Goal: Task Accomplishment & Management: Manage account settings

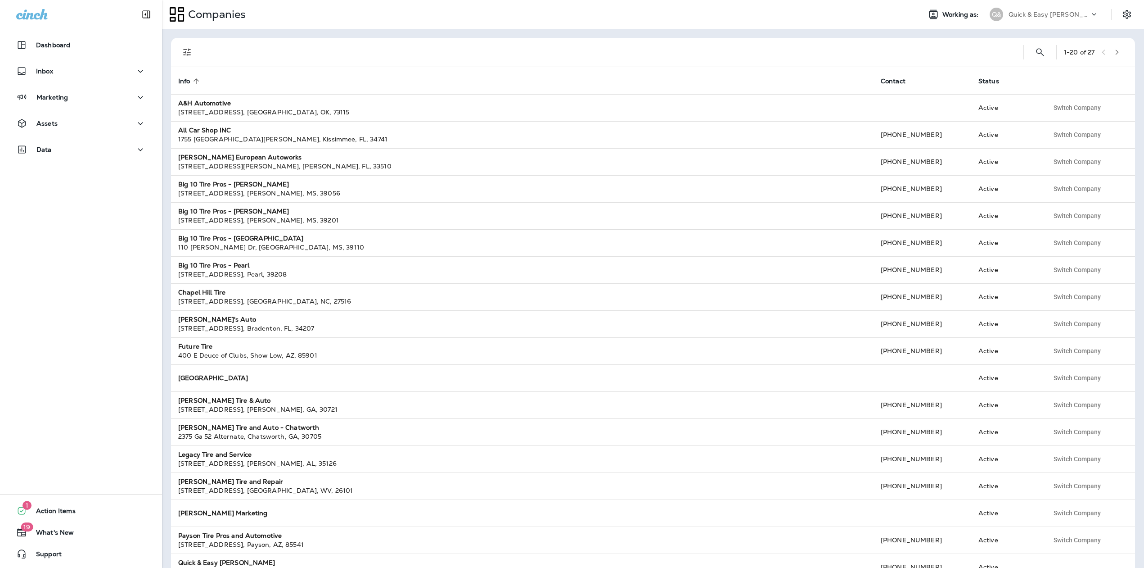
click at [1030, 12] on p "Quick & Easy Cochran" at bounding box center [1049, 14] width 81 height 7
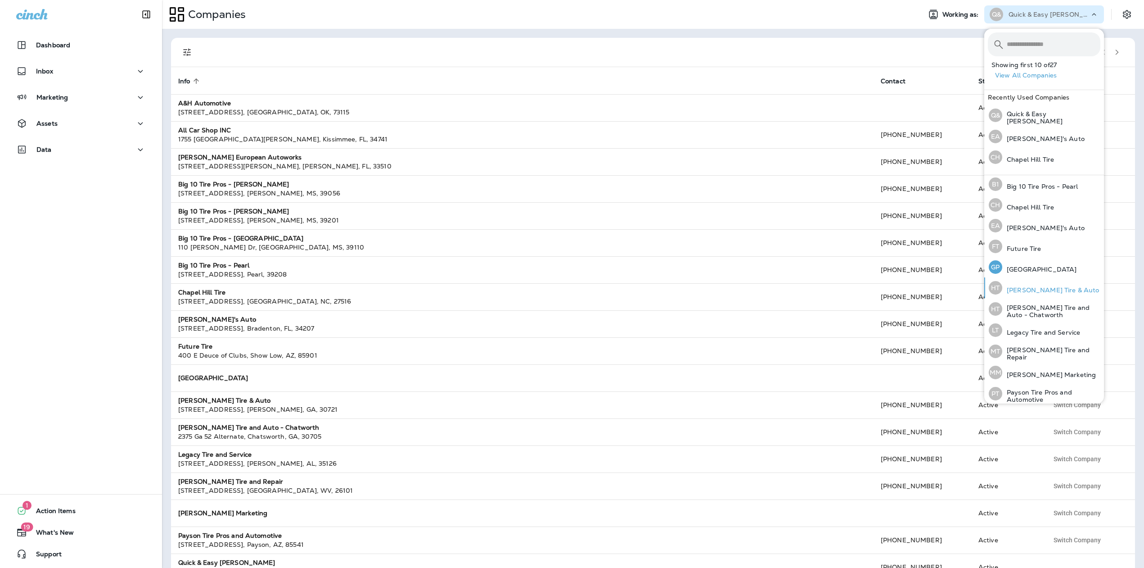
scroll to position [135, 0]
click at [1025, 298] on p "Hason's Tire and Auto - Chatworth" at bounding box center [1051, 305] width 98 height 14
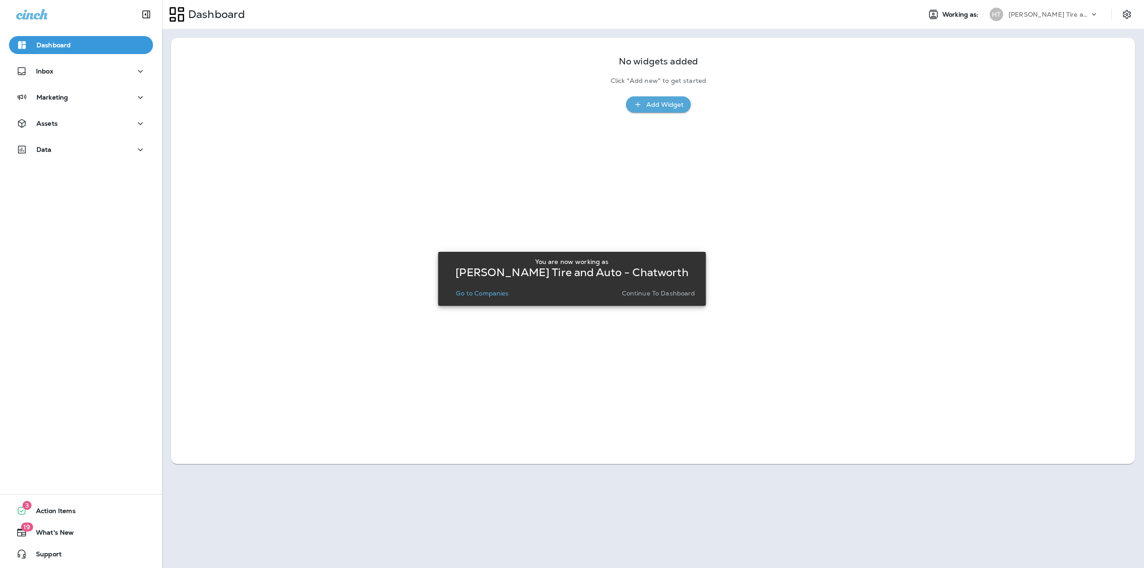
click at [1089, 16] on div "HT Hason's Tire and Auto - Chatworth" at bounding box center [1045, 15] width 122 height 14
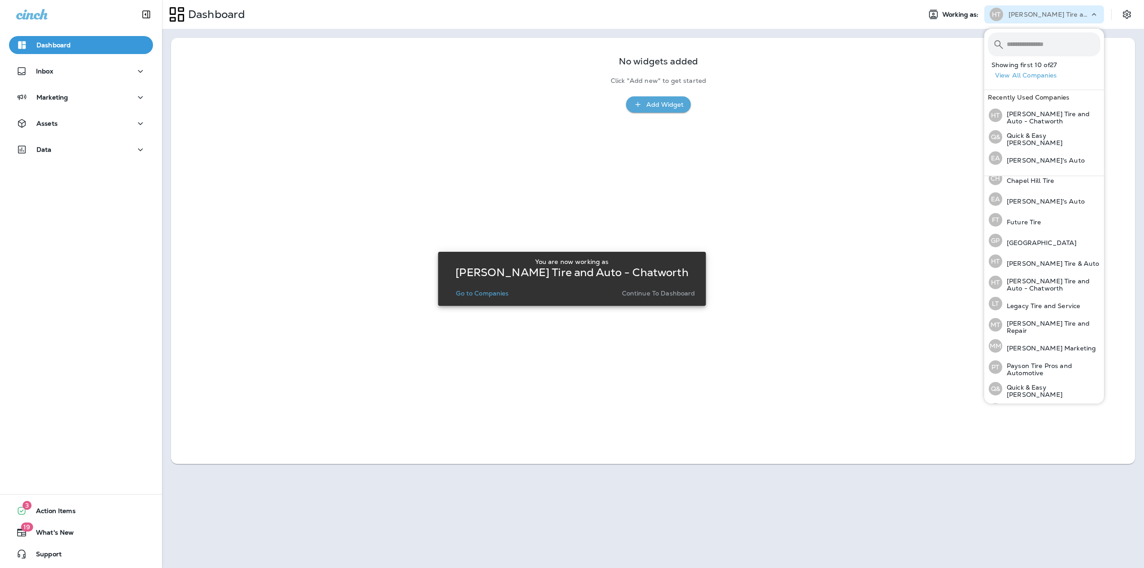
scroll to position [180, 0]
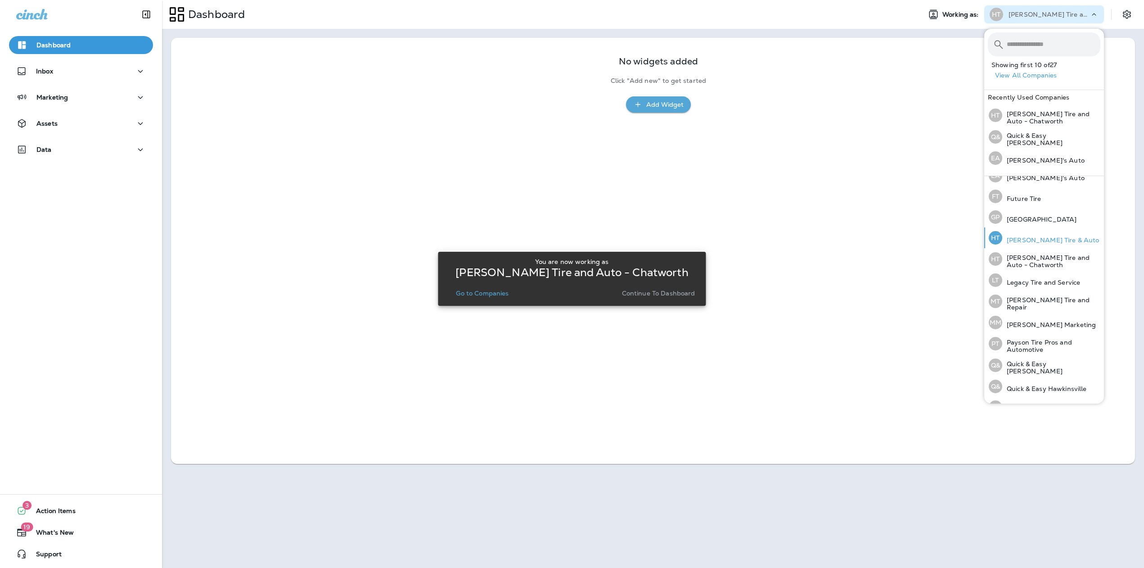
click at [1050, 239] on p "Hanson's Tire & Auto" at bounding box center [1050, 239] width 97 height 7
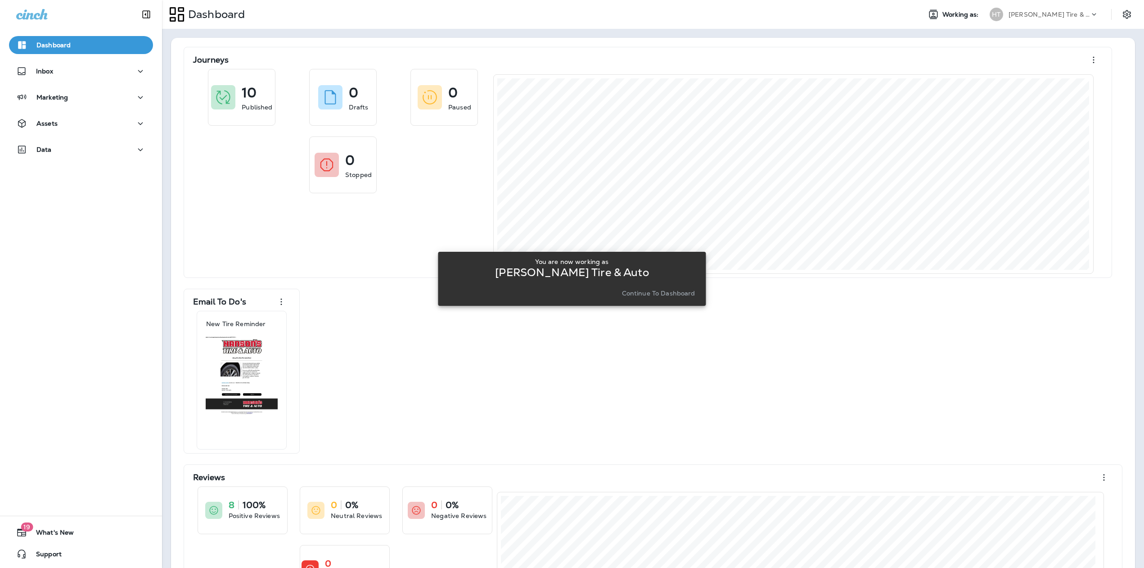
click at [648, 295] on p "Continue to Dashboard" at bounding box center [658, 292] width 73 height 7
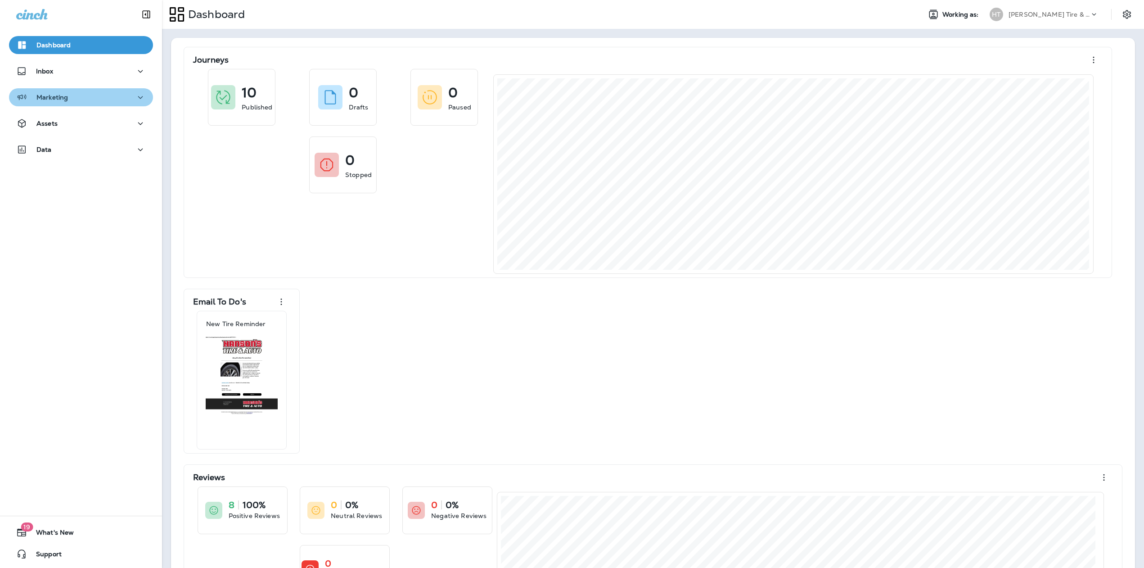
click at [122, 97] on div "Marketing" at bounding box center [81, 97] width 130 height 11
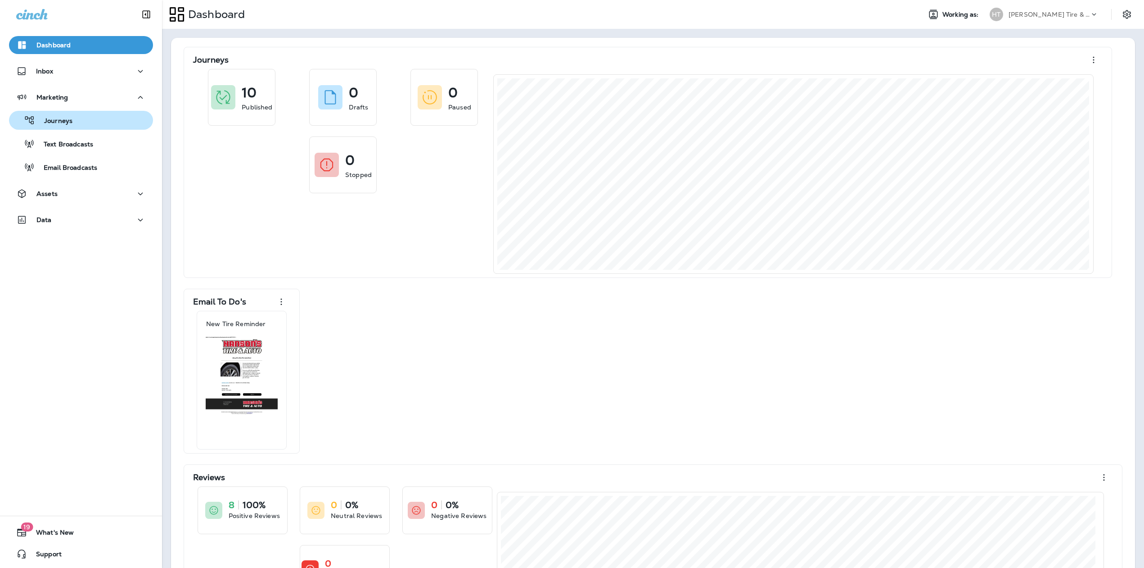
click at [92, 122] on div "Journeys" at bounding box center [81, 120] width 137 height 14
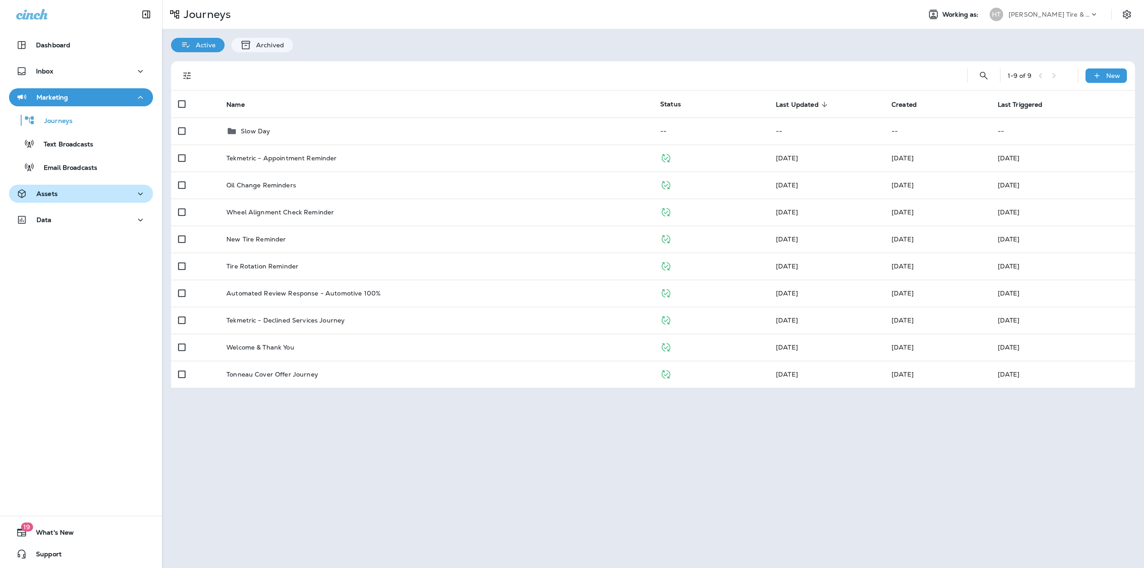
click at [82, 190] on div "Assets" at bounding box center [81, 193] width 130 height 11
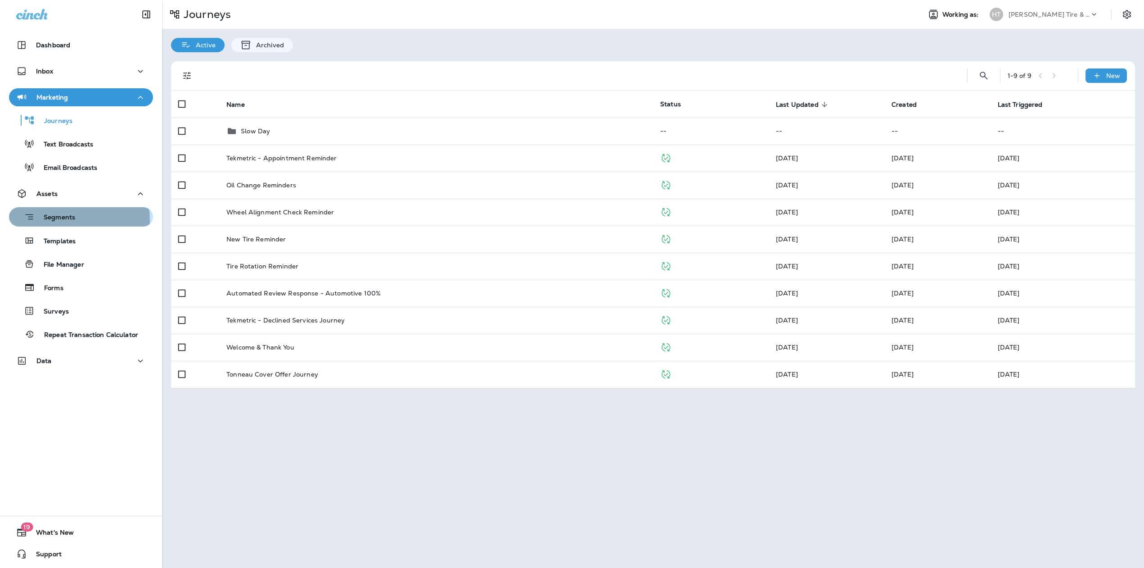
click at [79, 219] on div "Segments" at bounding box center [81, 217] width 137 height 14
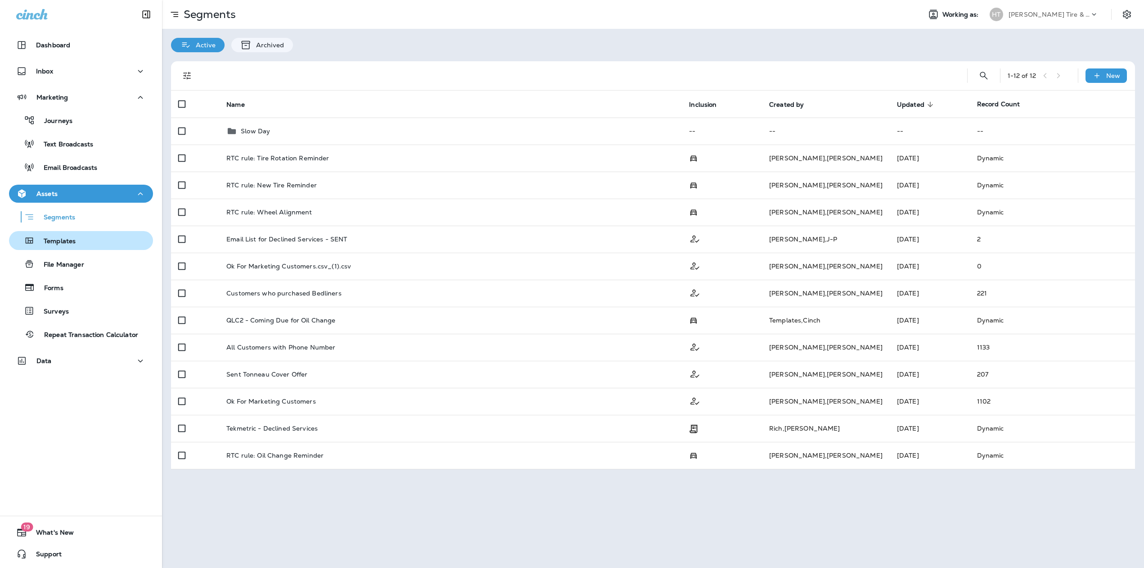
click at [66, 243] on p "Templates" at bounding box center [55, 241] width 41 height 9
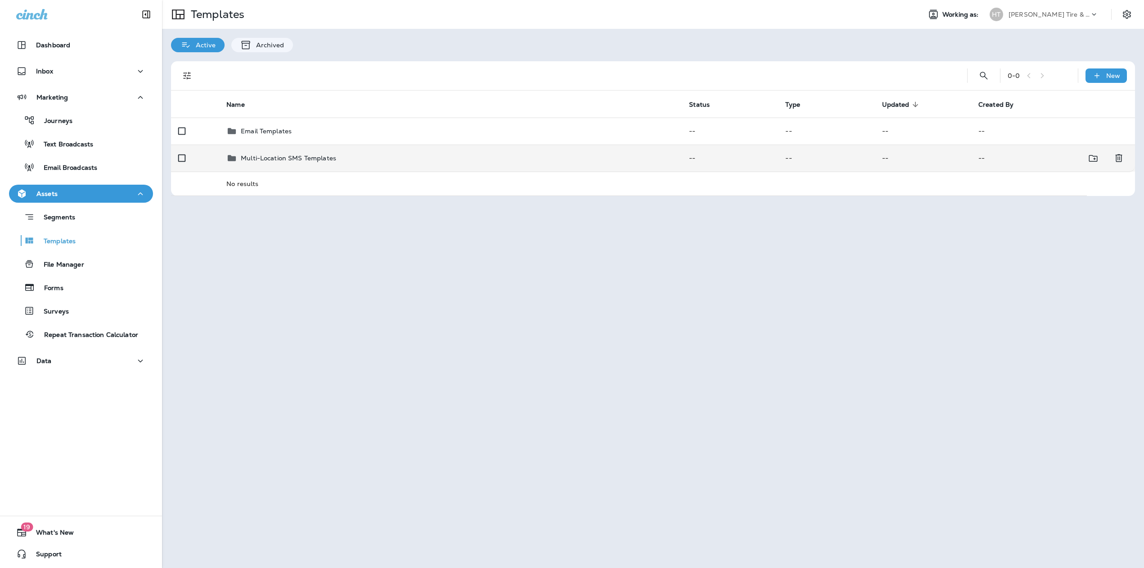
click at [296, 155] on p "Multi-Location SMS Templates" at bounding box center [288, 157] width 95 height 7
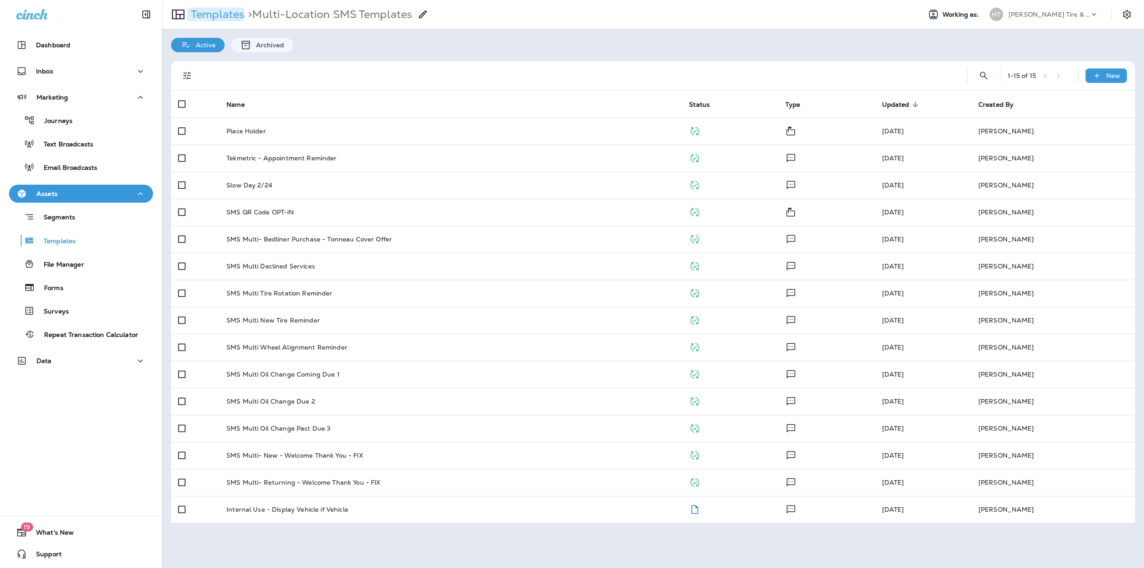
click at [220, 21] on p "Templates" at bounding box center [215, 15] width 57 height 14
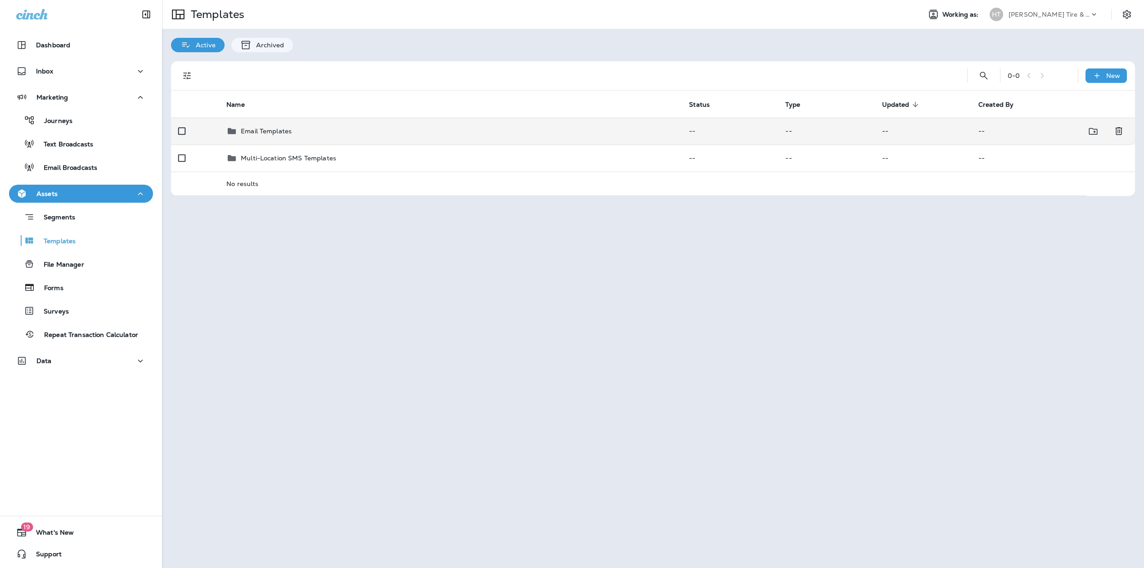
click at [249, 135] on div "Email Templates" at bounding box center [266, 131] width 51 height 11
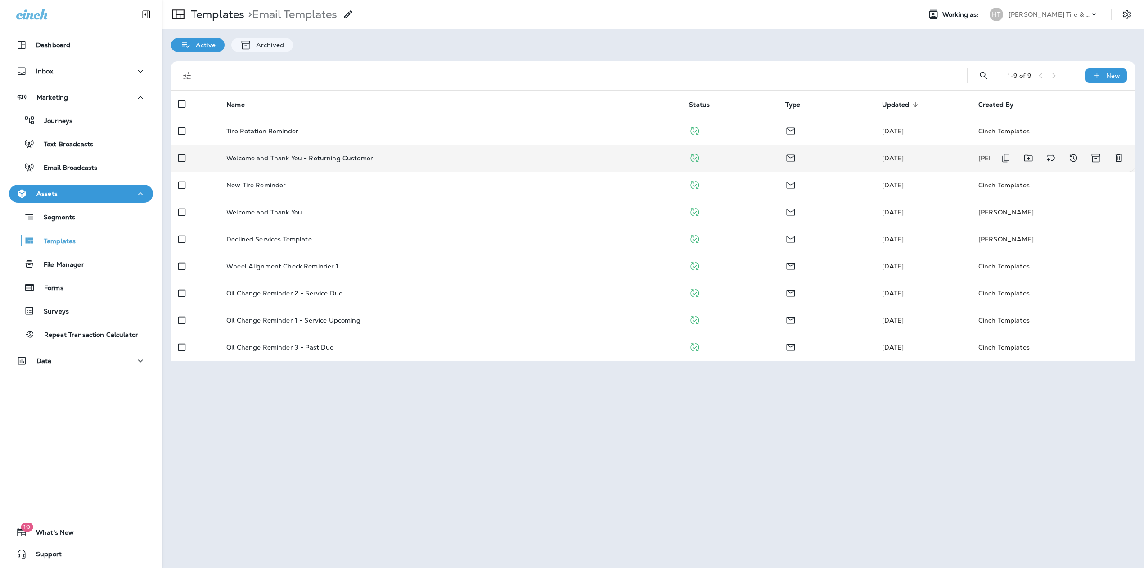
click at [292, 167] on td "Welcome and Thank You - Returning Customer" at bounding box center [450, 157] width 463 height 27
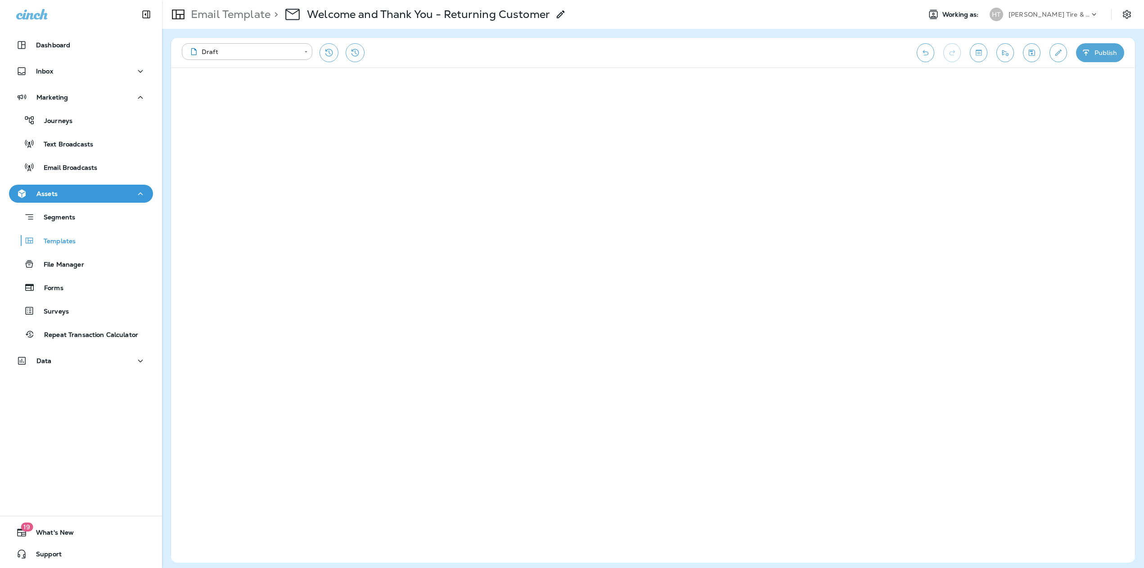
click at [1092, 13] on icon at bounding box center [1094, 14] width 9 height 9
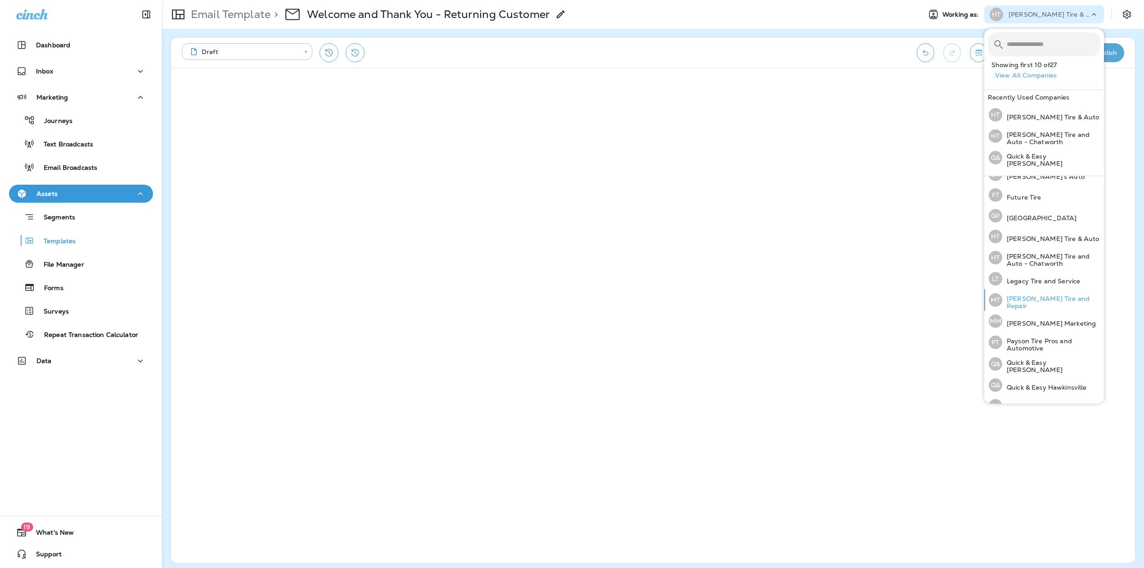
scroll to position [192, 0]
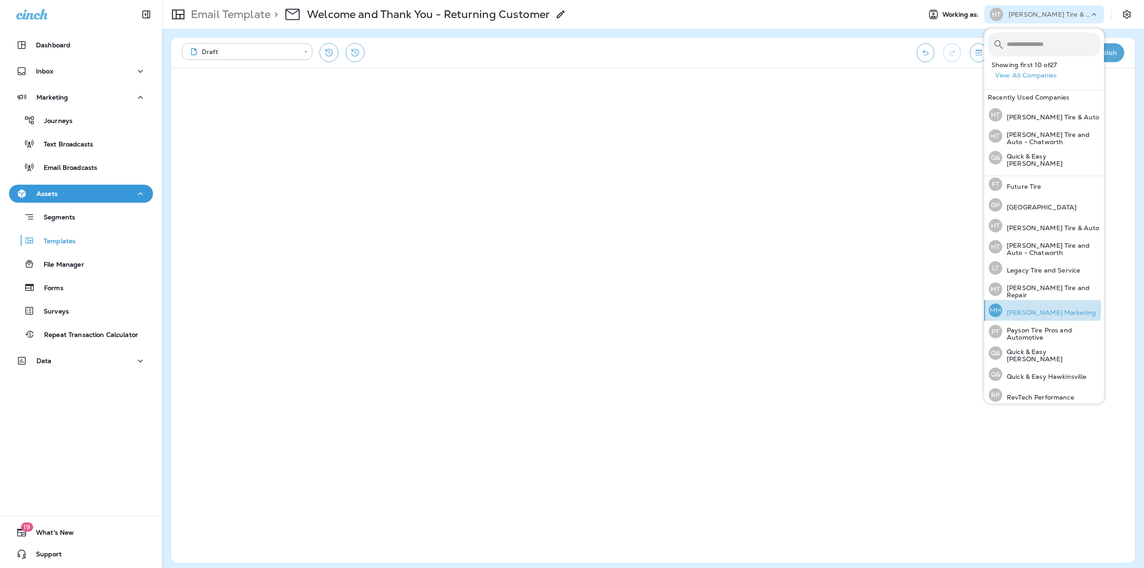
click at [1029, 303] on div "MM Merrick Marketing" at bounding box center [1042, 310] width 114 height 21
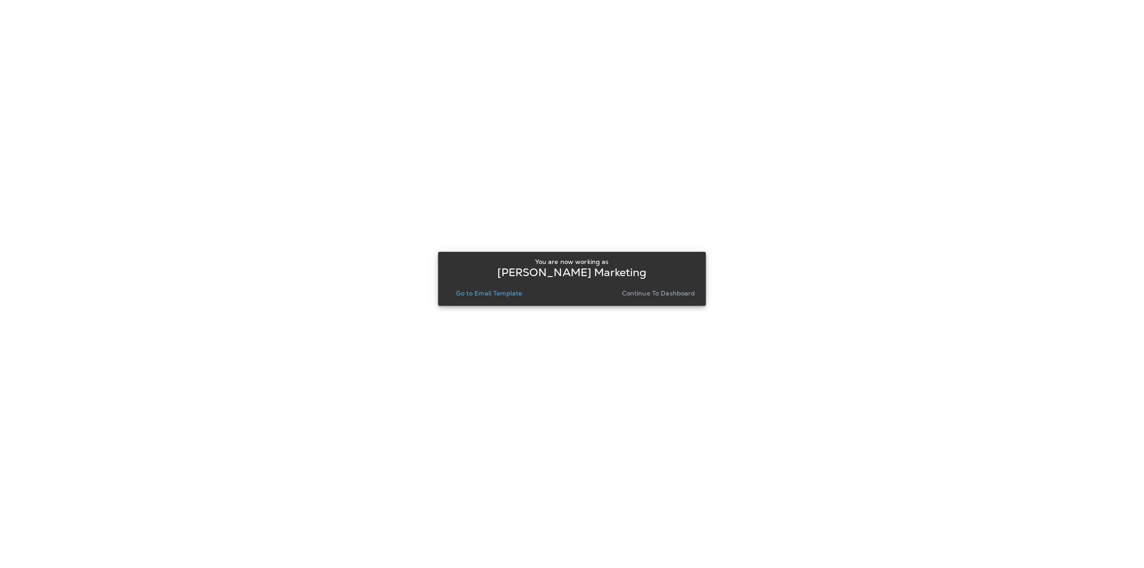
click at [488, 296] on p "Go to Email Template" at bounding box center [489, 292] width 66 height 7
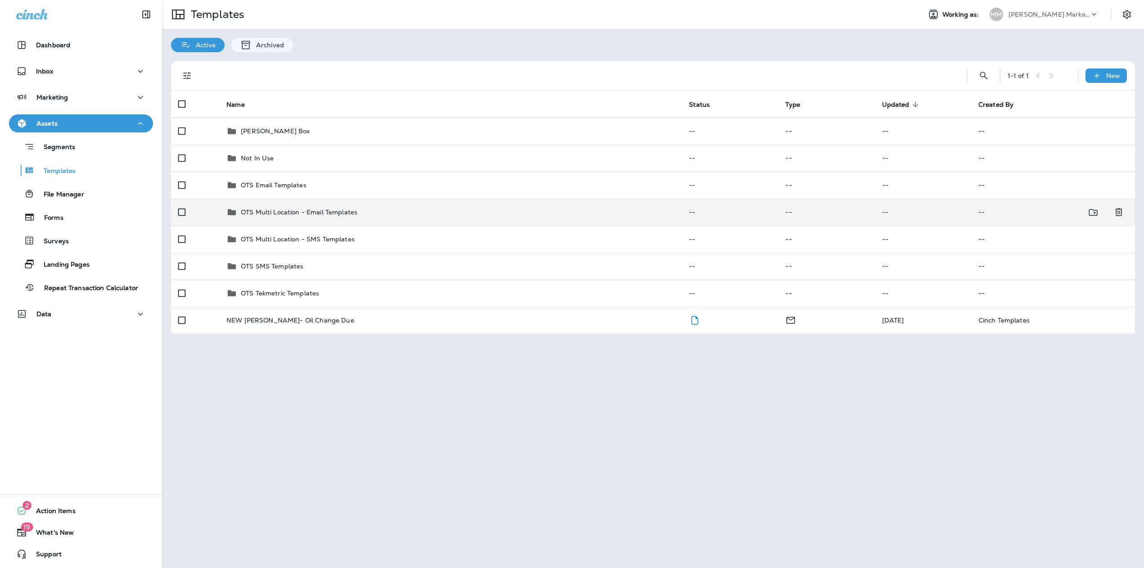
click at [284, 213] on p "OTS Multi Location - Email Templates" at bounding box center [299, 211] width 117 height 7
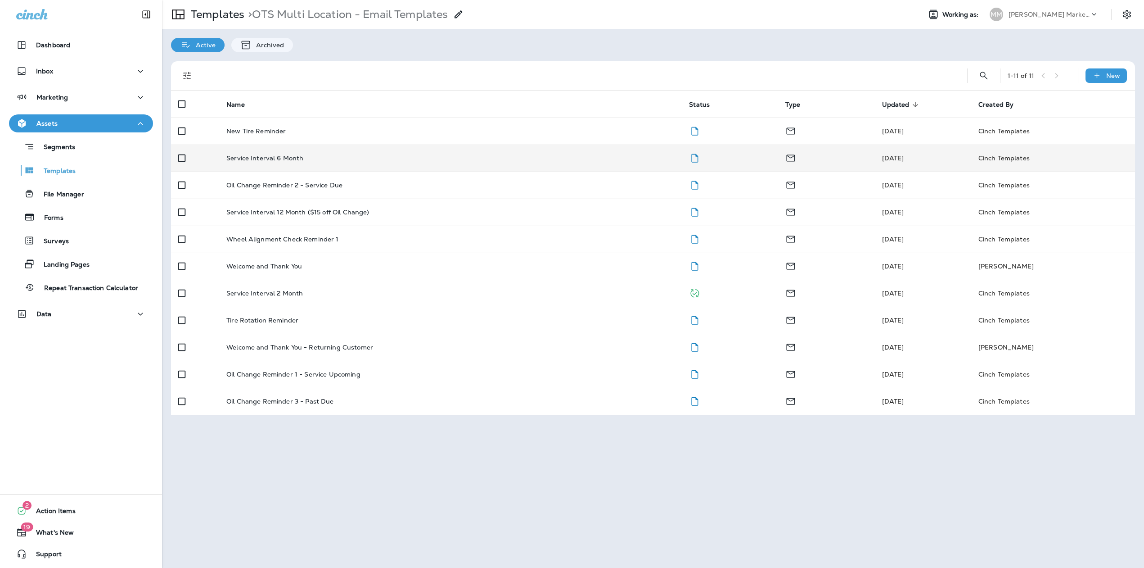
click at [284, 160] on p "Service Interval 6 Month" at bounding box center [264, 157] width 77 height 7
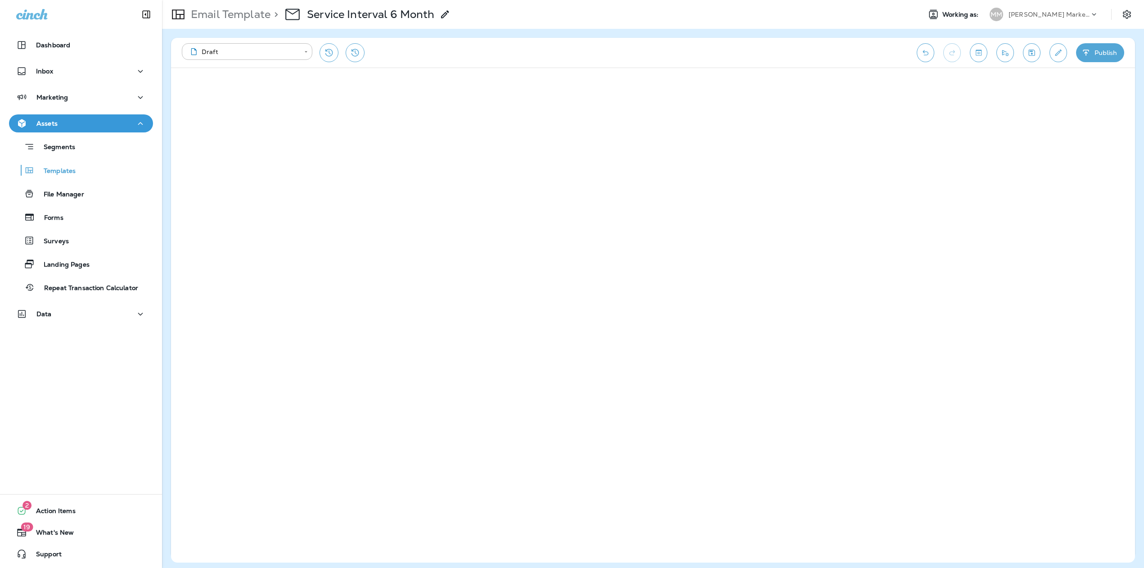
click at [1048, 9] on div "Merrick Marketing" at bounding box center [1049, 15] width 81 height 14
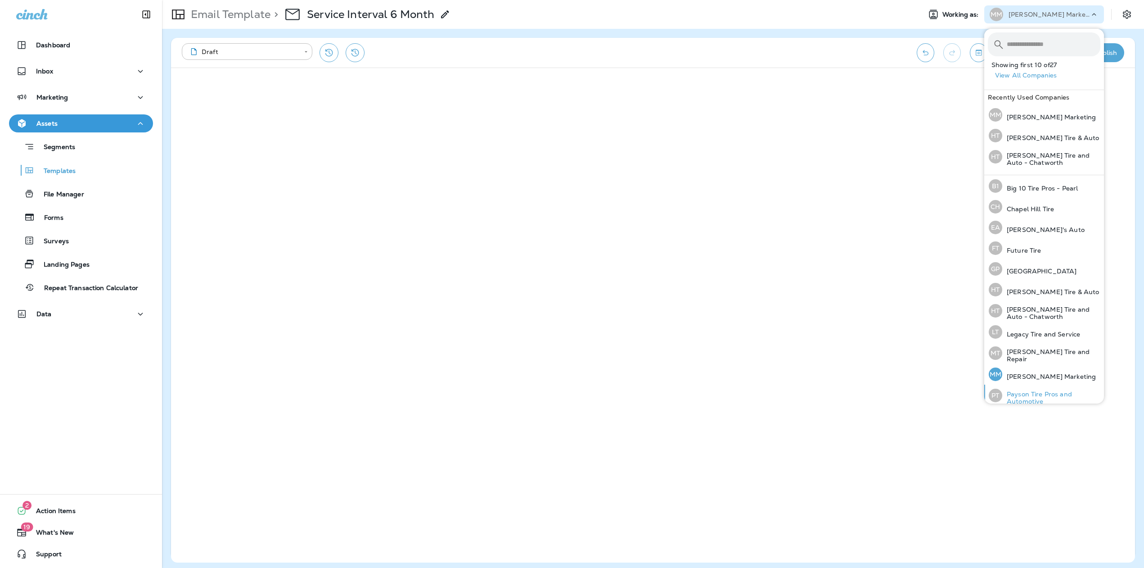
scroll to position [192, 0]
click at [1042, 229] on div "HT Hanson's Tire & Auto" at bounding box center [1044, 224] width 118 height 21
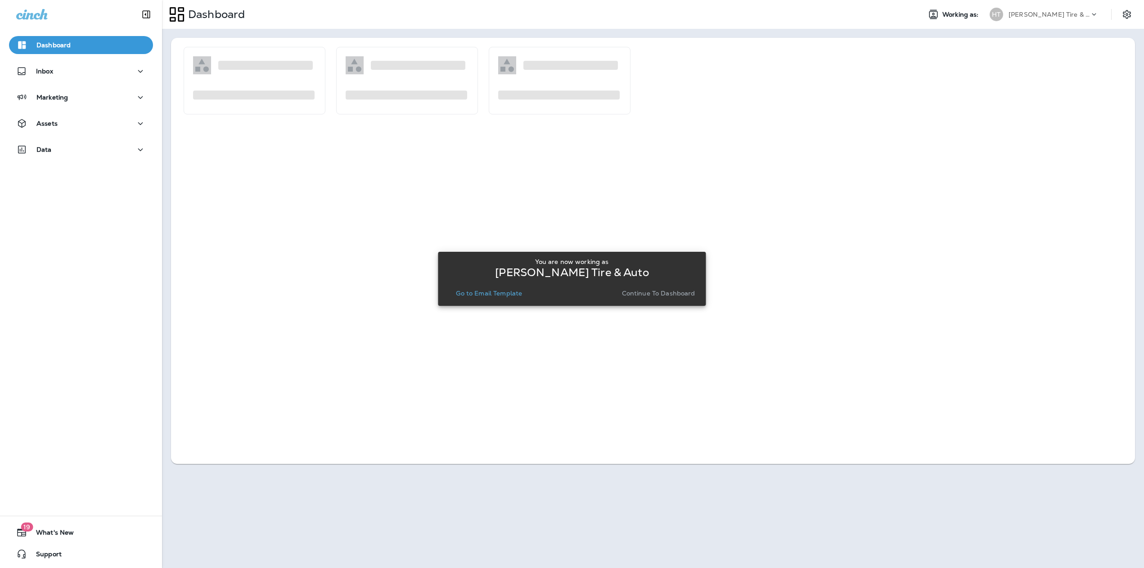
click at [508, 295] on p "Go to Email Template" at bounding box center [489, 292] width 66 height 7
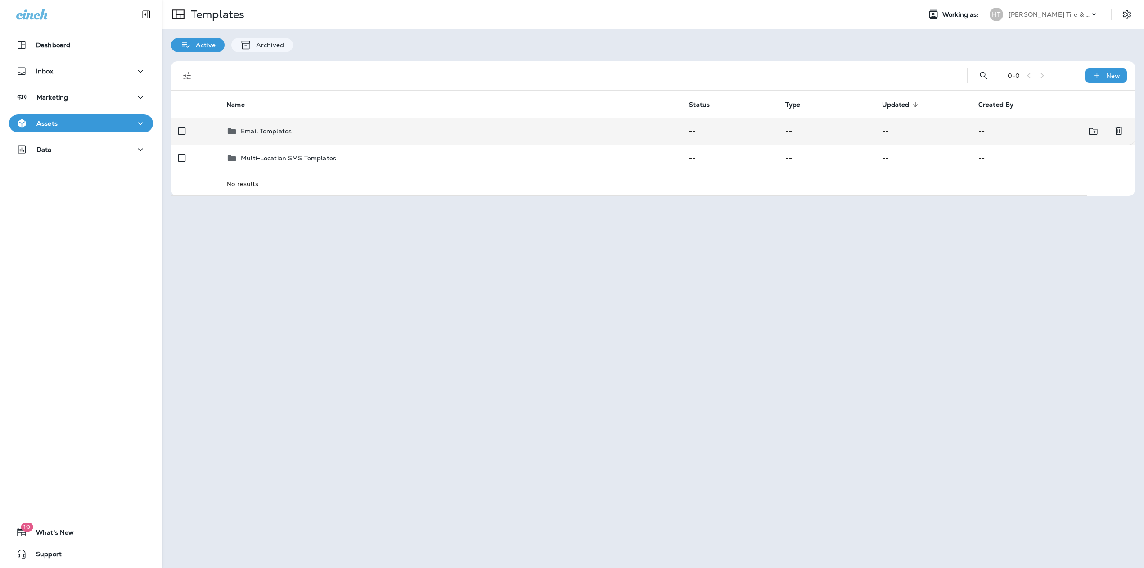
click at [234, 132] on icon at bounding box center [232, 131] width 8 height 6
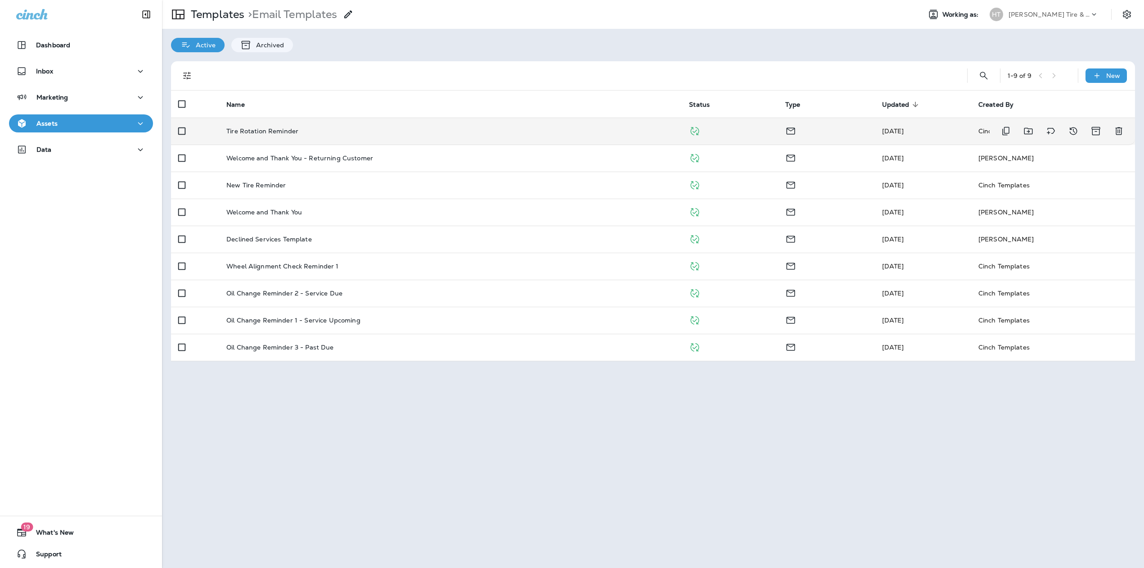
click at [349, 135] on td "Tire Rotation Reminder" at bounding box center [450, 130] width 463 height 27
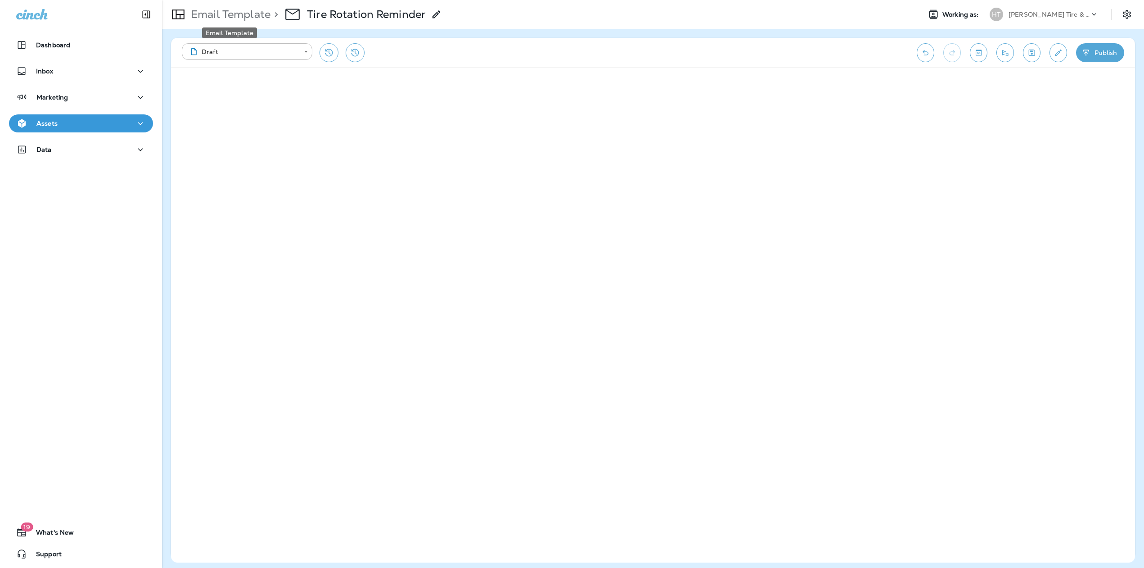
click at [204, 11] on p "Email Template" at bounding box center [228, 15] width 83 height 14
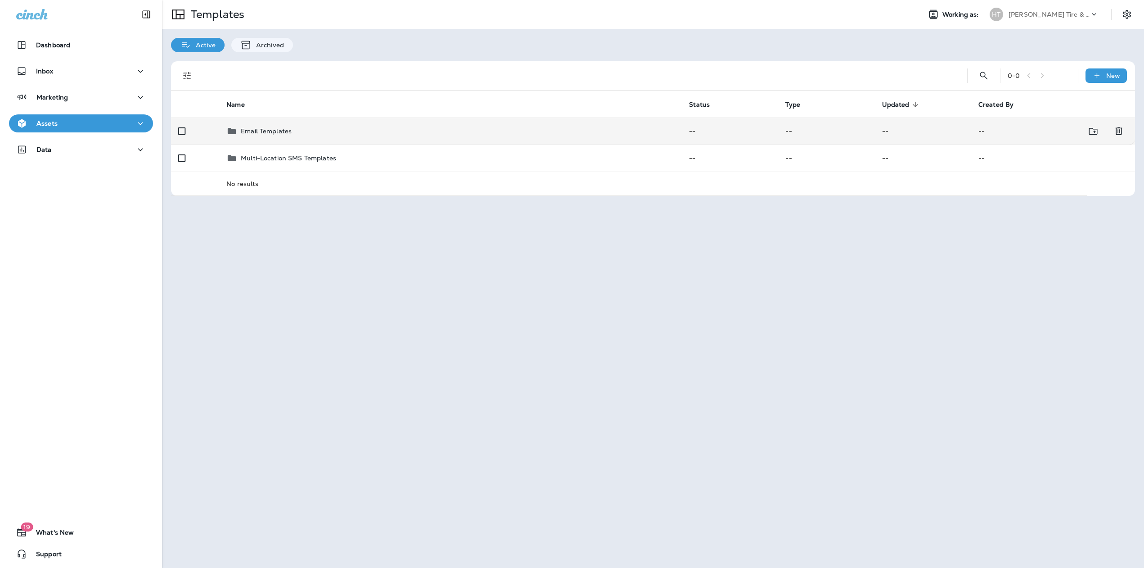
click at [287, 133] on p "Email Templates" at bounding box center [266, 130] width 51 height 7
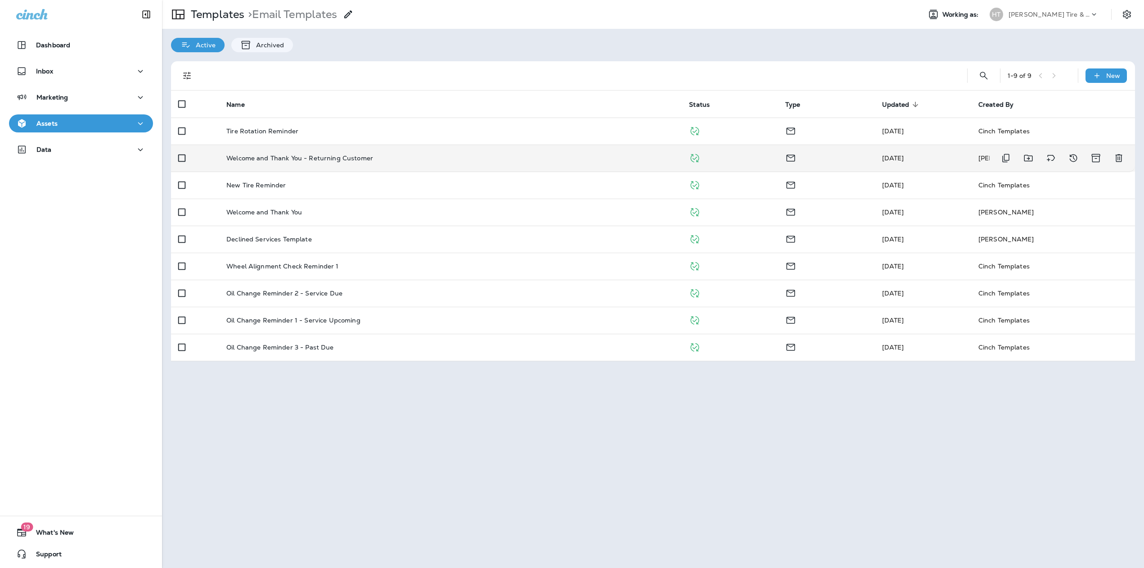
click at [276, 162] on td "Welcome and Thank You - Returning Customer" at bounding box center [450, 157] width 463 height 27
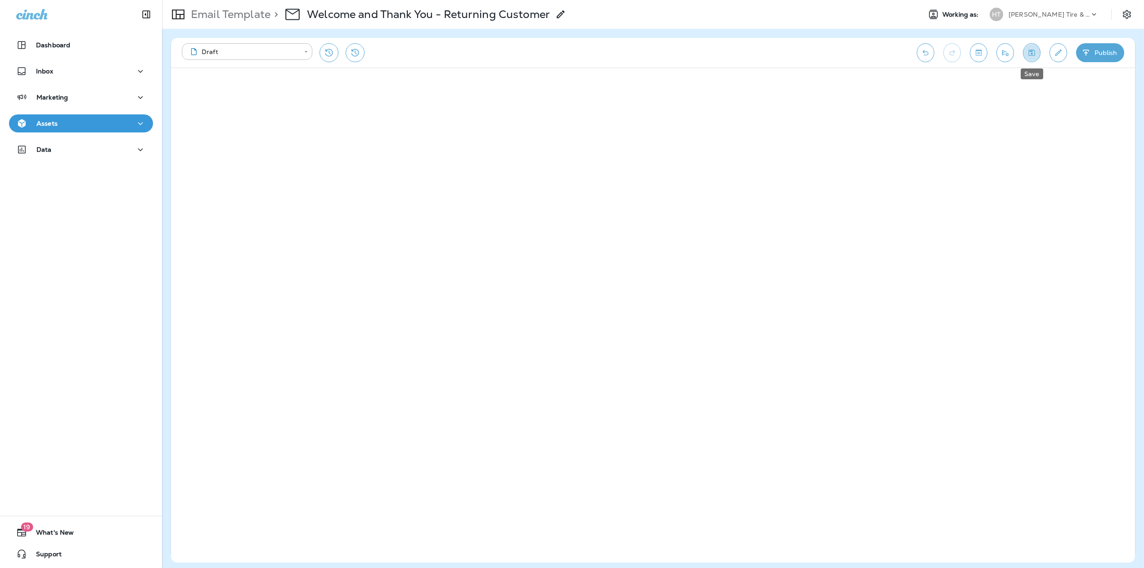
click at [1024, 52] on button "Save" at bounding box center [1032, 52] width 18 height 19
click at [1088, 53] on icon "button" at bounding box center [1086, 52] width 9 height 9
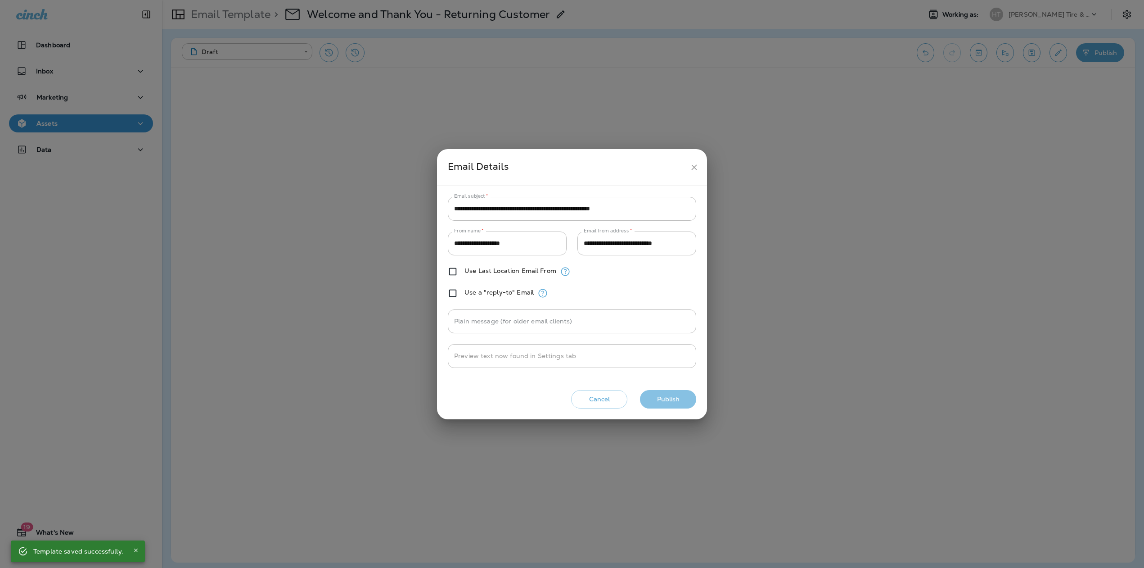
click at [673, 401] on button "Publish" at bounding box center [668, 399] width 56 height 18
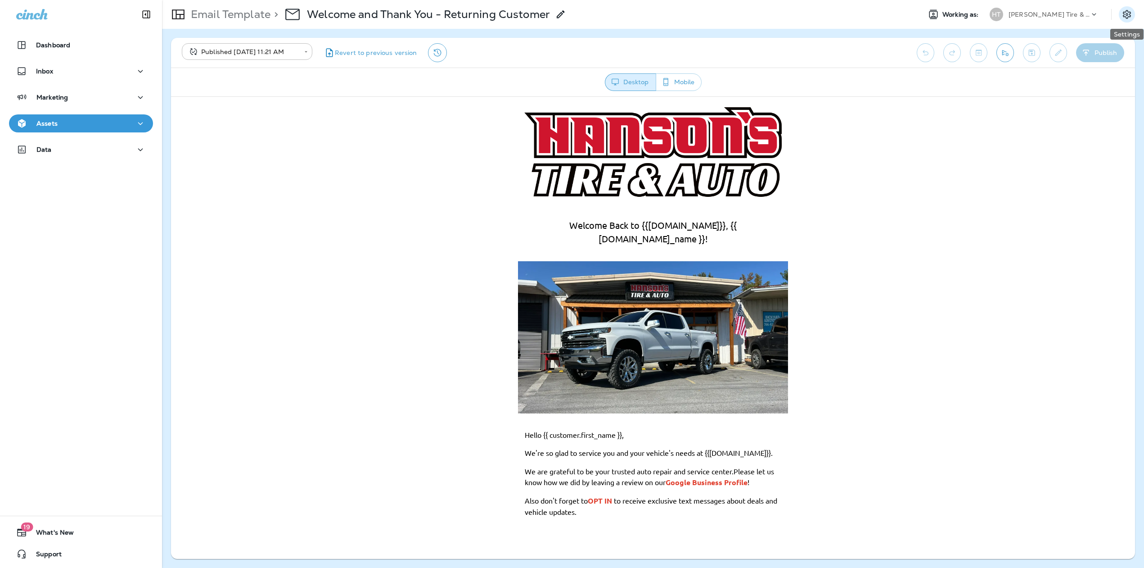
click at [1126, 17] on icon "Settings" at bounding box center [1127, 14] width 8 height 9
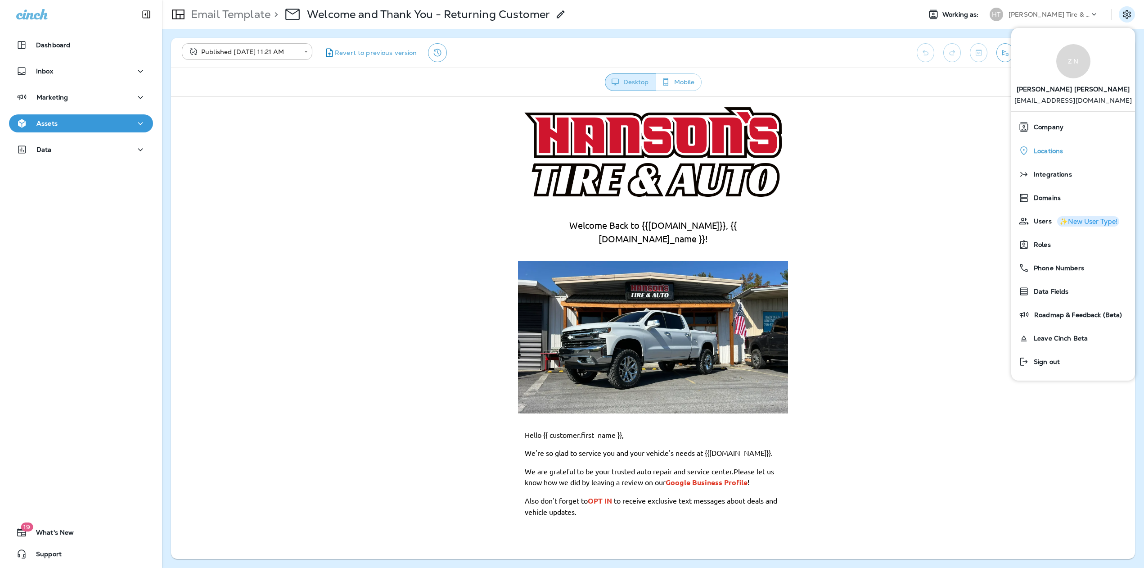
click at [1042, 155] on div "Locations" at bounding box center [1073, 150] width 117 height 18
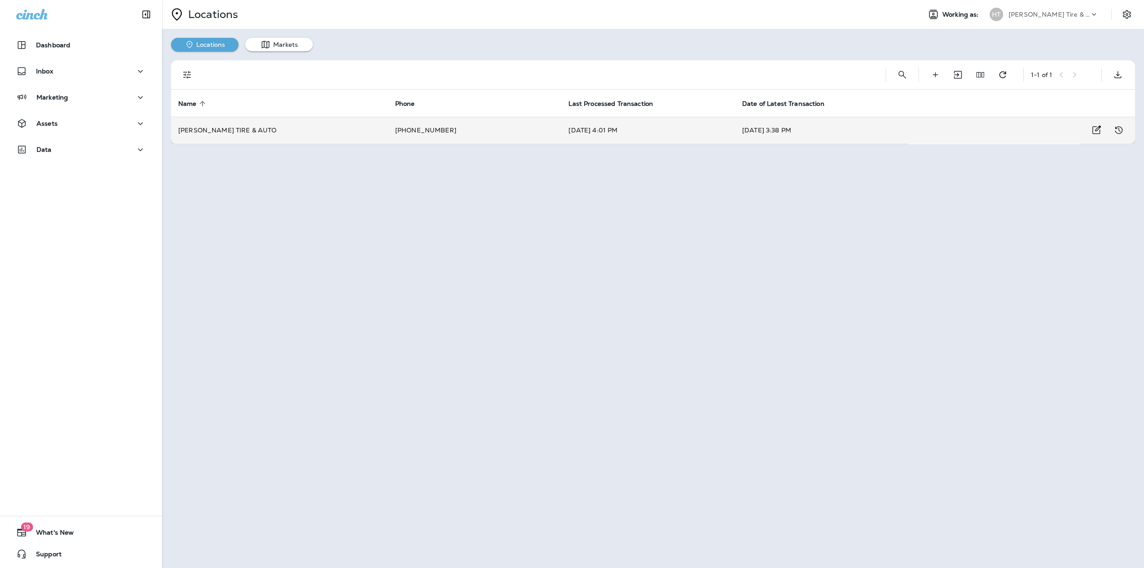
click at [953, 121] on tr "HANSON'S TIRE & AUTO +1 (706) 623-4242 Aug 8, 2025 4:01 PM Aug 8, 2025 3:38 PM" at bounding box center [653, 130] width 964 height 27
click at [949, 125] on tr "HANSON'S TIRE & AUTO +1 (706) 623-4242 Aug 8, 2025 4:01 PM Aug 8, 2025 3:38 PM" at bounding box center [653, 130] width 964 height 27
click at [601, 126] on td "Aug 8, 2025 4:01 PM" at bounding box center [648, 130] width 174 height 27
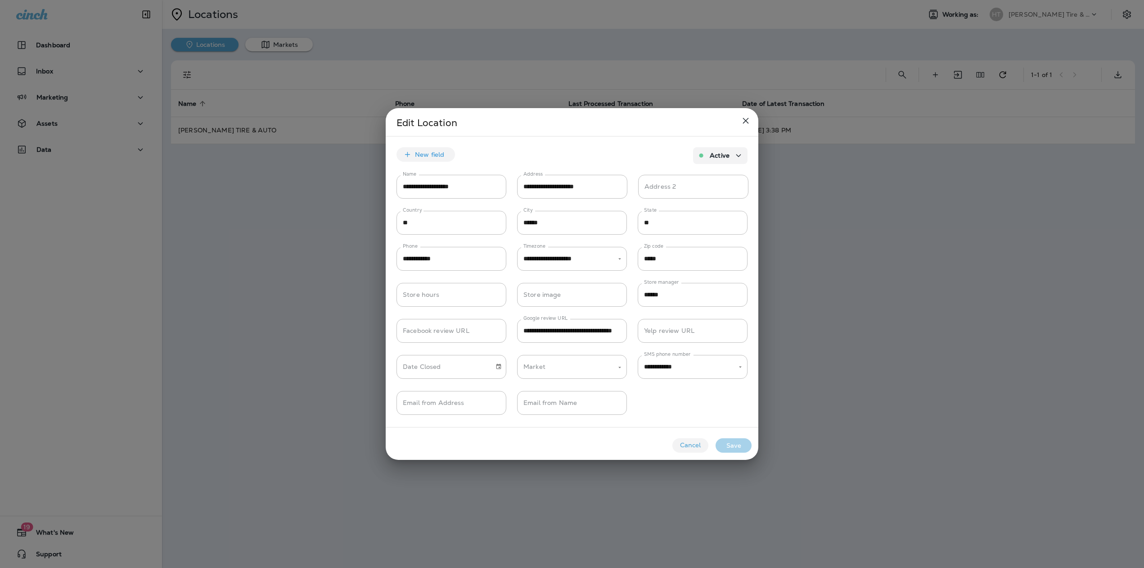
type input "**********"
click at [722, 442] on button "Save" at bounding box center [734, 445] width 36 height 14
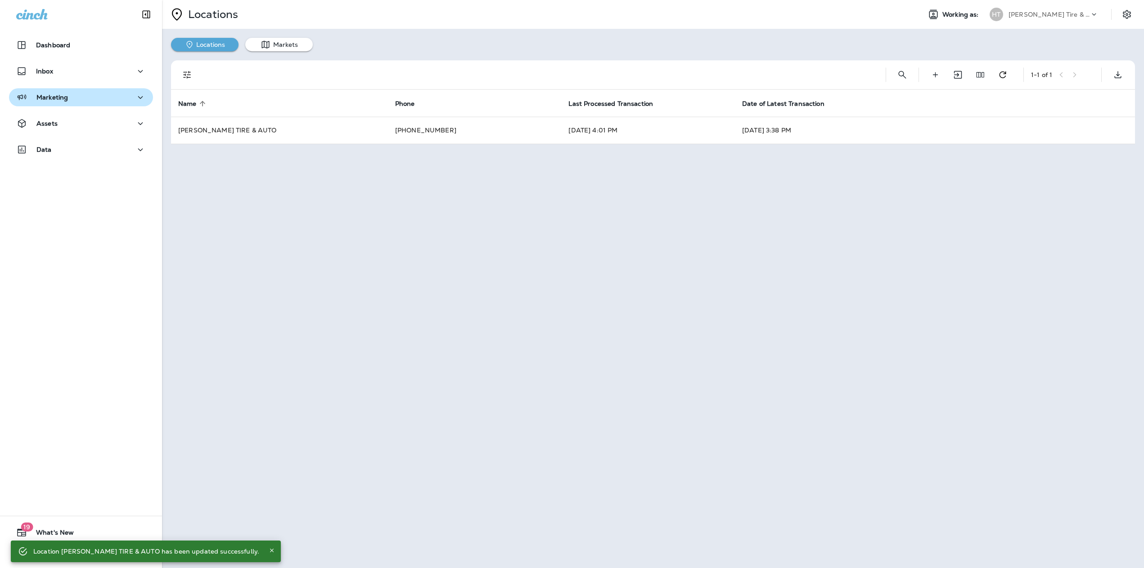
click at [64, 96] on p "Marketing" at bounding box center [52, 97] width 32 height 7
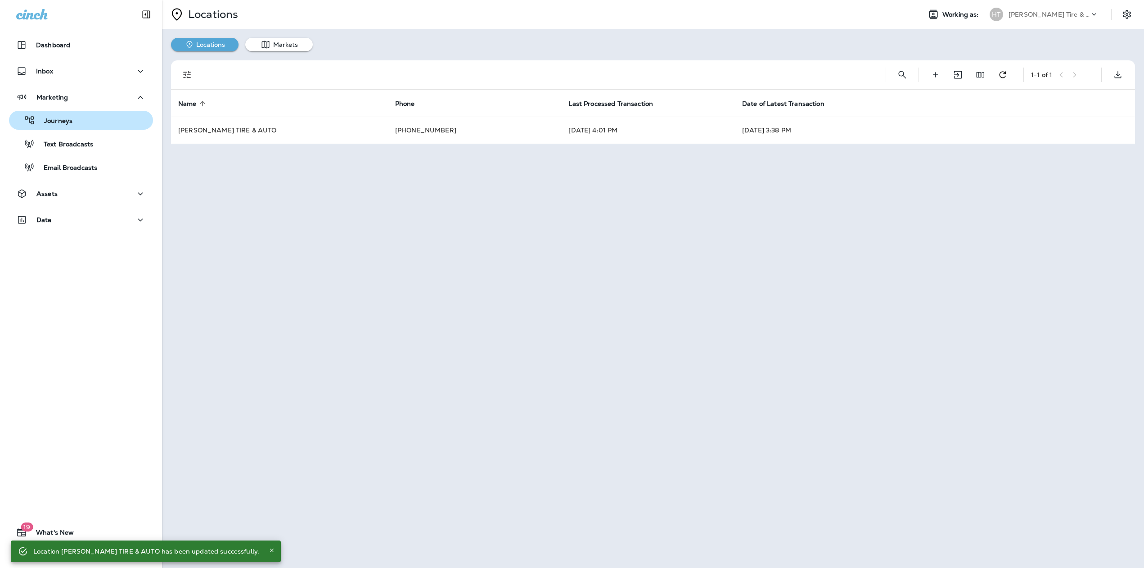
click at [50, 127] on button "Journeys" at bounding box center [81, 120] width 144 height 19
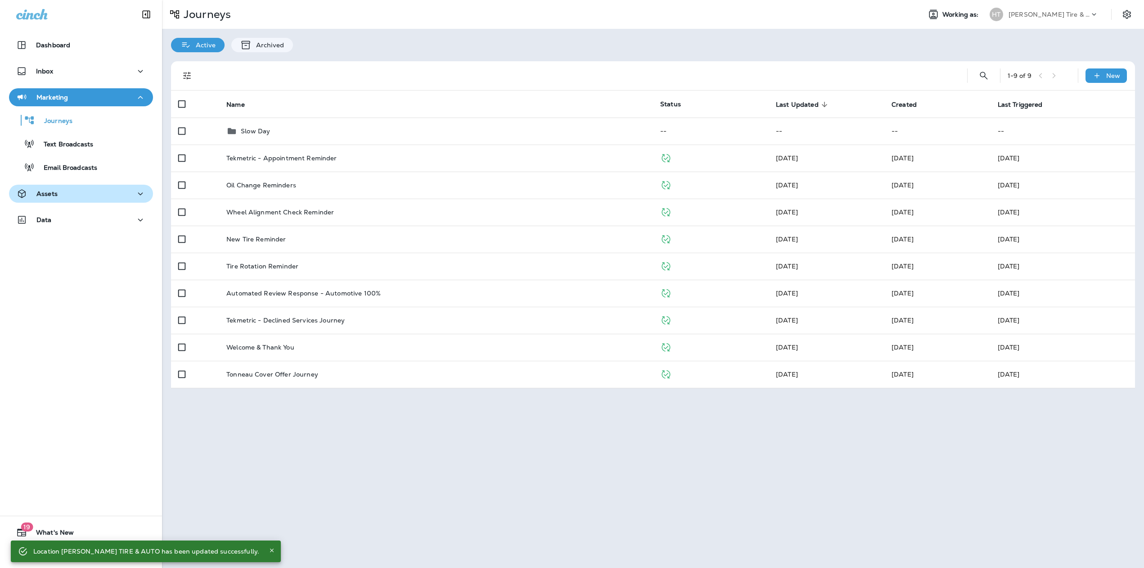
drag, startPoint x: 58, startPoint y: 194, endPoint x: 55, endPoint y: 202, distance: 7.7
click at [58, 195] on div "Assets" at bounding box center [81, 193] width 130 height 11
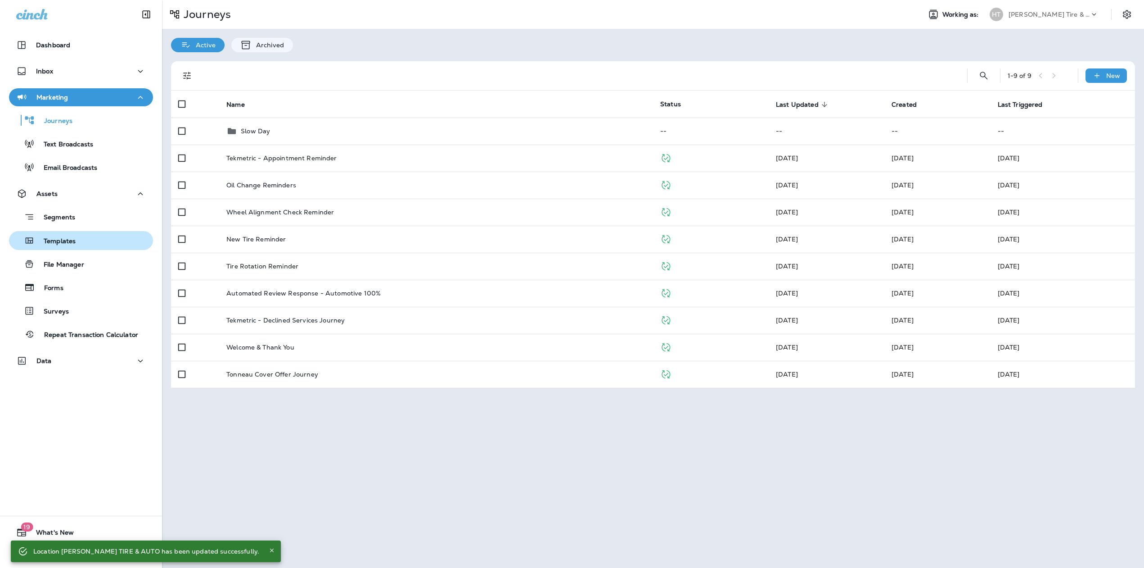
click at [53, 236] on div "Templates" at bounding box center [44, 241] width 63 height 14
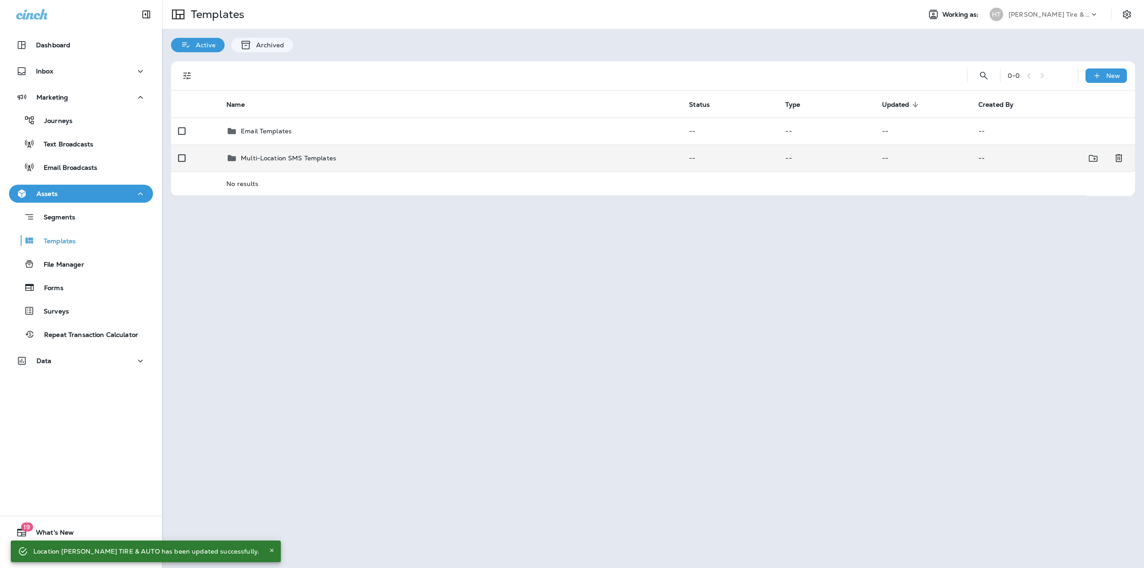
click at [286, 152] on td "Multi-Location SMS Templates" at bounding box center [450, 157] width 463 height 27
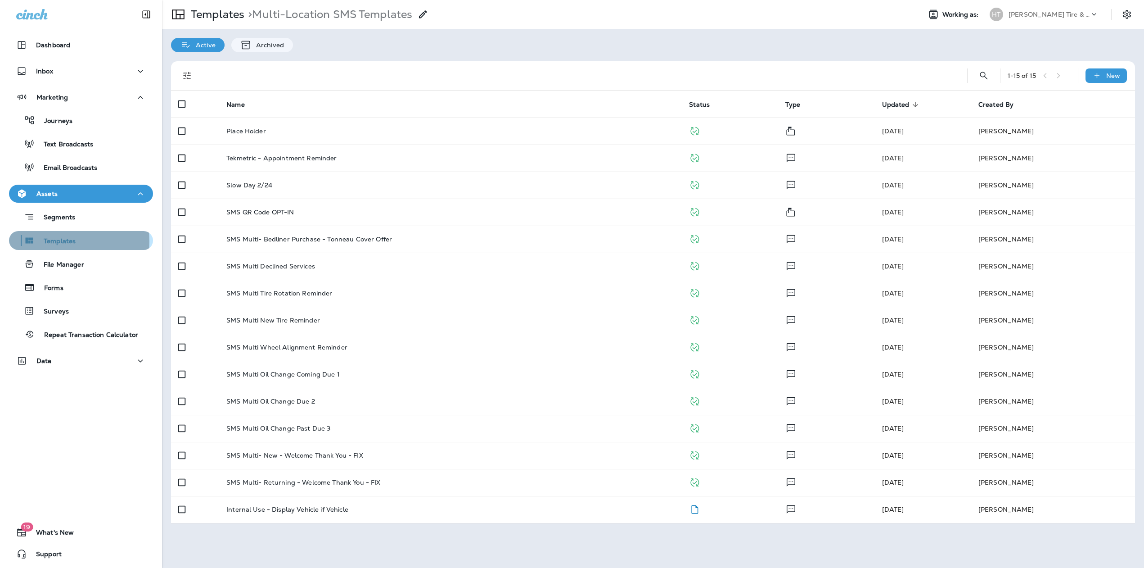
click at [60, 242] on p "Templates" at bounding box center [55, 241] width 41 height 9
click at [225, 11] on p "Templates" at bounding box center [215, 15] width 57 height 14
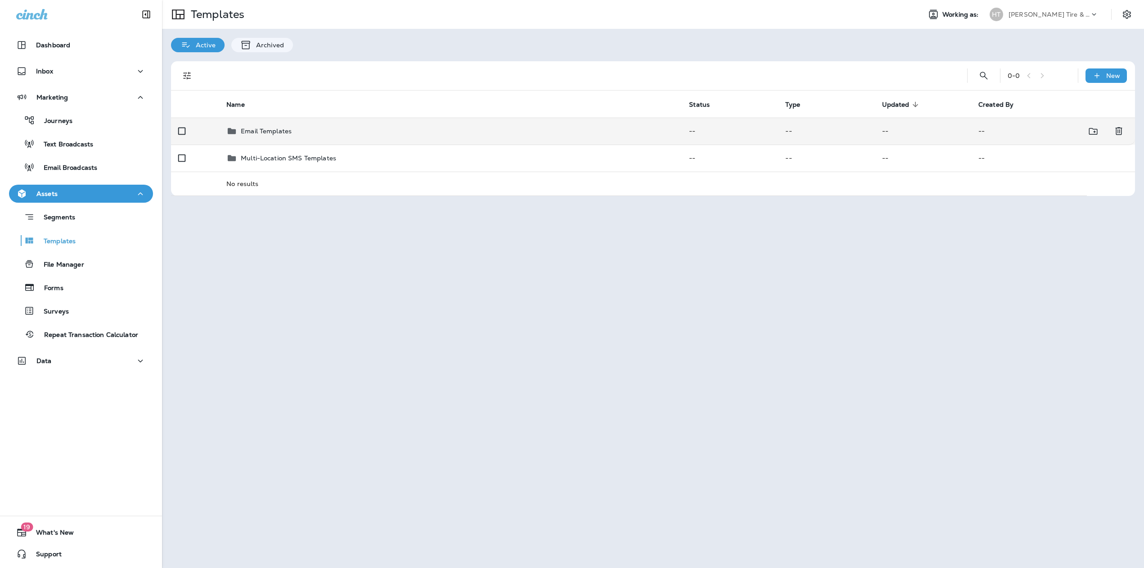
click at [280, 131] on p "Email Templates" at bounding box center [266, 130] width 51 height 7
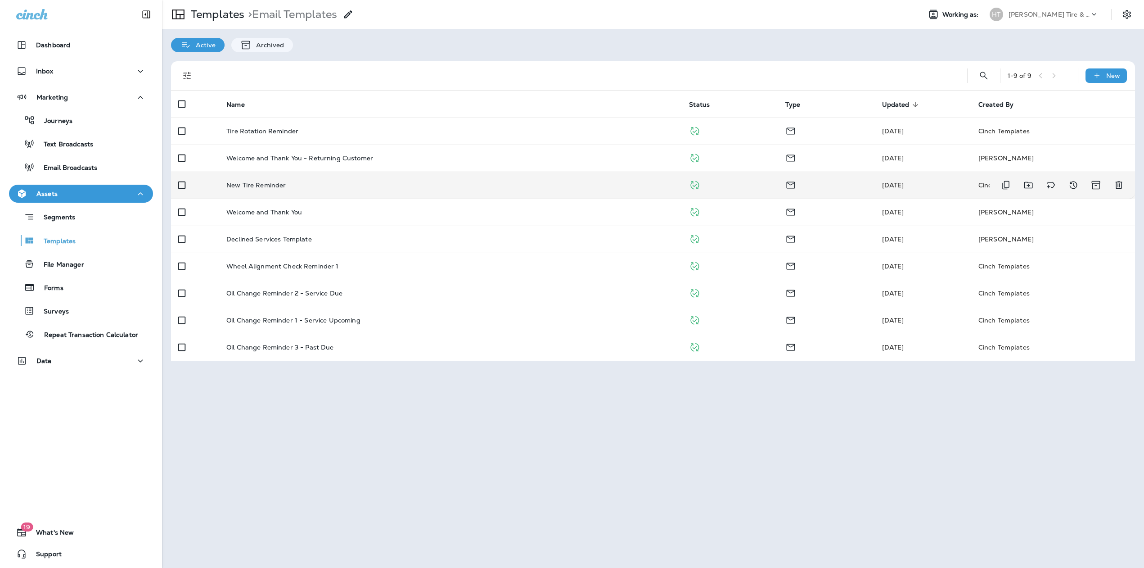
click at [339, 182] on div "New Tire Reminder" at bounding box center [450, 184] width 448 height 7
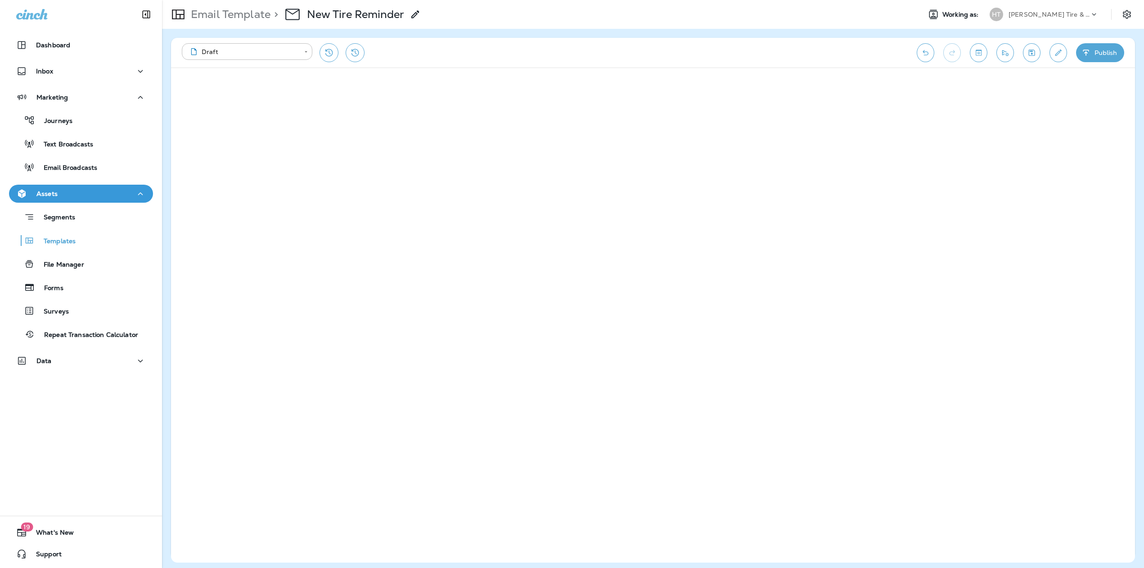
click at [257, 18] on p "Email Template" at bounding box center [228, 15] width 83 height 14
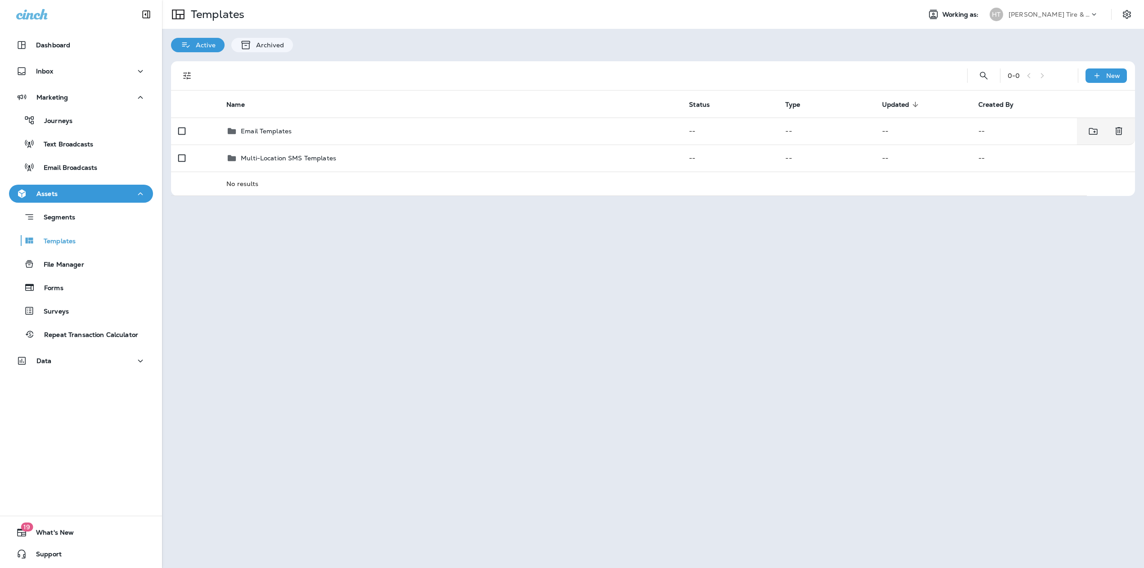
click at [260, 130] on p "Email Templates" at bounding box center [266, 130] width 51 height 7
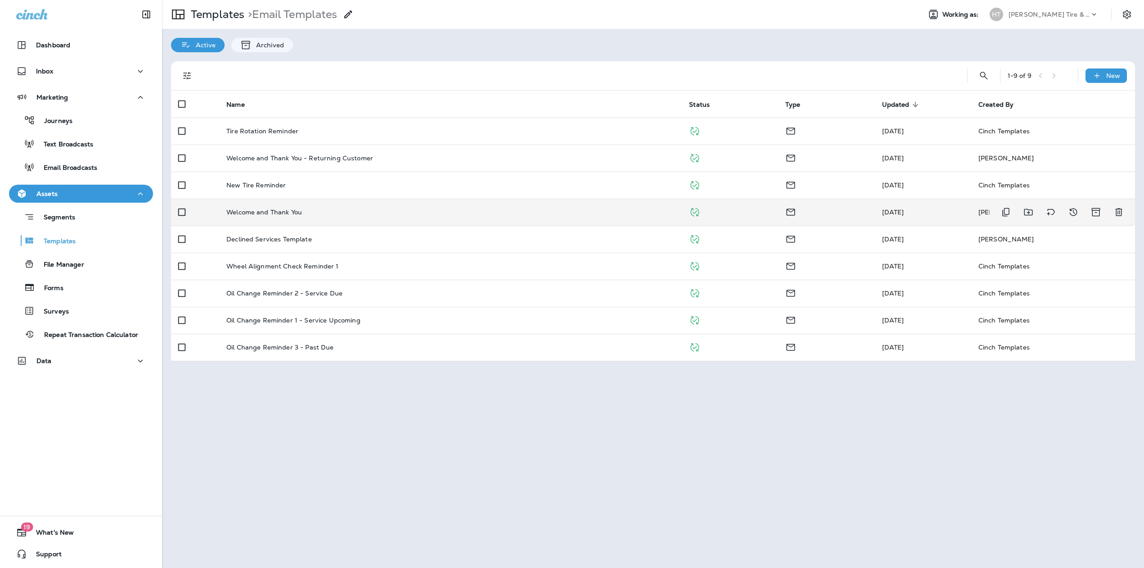
click at [288, 219] on td "Welcome and Thank You" at bounding box center [450, 211] width 463 height 27
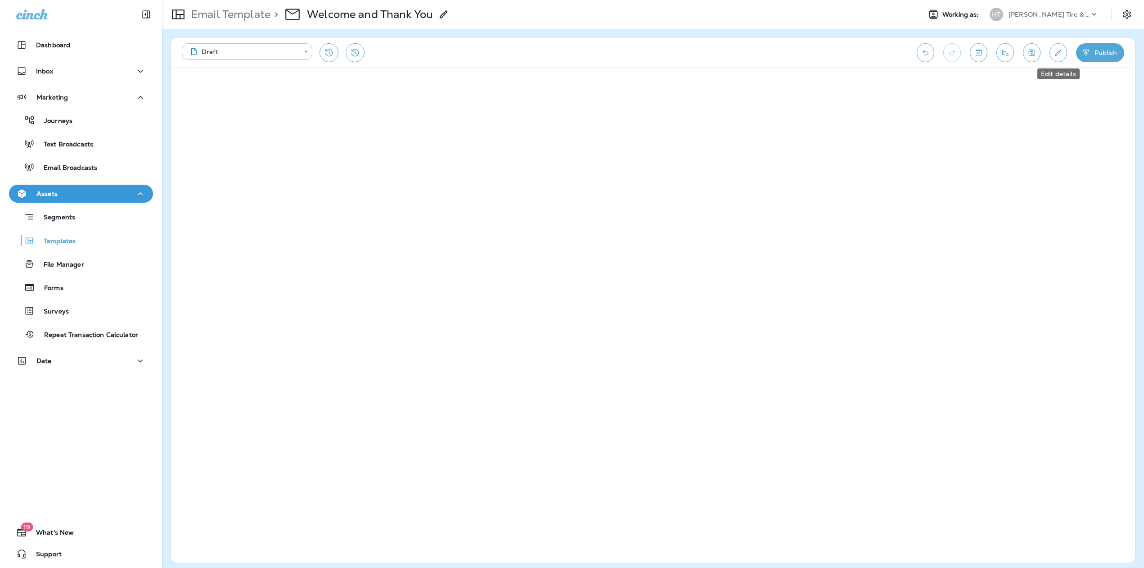
click at [1030, 49] on icon "Save" at bounding box center [1031, 52] width 9 height 9
click at [1085, 51] on icon "button" at bounding box center [1086, 52] width 9 height 9
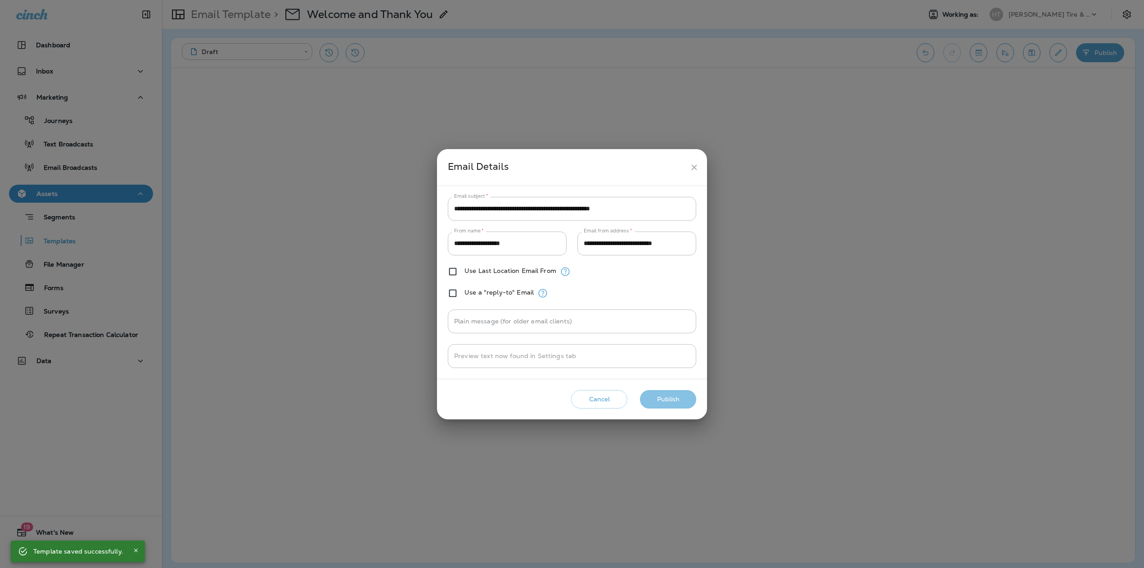
click at [685, 398] on button "Publish" at bounding box center [668, 399] width 56 height 18
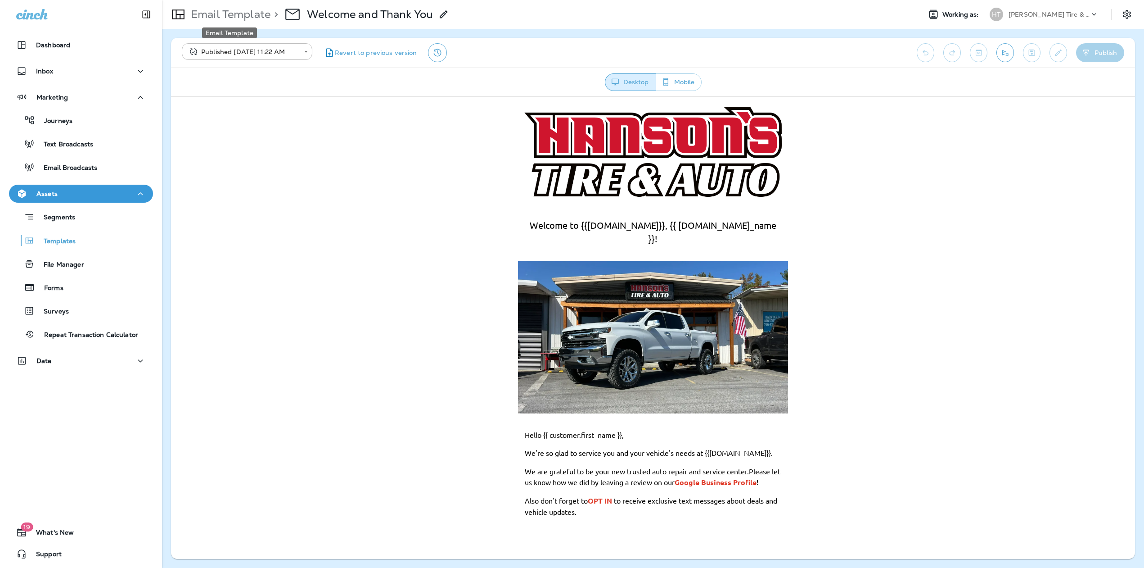
click at [217, 15] on p "Email Template" at bounding box center [228, 15] width 83 height 14
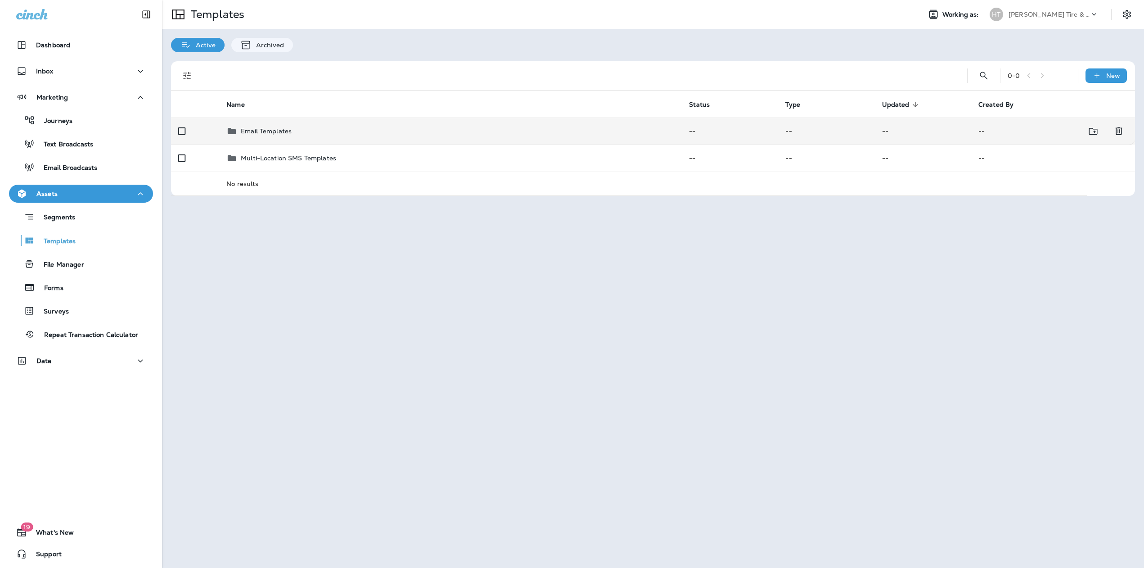
click at [305, 135] on div "Email Templates" at bounding box center [450, 131] width 448 height 11
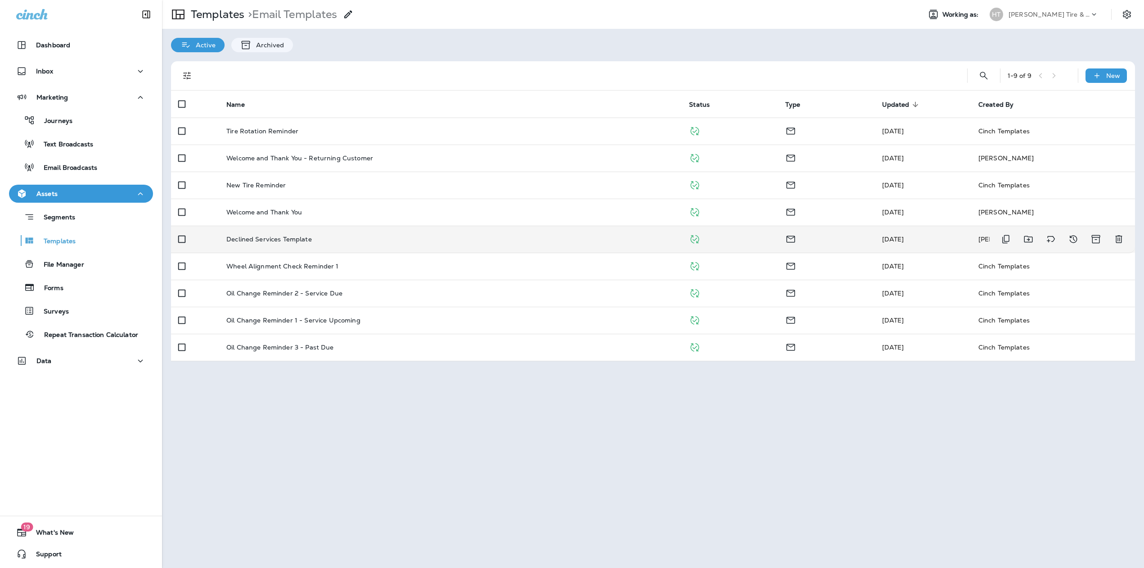
click at [286, 246] on td "Declined Services Template" at bounding box center [450, 238] width 463 height 27
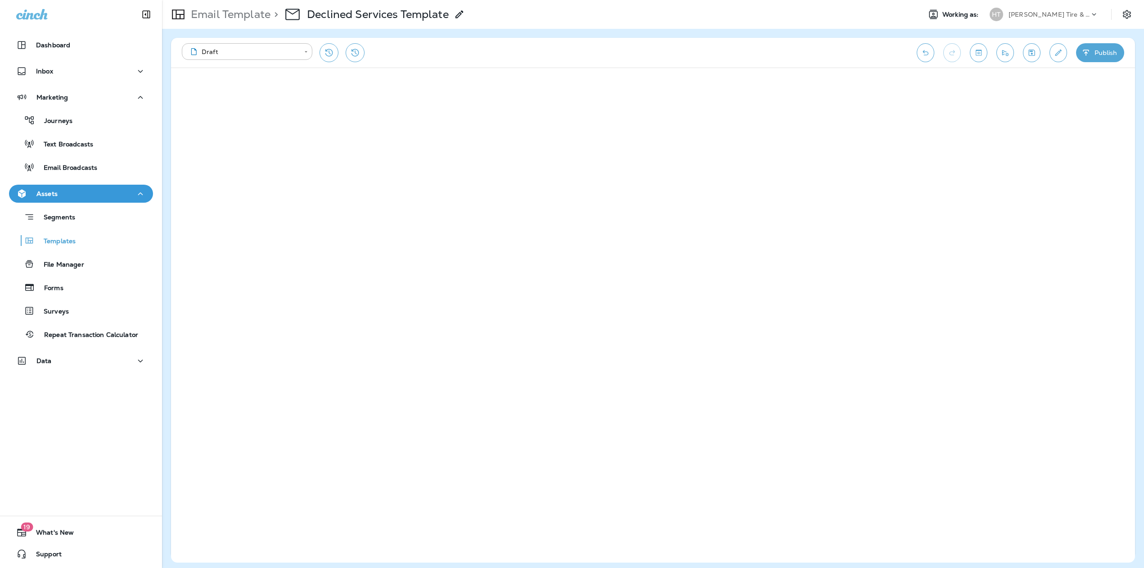
click at [1028, 56] on icon "Save" at bounding box center [1031, 52] width 9 height 9
click at [1084, 54] on icon "button" at bounding box center [1086, 52] width 9 height 9
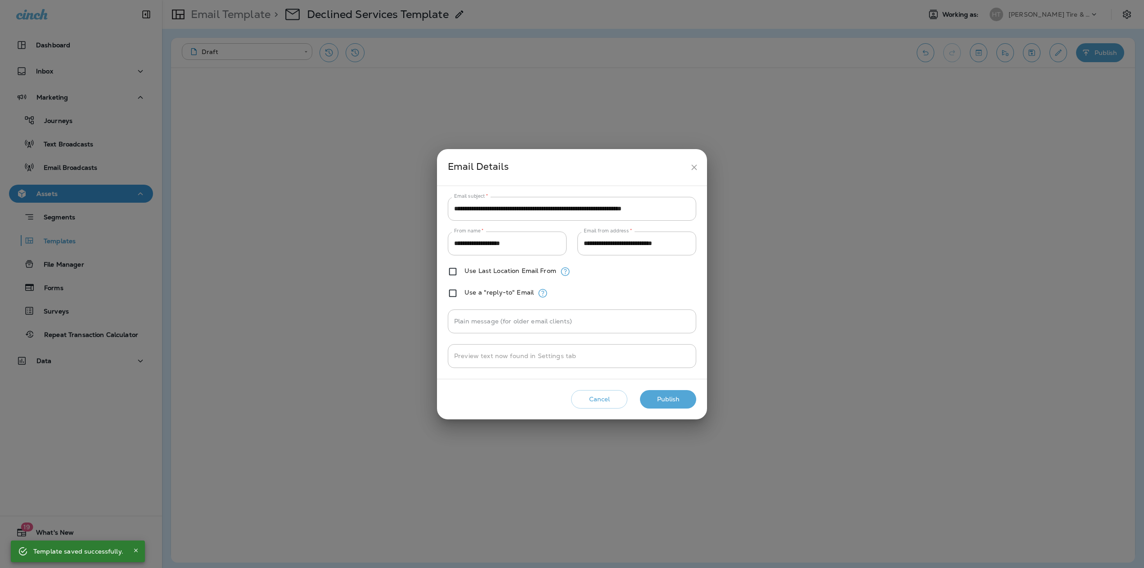
click at [672, 393] on button "Publish" at bounding box center [668, 399] width 56 height 18
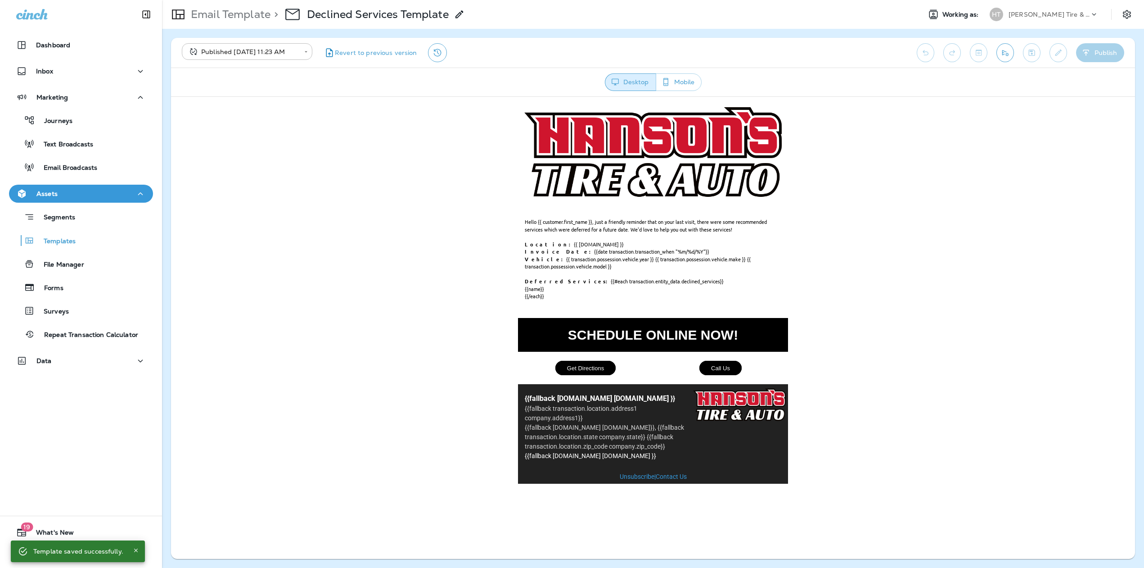
click at [221, 11] on p "Email Template" at bounding box center [228, 15] width 83 height 14
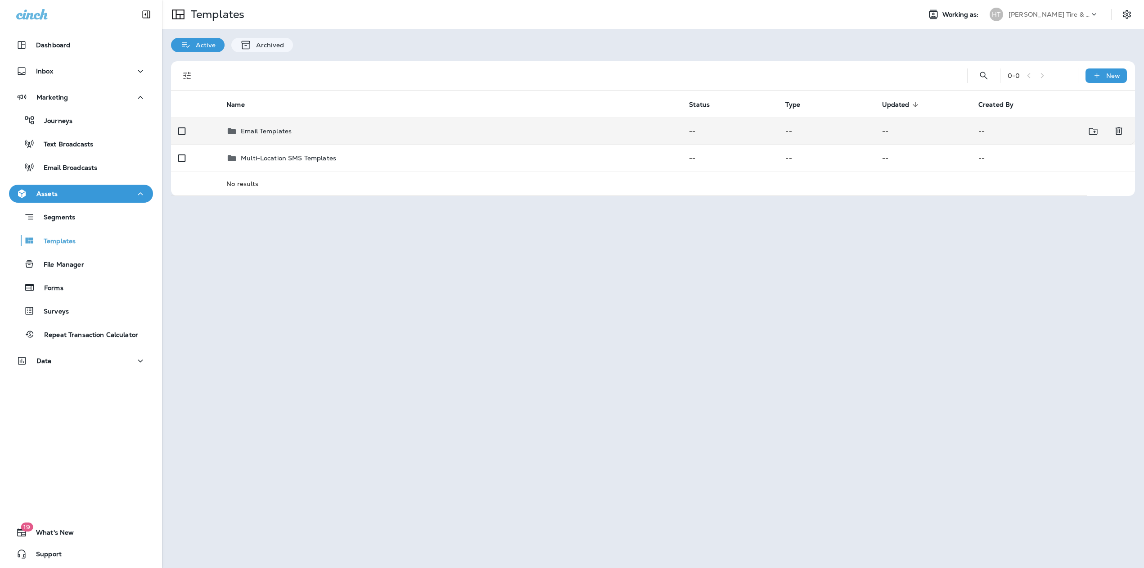
click at [307, 134] on div "Email Templates" at bounding box center [450, 131] width 448 height 11
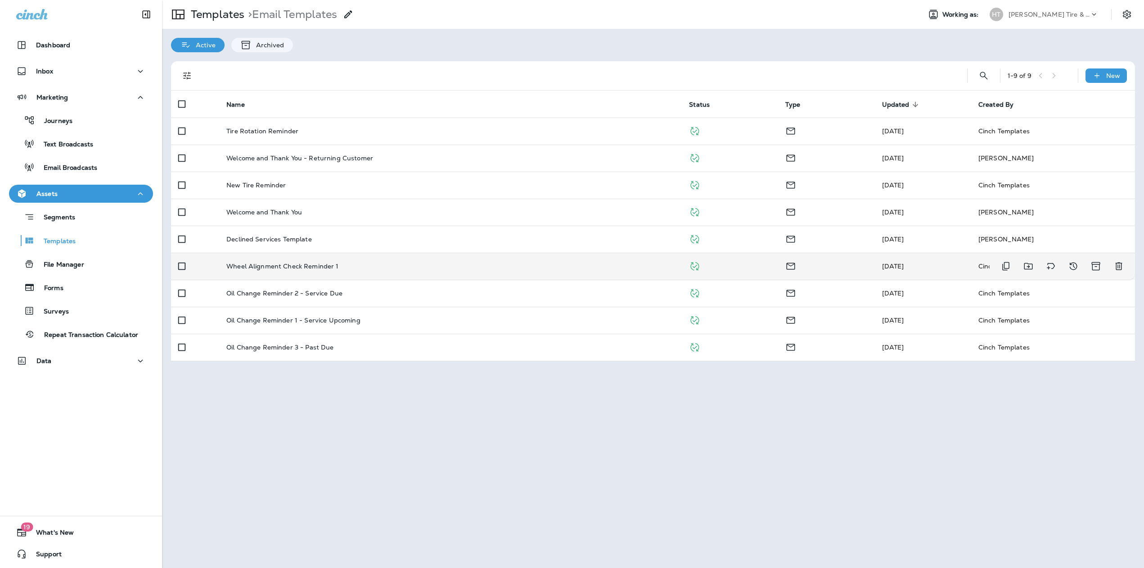
click at [295, 268] on p "Wheel Alignment Check Reminder 1" at bounding box center [282, 265] width 112 height 7
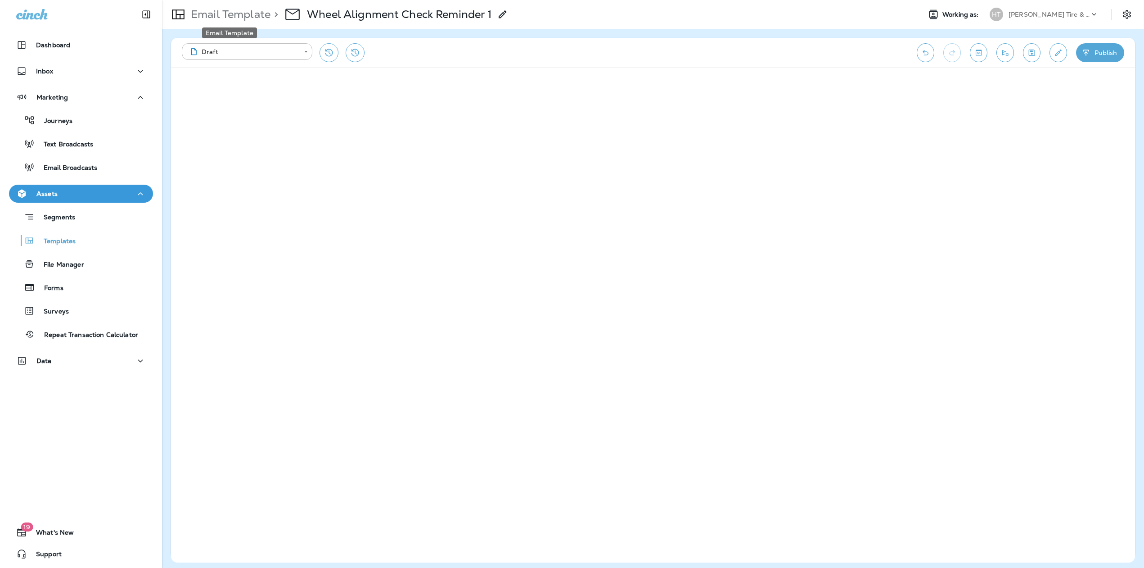
click at [230, 11] on p "Email Template" at bounding box center [228, 15] width 83 height 14
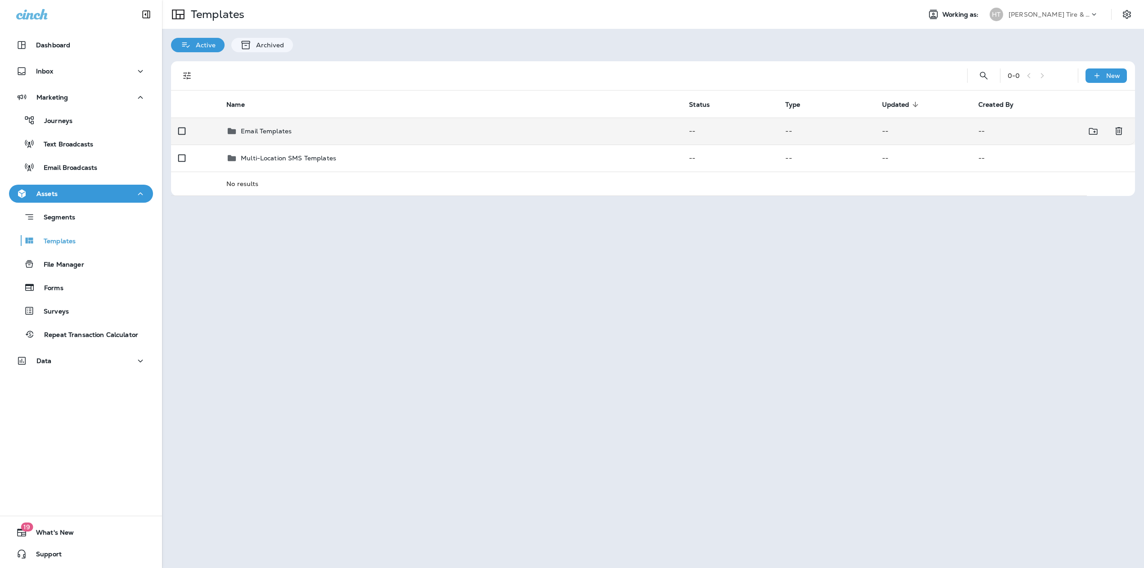
click at [308, 136] on div "Email Templates" at bounding box center [450, 131] width 448 height 11
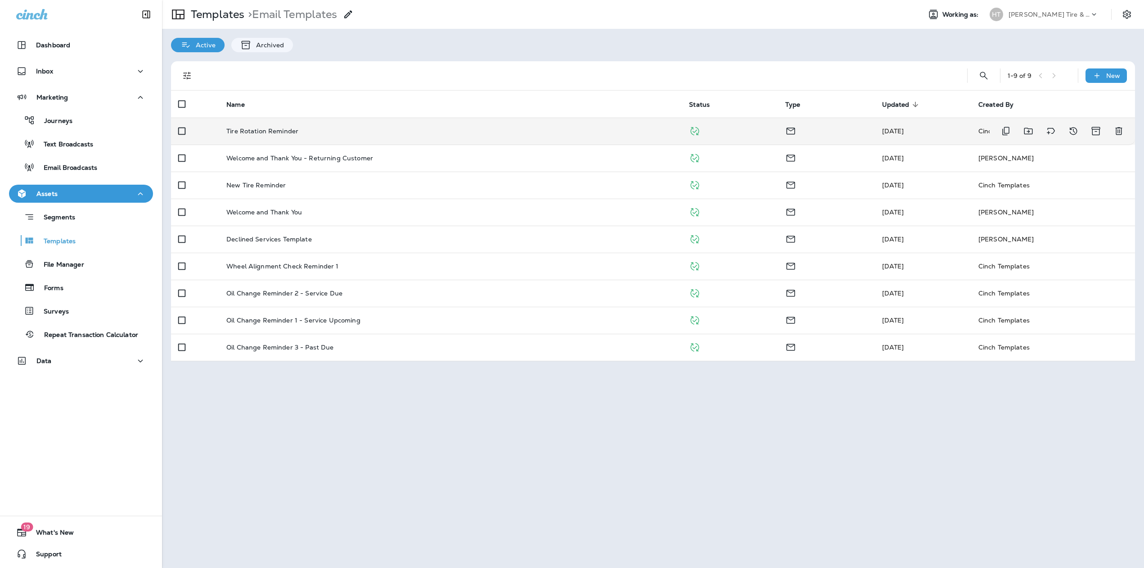
click at [302, 138] on td "Tire Rotation Reminder" at bounding box center [450, 130] width 463 height 27
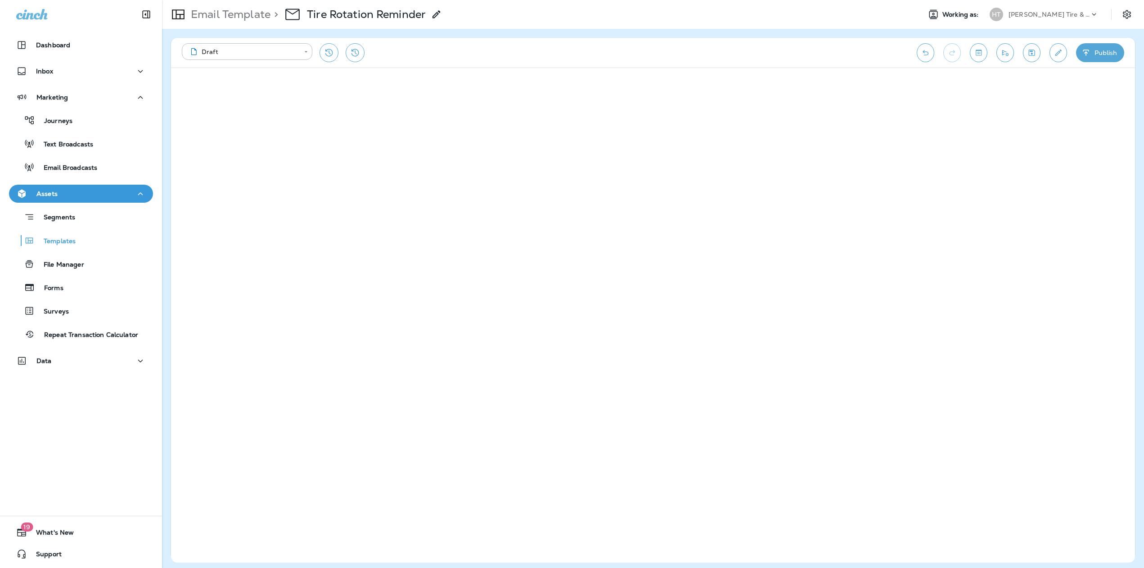
click at [1030, 54] on icon "Save" at bounding box center [1031, 52] width 9 height 9
click at [1091, 52] on button "Publish" at bounding box center [1100, 52] width 48 height 19
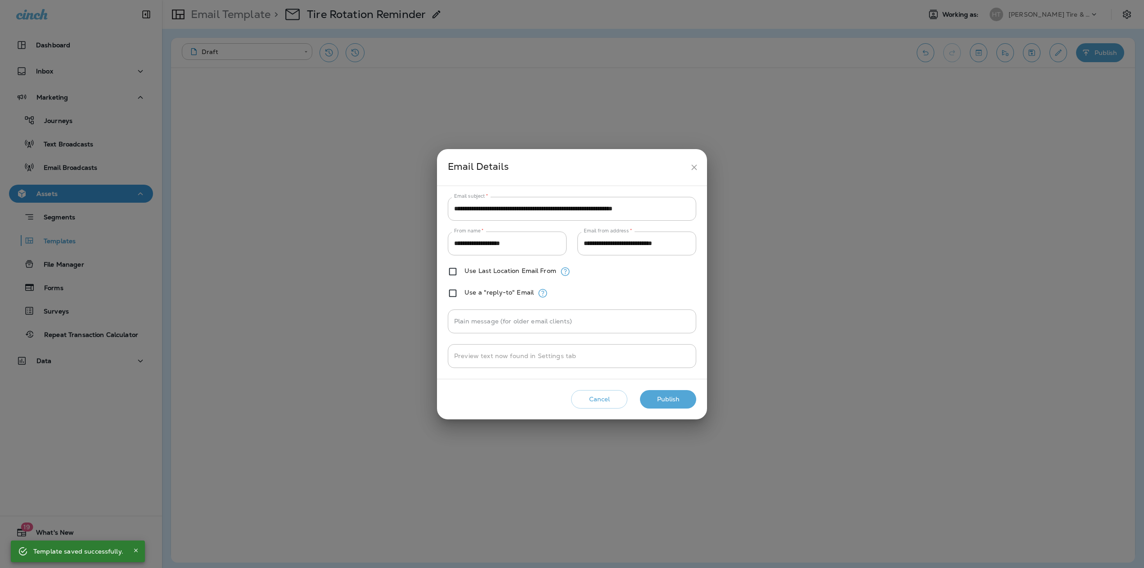
click at [660, 391] on button "Publish" at bounding box center [668, 399] width 56 height 18
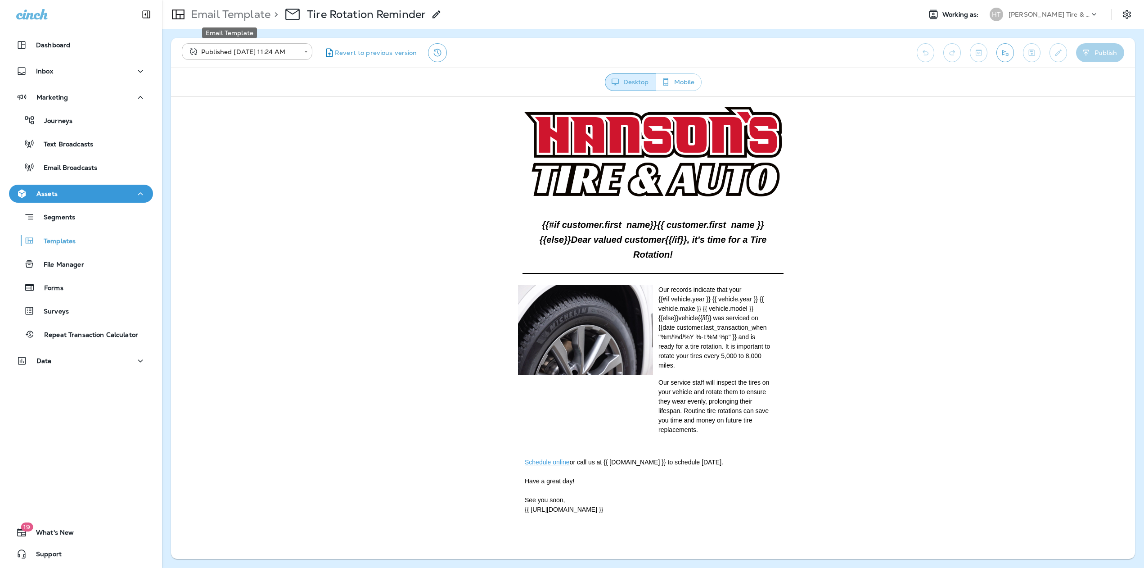
click at [218, 17] on p "Email Template" at bounding box center [228, 15] width 83 height 14
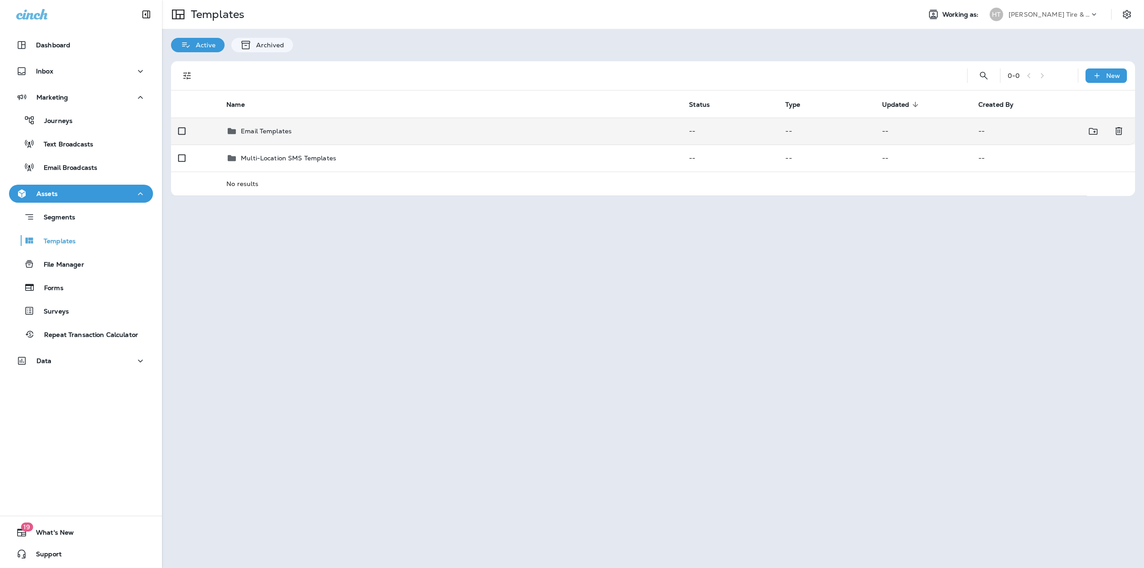
click at [284, 122] on td "Email Templates" at bounding box center [450, 130] width 463 height 27
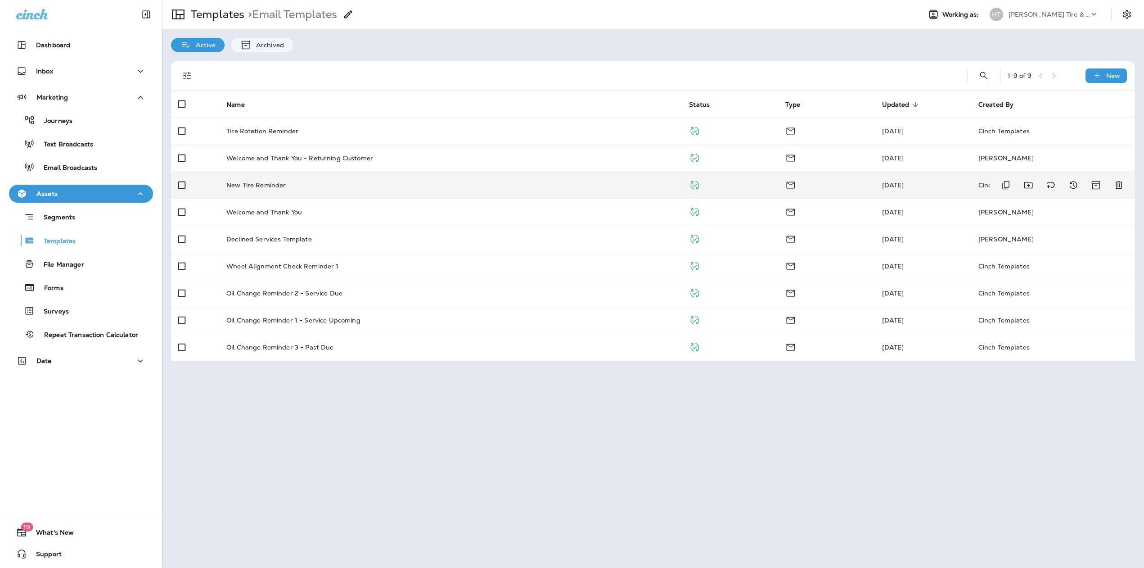
click at [273, 187] on p "New Tire Reminder" at bounding box center [255, 184] width 59 height 7
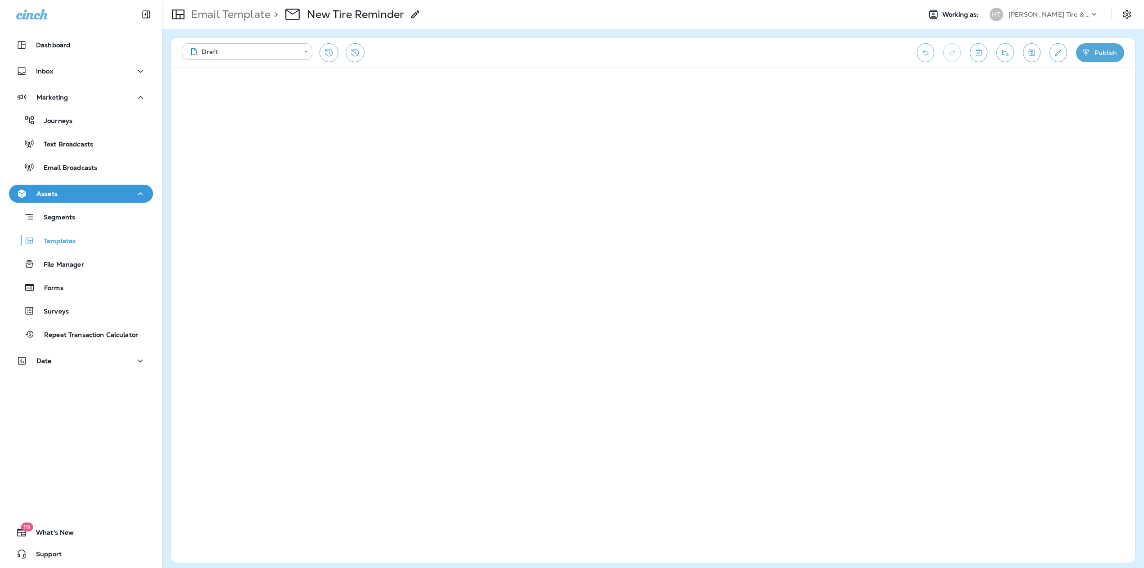
click at [1029, 59] on button "Save" at bounding box center [1032, 52] width 18 height 19
click at [231, 15] on p "Email Template" at bounding box center [228, 15] width 83 height 14
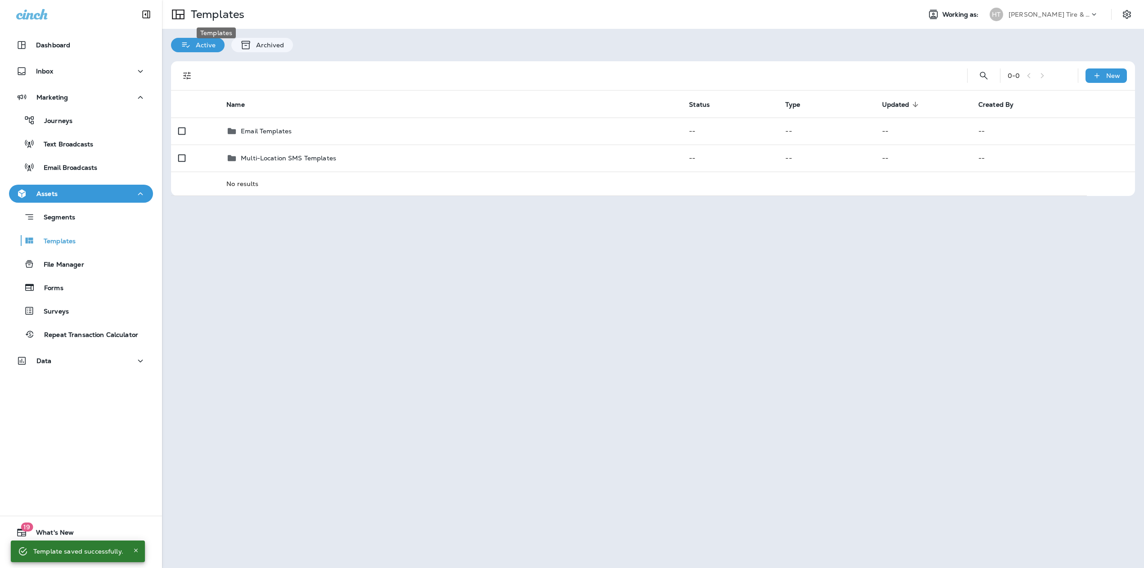
click at [234, 0] on body "Dashboard Inbox Marketing Journeys Text Broadcasts Email Broadcasts Assets Segm…" at bounding box center [572, 0] width 1144 height 0
drag, startPoint x: 234, startPoint y: 21, endPoint x: 615, endPoint y: 283, distance: 462.6
click at [615, 283] on div "Templates Working as: HT Hanson's Tire & Auto Active Archived 0 - 0 New Name St…" at bounding box center [653, 284] width 982 height 568
click at [1092, 16] on icon at bounding box center [1094, 14] width 9 height 9
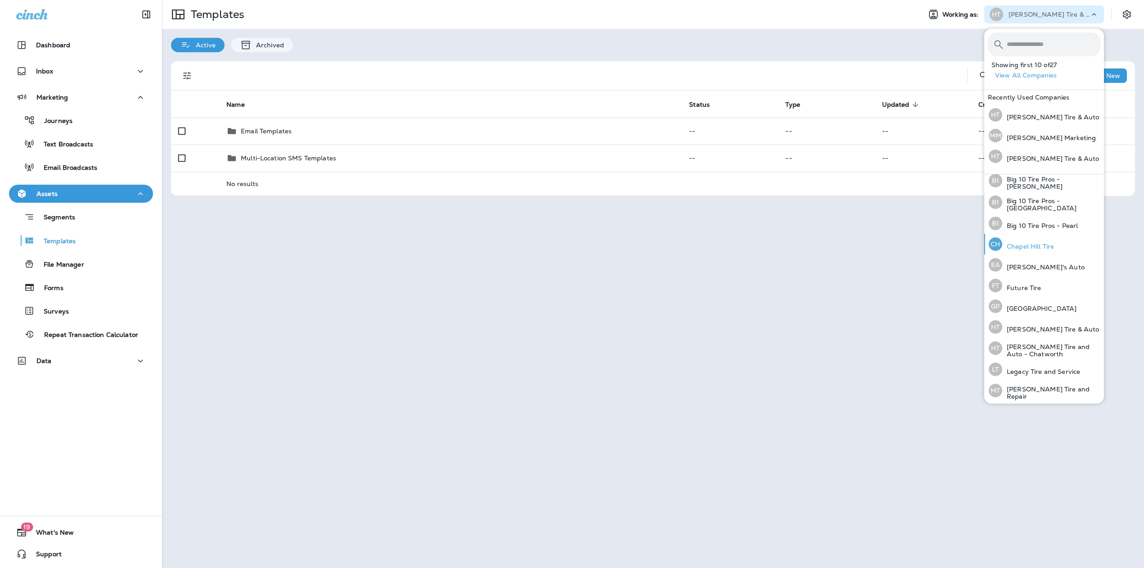
scroll to position [191, 0]
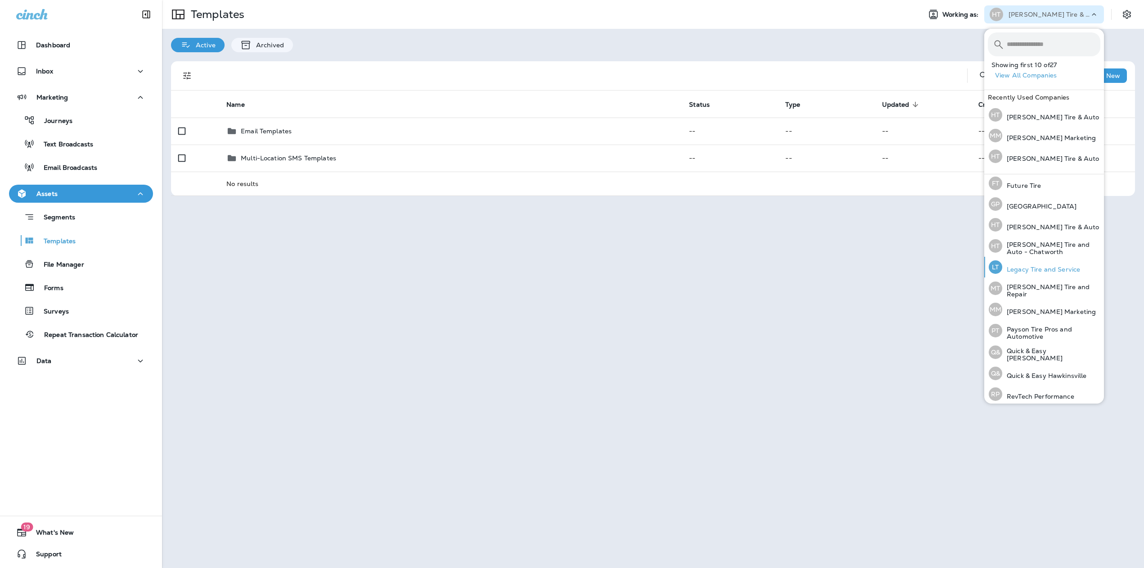
click at [1026, 260] on div "LT Legacy Tire and Service" at bounding box center [1034, 267] width 99 height 21
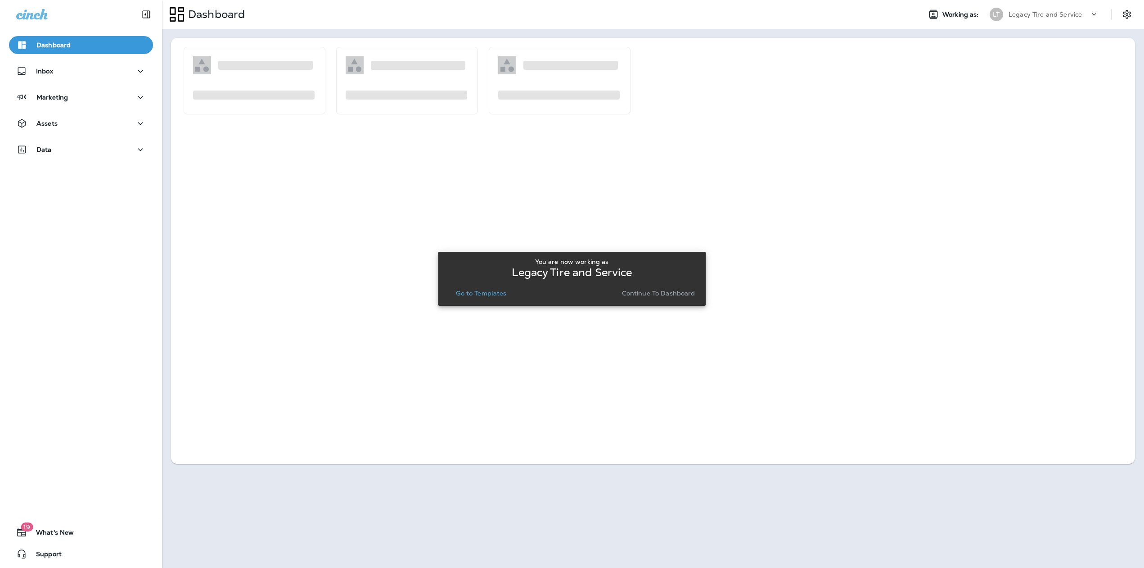
click at [491, 292] on p "Go to Templates" at bounding box center [481, 292] width 50 height 7
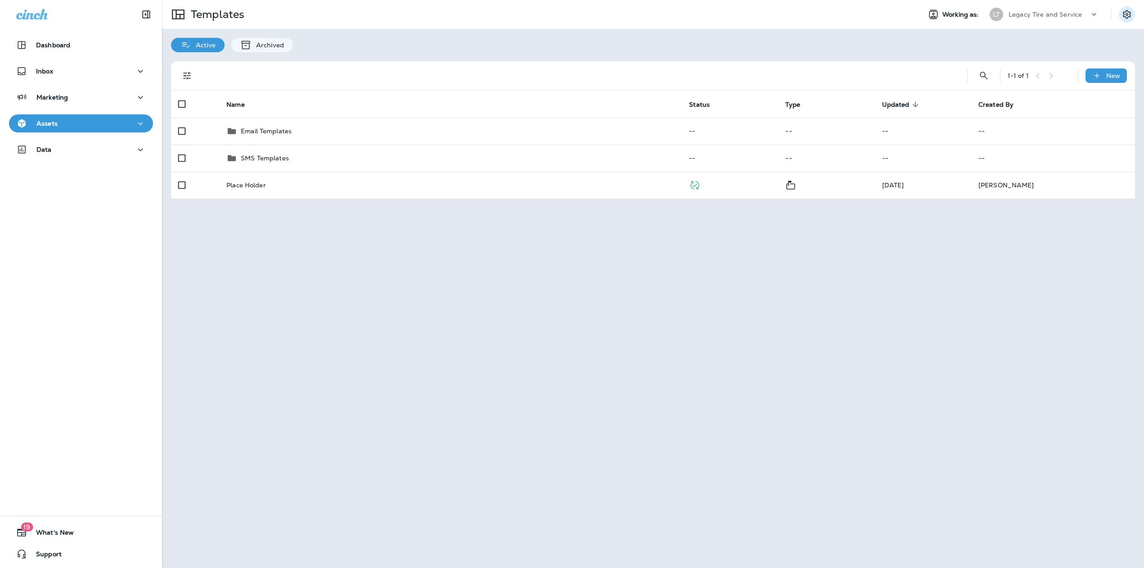
click at [1130, 10] on icon "Settings" at bounding box center [1127, 14] width 11 height 11
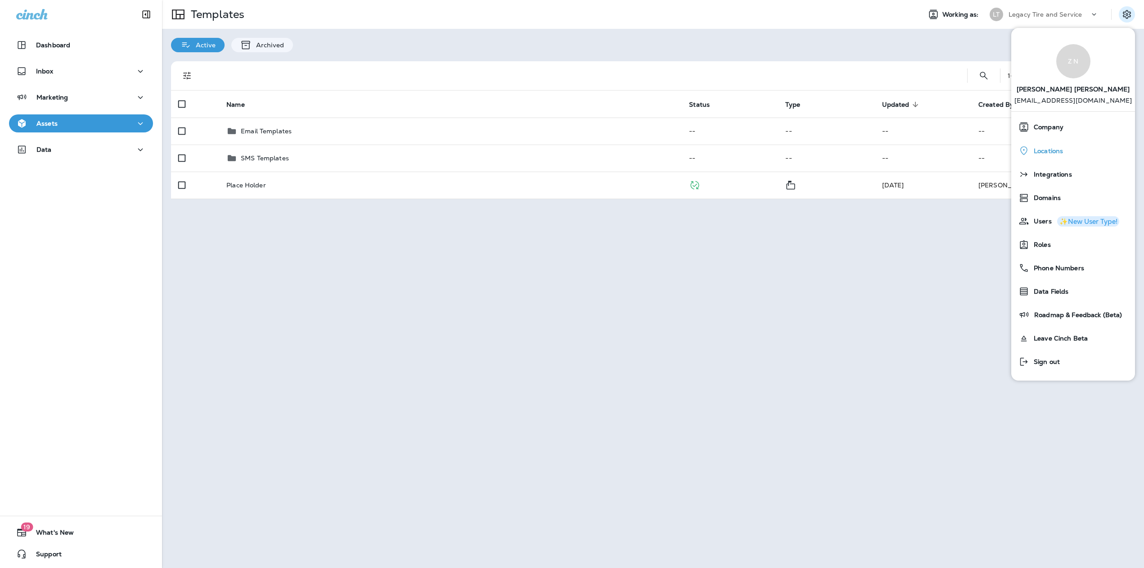
click at [1046, 151] on span "Locations" at bounding box center [1046, 151] width 34 height 8
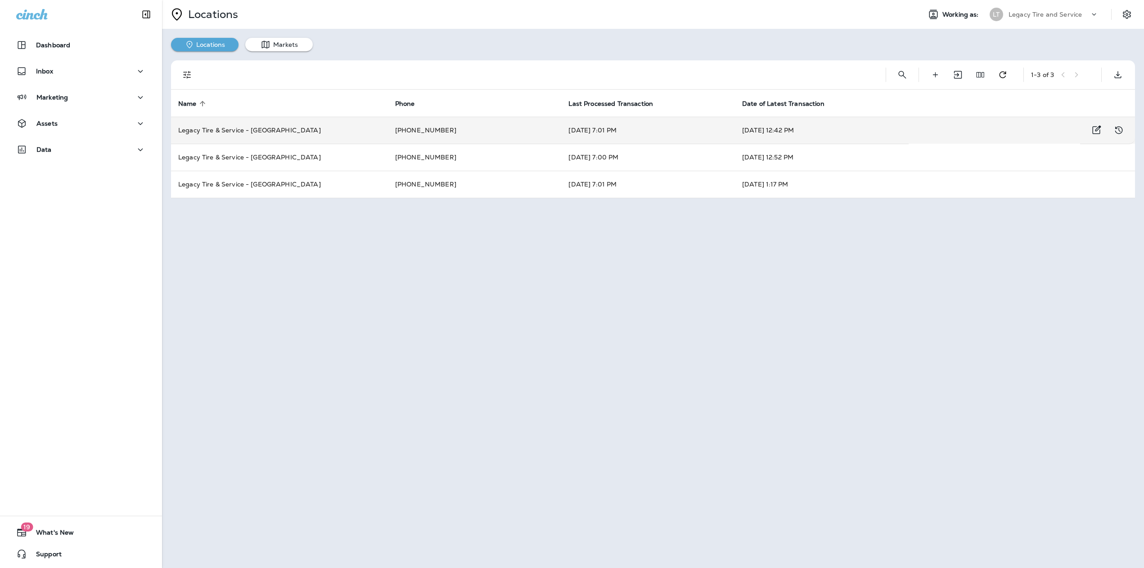
click at [619, 138] on td "Aug 8, 2025 7:01 PM" at bounding box center [648, 130] width 174 height 27
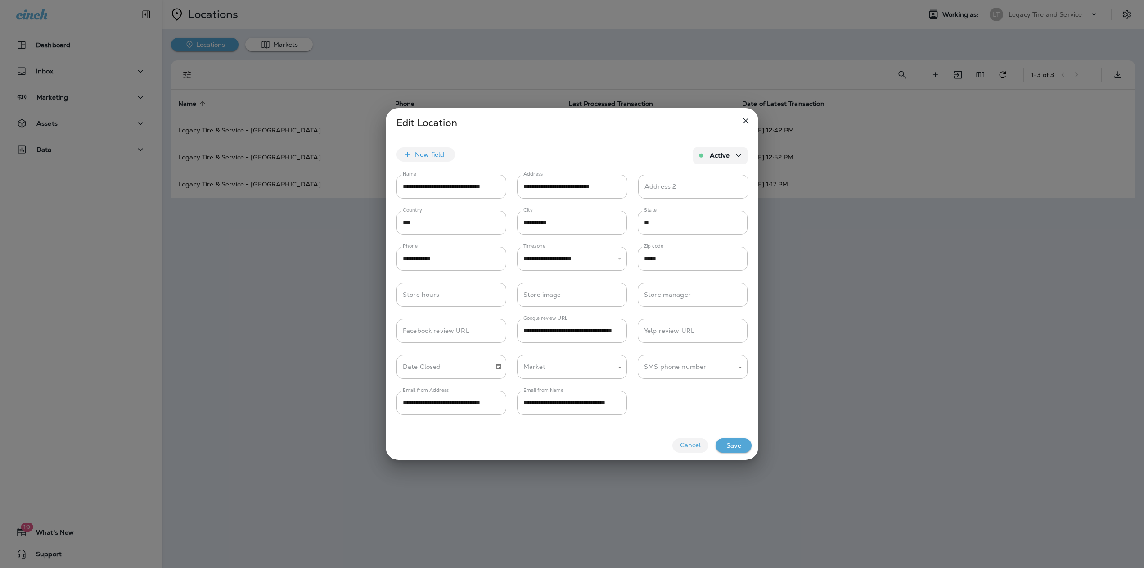
click at [723, 451] on button "Save" at bounding box center [734, 445] width 36 height 14
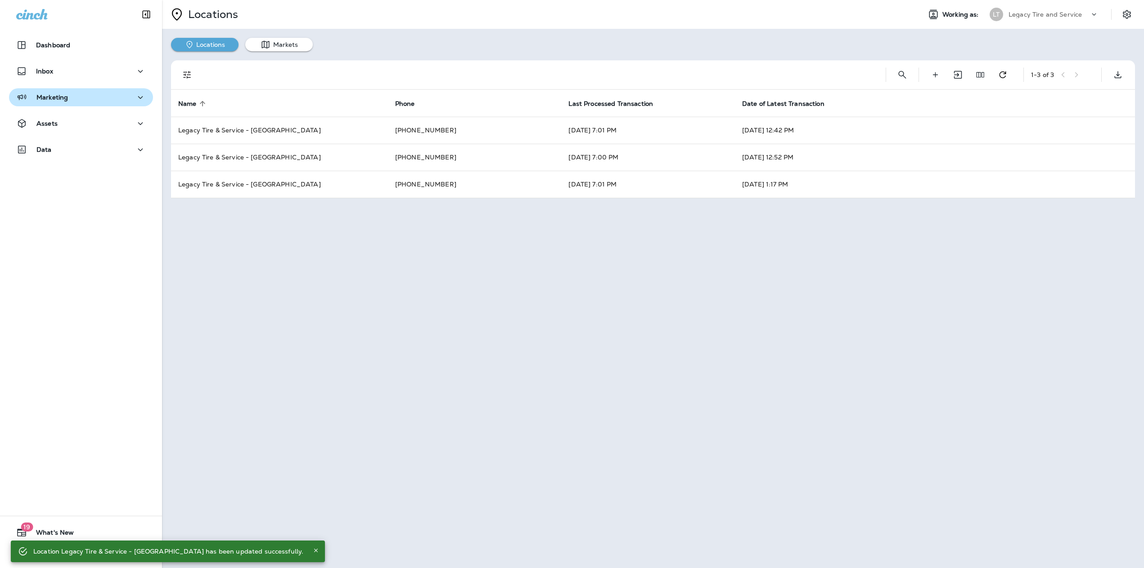
click at [88, 104] on button "Marketing" at bounding box center [81, 97] width 144 height 18
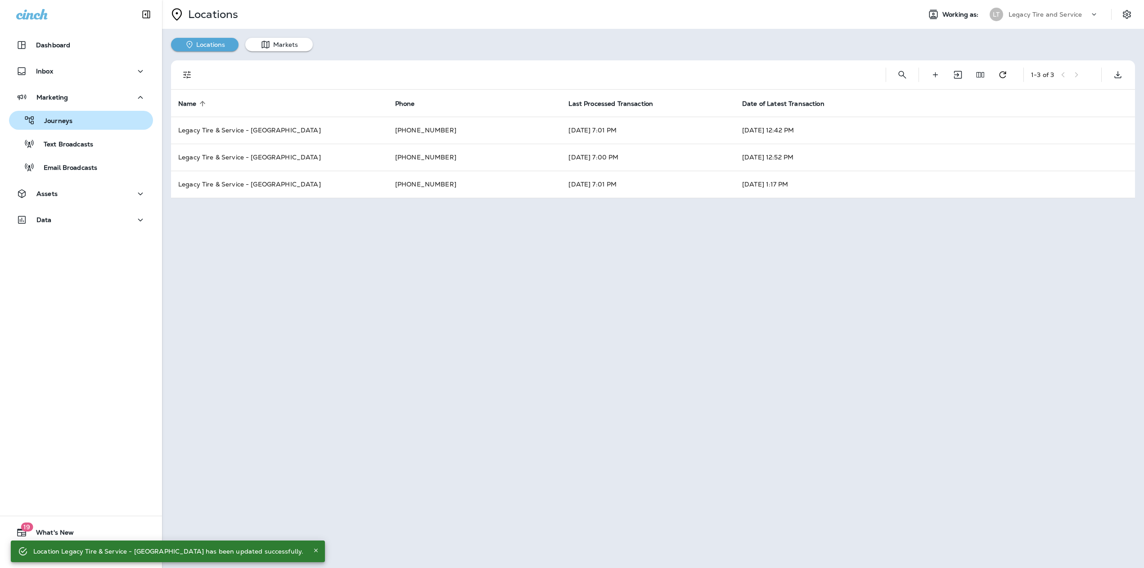
click at [56, 128] on button "Journeys" at bounding box center [81, 120] width 144 height 19
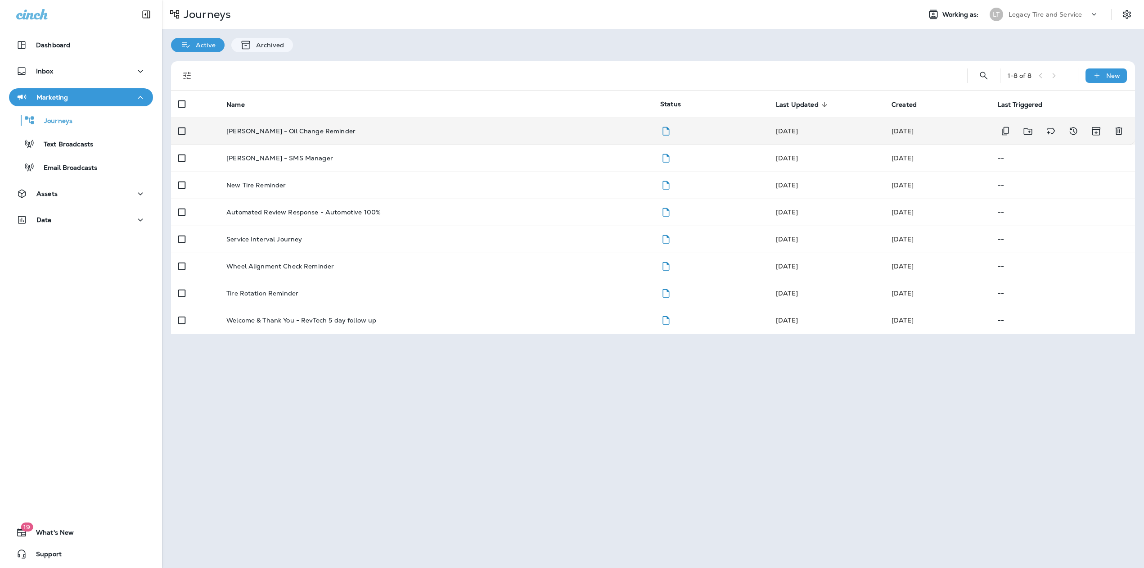
click at [408, 140] on td "Merrick - Oil Change Reminder" at bounding box center [436, 130] width 434 height 27
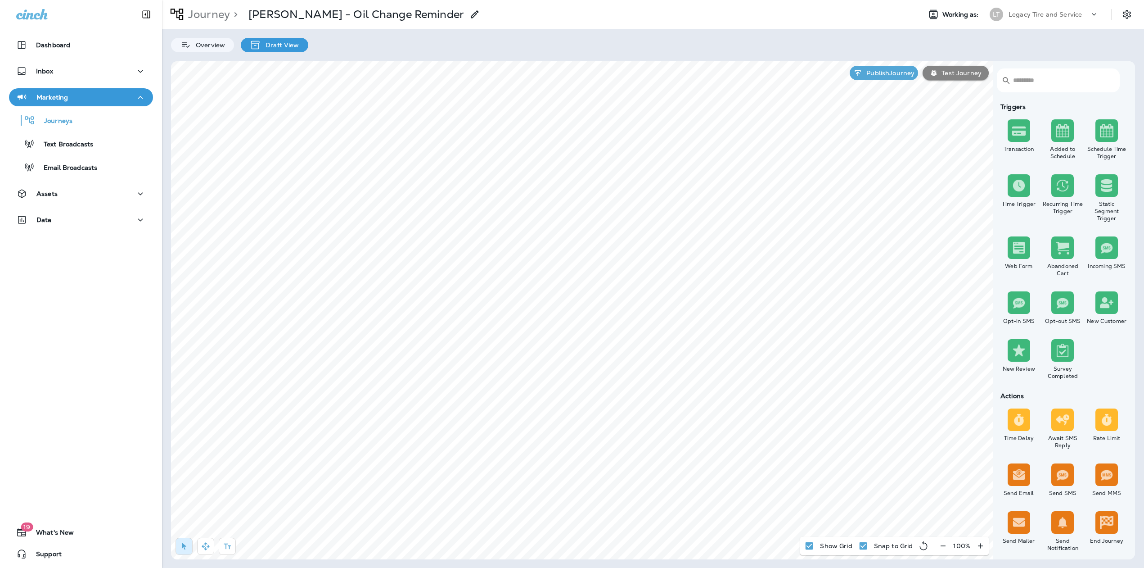
select select "***"
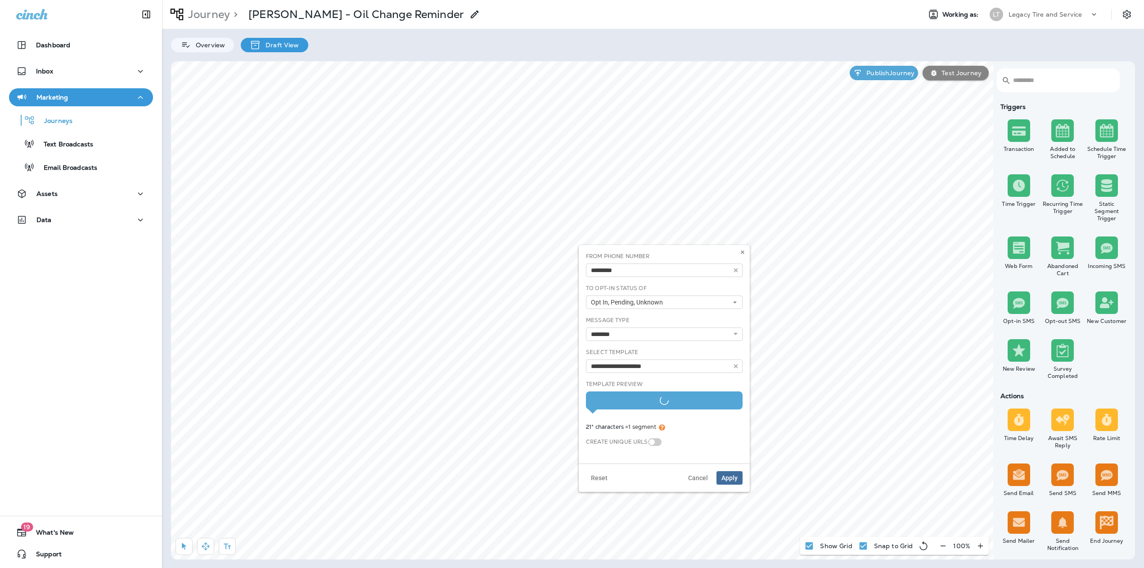
type input "**********"
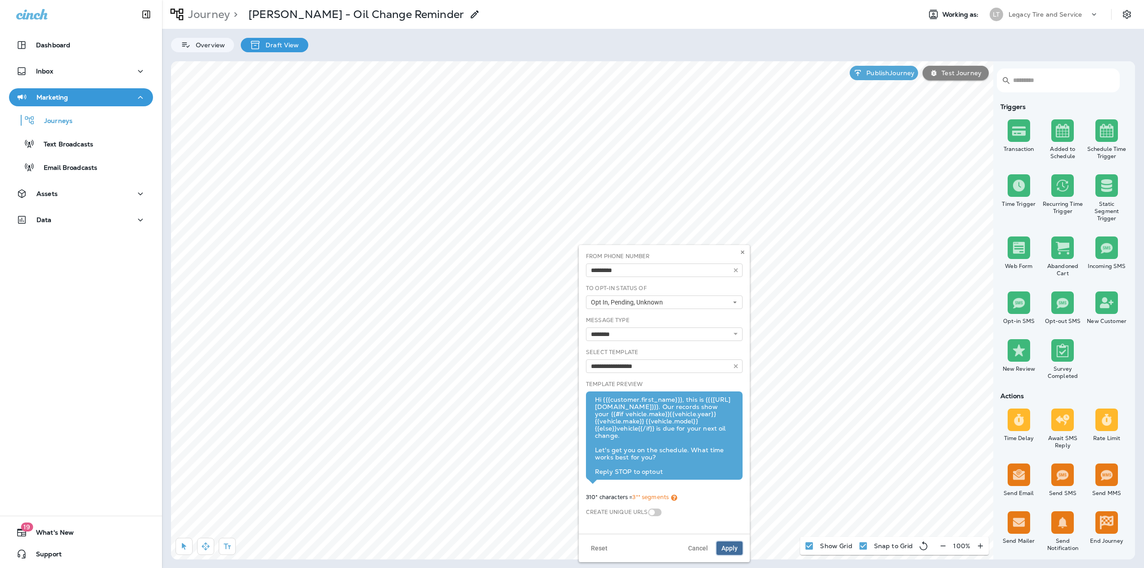
click at [734, 541] on button "Apply" at bounding box center [730, 548] width 26 height 14
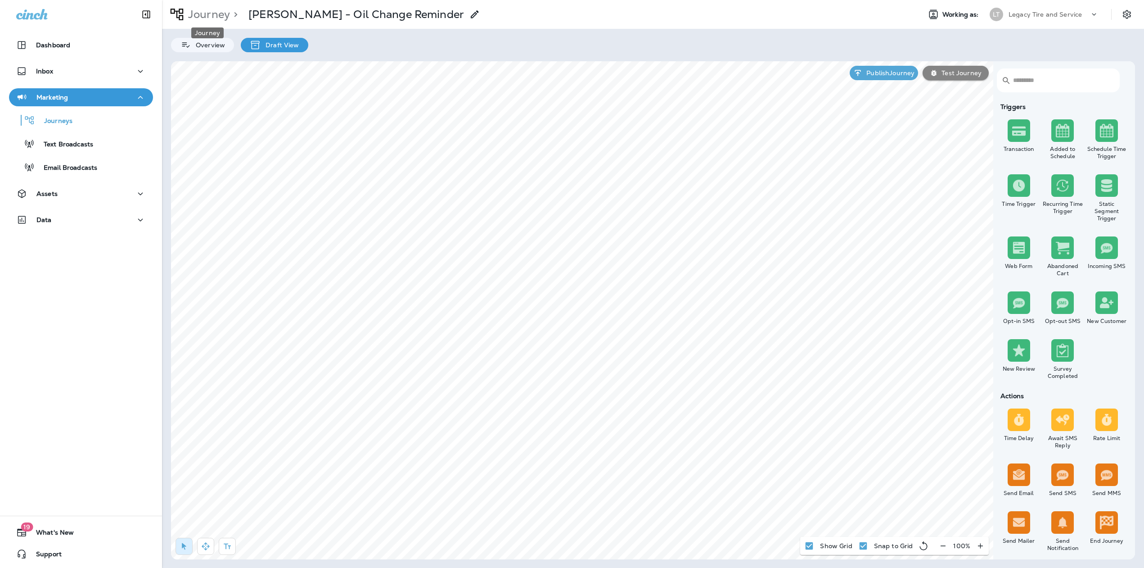
click at [213, 18] on p "Journey" at bounding box center [207, 15] width 45 height 14
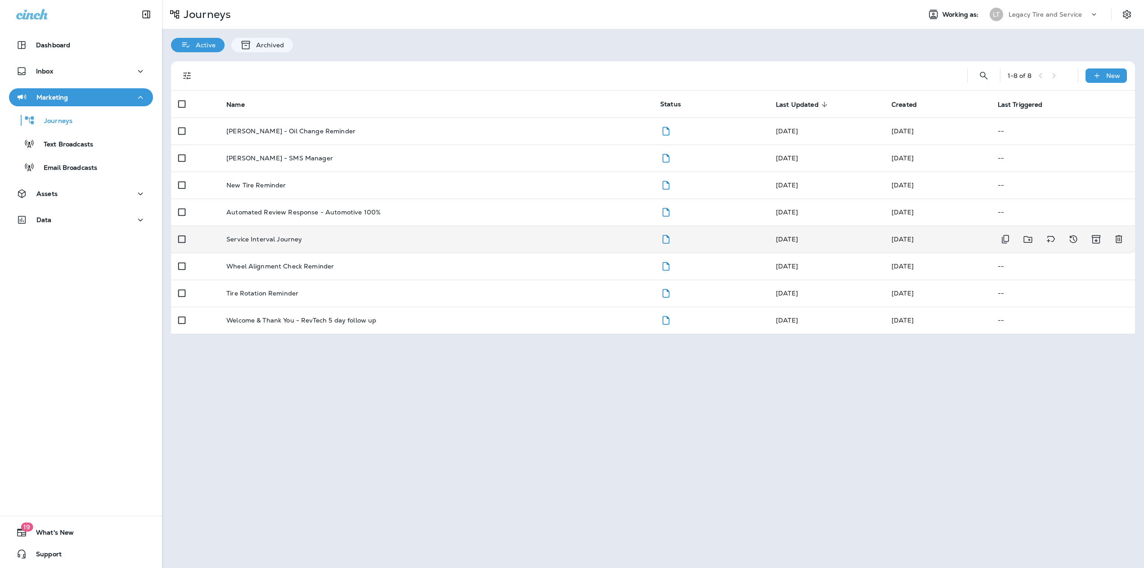
click at [275, 244] on td "Service Interval Journey" at bounding box center [436, 238] width 434 height 27
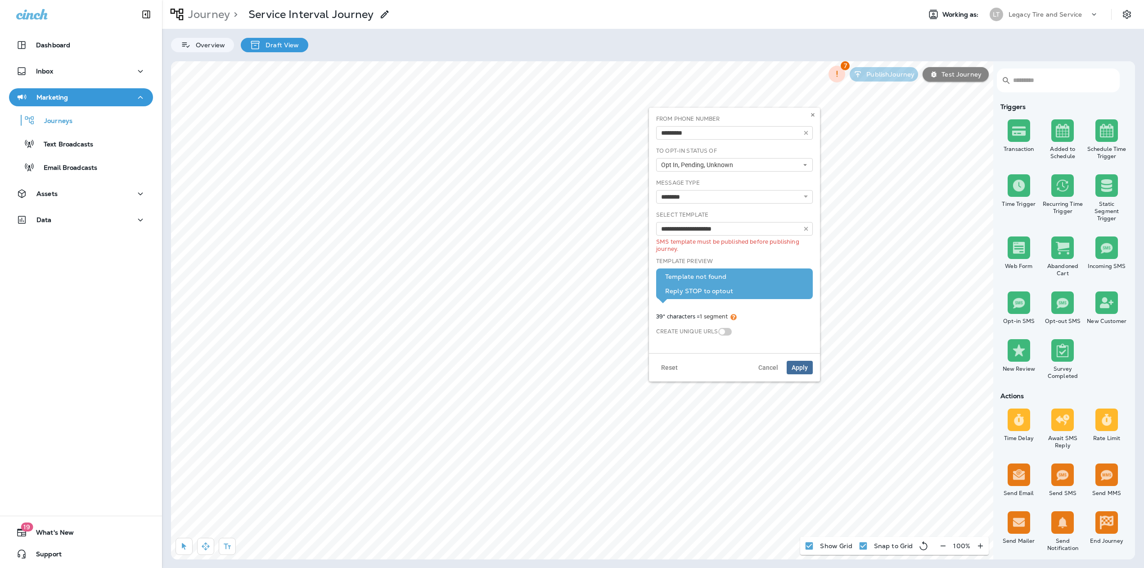
select select "***"
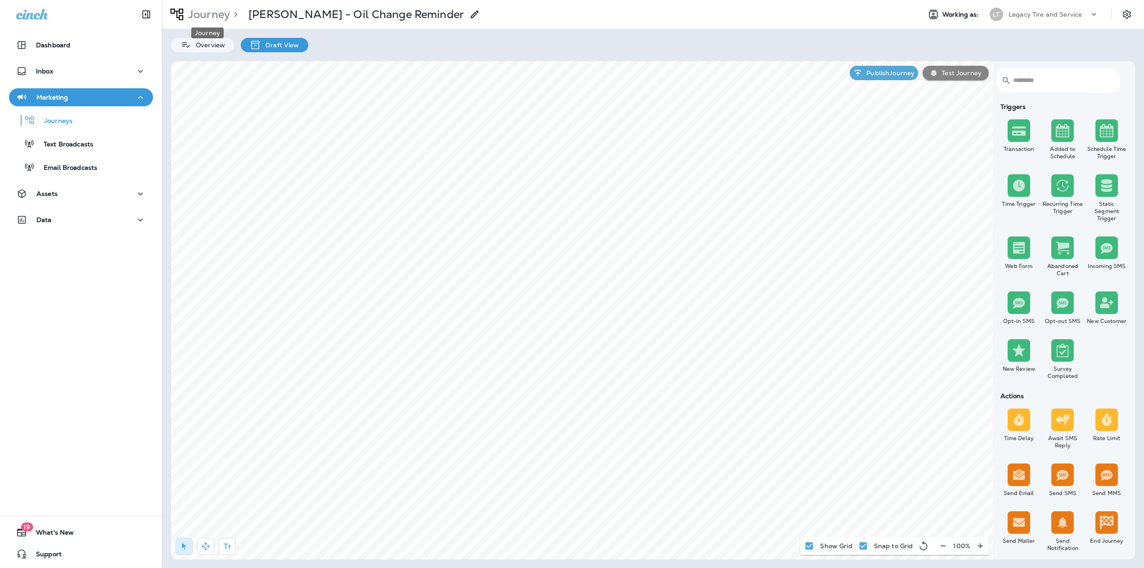
click at [208, 18] on p "Journey" at bounding box center [207, 15] width 45 height 14
click at [338, 48] on p "Published View" at bounding box center [361, 44] width 52 height 7
click at [208, 544] on icon "button" at bounding box center [205, 545] width 9 height 9
click at [214, 13] on p "Journey" at bounding box center [207, 15] width 45 height 14
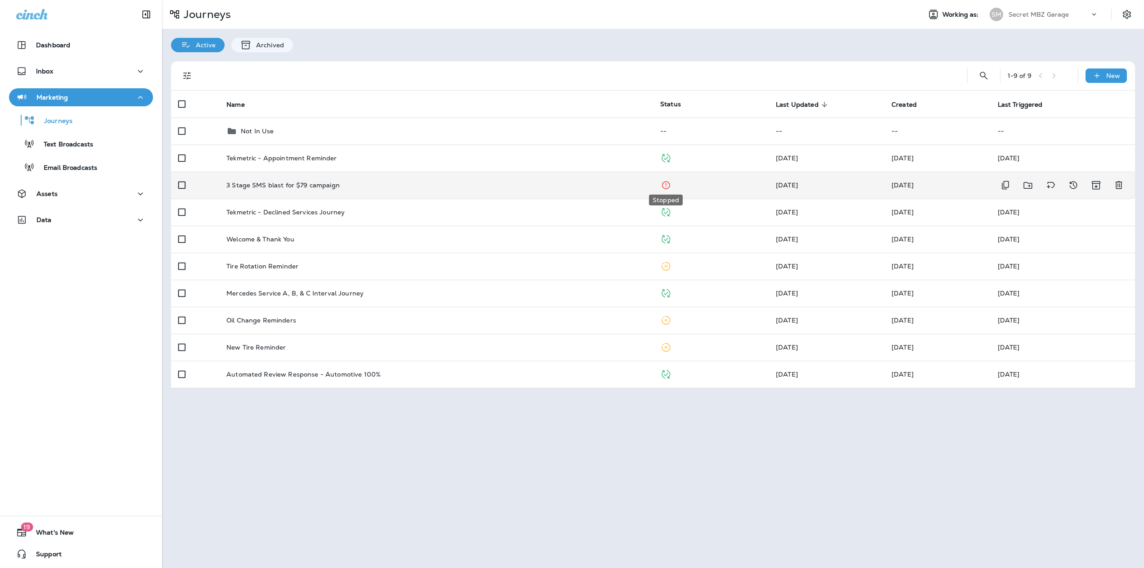
click at [665, 185] on icon "Stopped" at bounding box center [665, 185] width 11 height 11
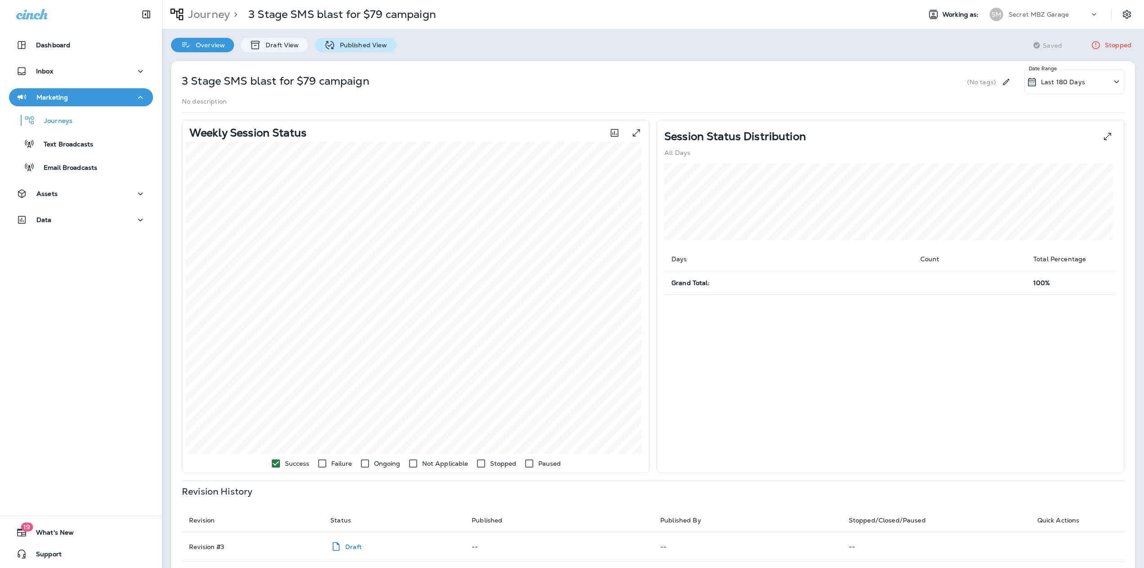
click at [337, 45] on p "Published View" at bounding box center [361, 44] width 52 height 7
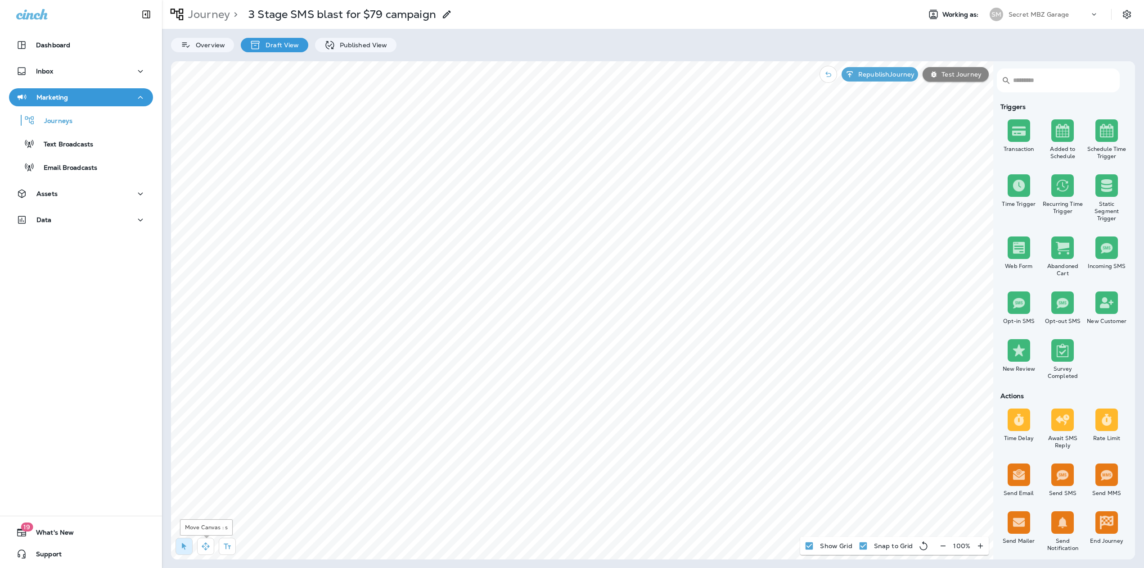
drag, startPoint x: 203, startPoint y: 550, endPoint x: 203, endPoint y: 522, distance: 28.4
click at [203, 550] on button "button" at bounding box center [205, 545] width 17 height 17
type input "**********"
click at [473, 341] on span "Apply" at bounding box center [479, 341] width 16 height 6
click at [315, 37] on div "Overview Draft View Published View" at bounding box center [653, 40] width 982 height 23
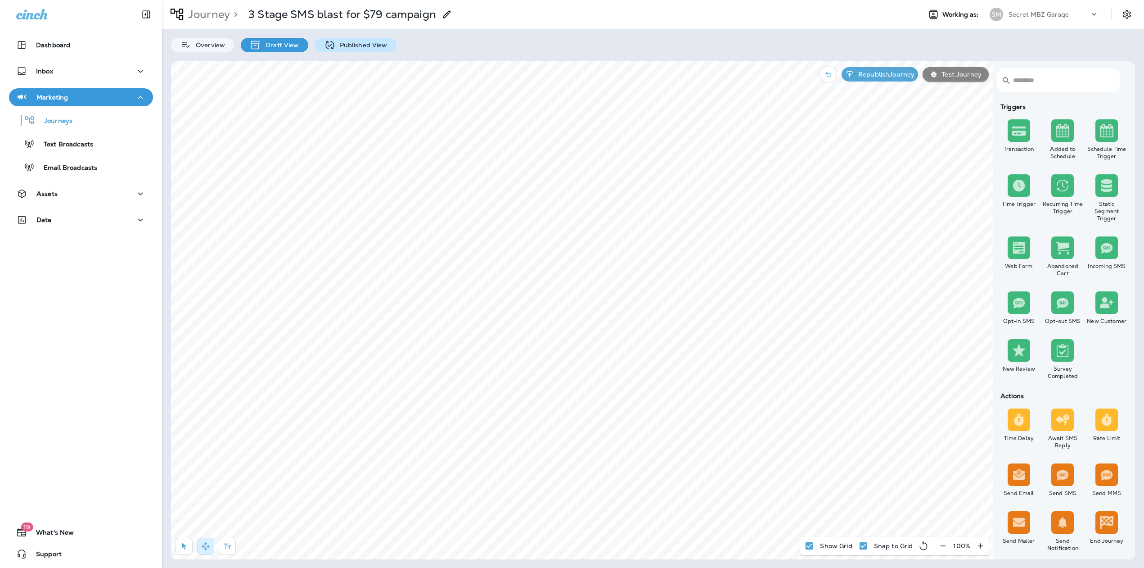
click at [324, 43] on icon at bounding box center [329, 45] width 11 height 11
click at [330, 52] on div "Published View" at bounding box center [355, 45] width 81 height 14
click at [891, 81] on div "Republish Journey Test Journey" at bounding box center [904, 74] width 178 height 26
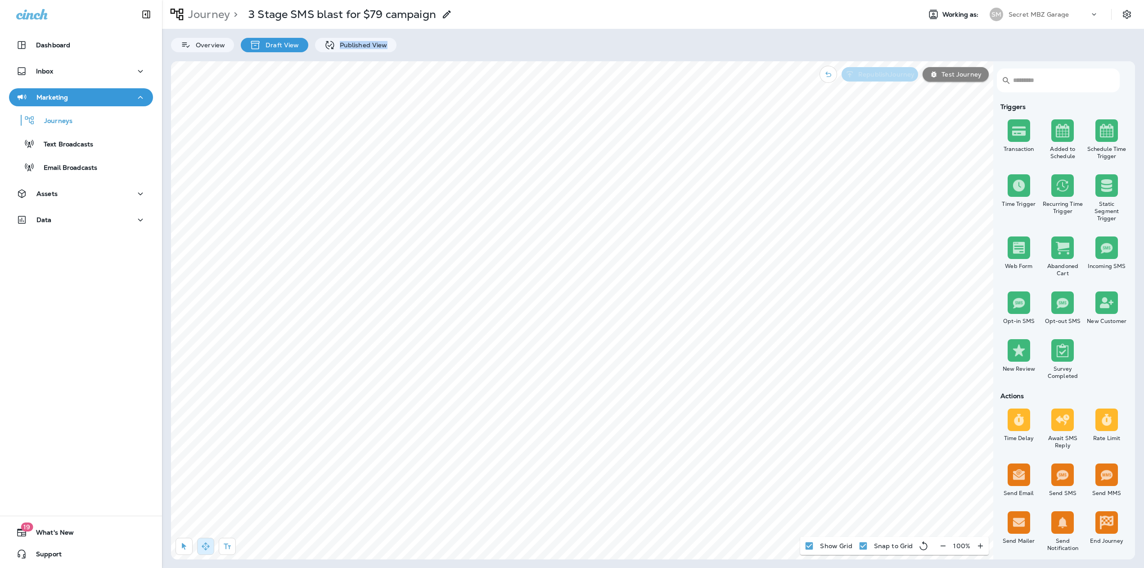
click at [889, 76] on p "Republish Journey" at bounding box center [885, 74] width 60 height 7
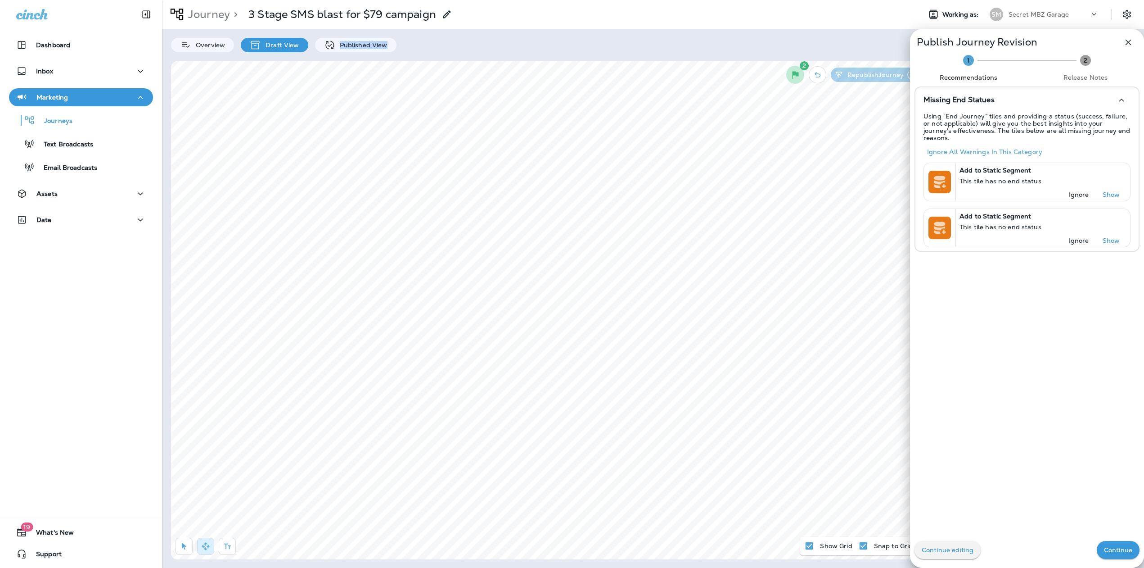
click at [1104, 549] on p "Continue" at bounding box center [1118, 549] width 28 height 7
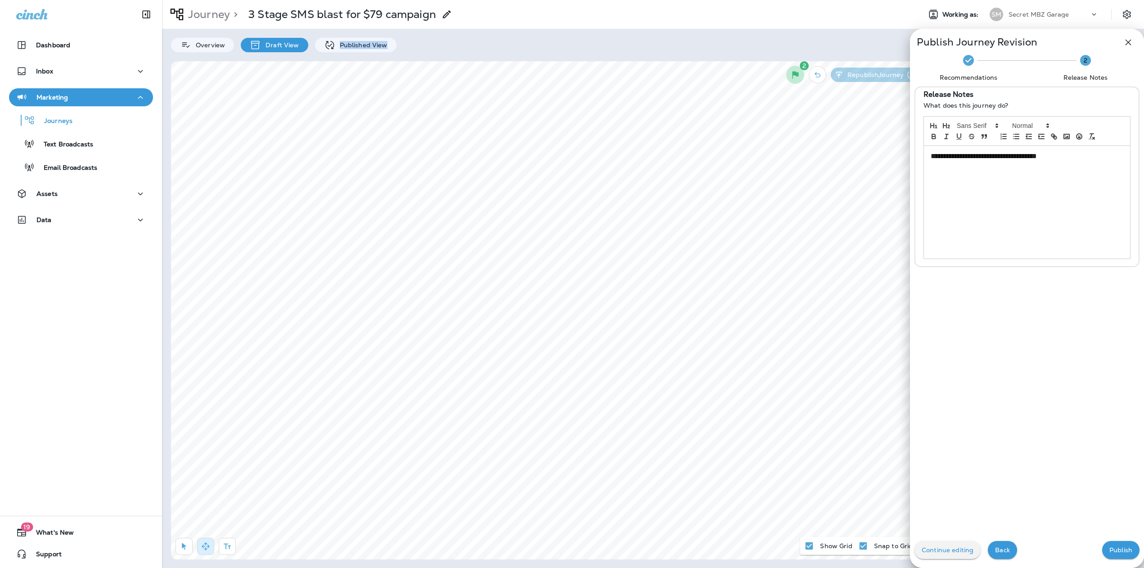
click at [1102, 551] on button "Publish" at bounding box center [1120, 550] width 37 height 18
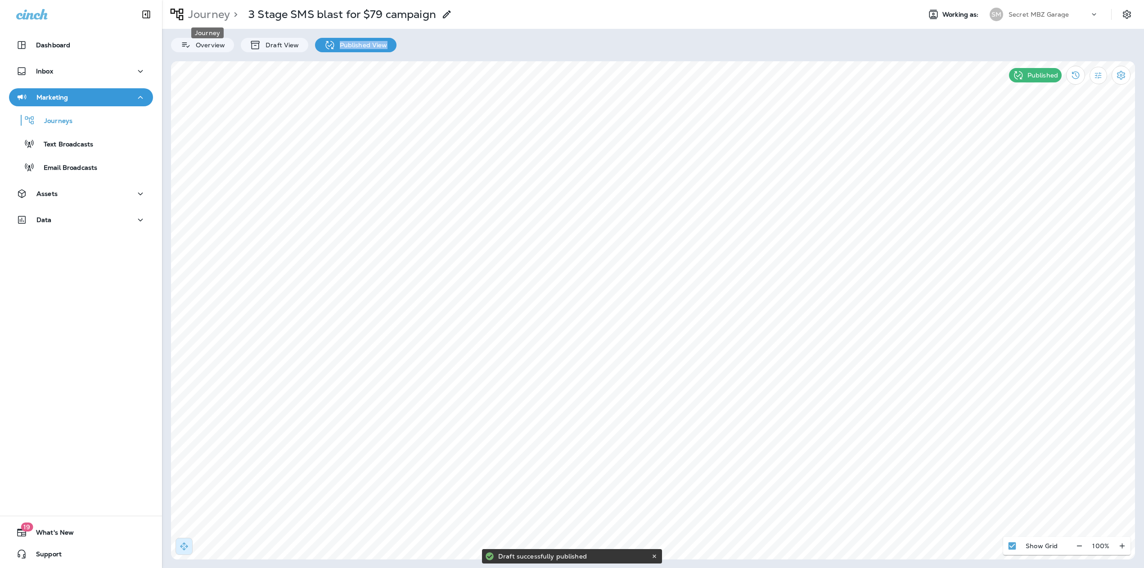
click at [212, 13] on p "Journey" at bounding box center [207, 15] width 45 height 14
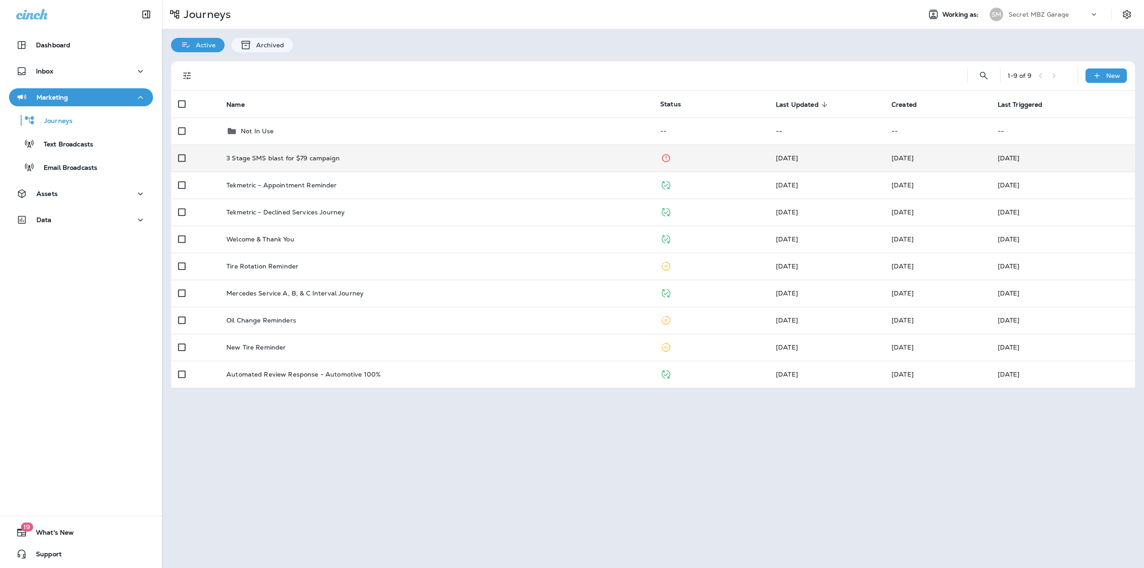
click at [318, 167] on td "3 Stage SMS blast for $79 campaign" at bounding box center [436, 157] width 434 height 27
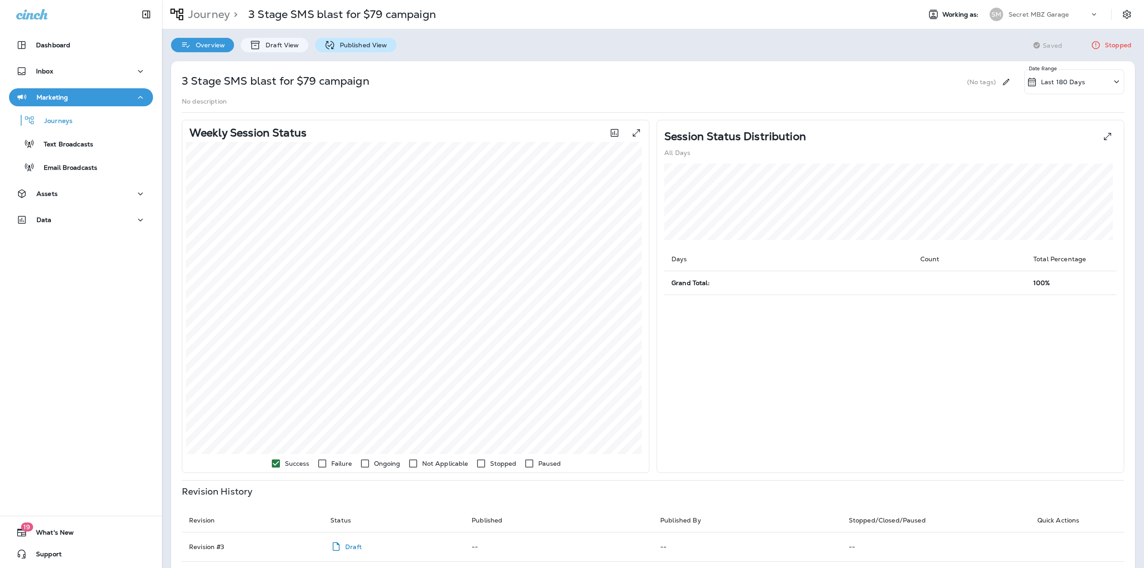
click at [360, 48] on p "Published View" at bounding box center [361, 44] width 52 height 7
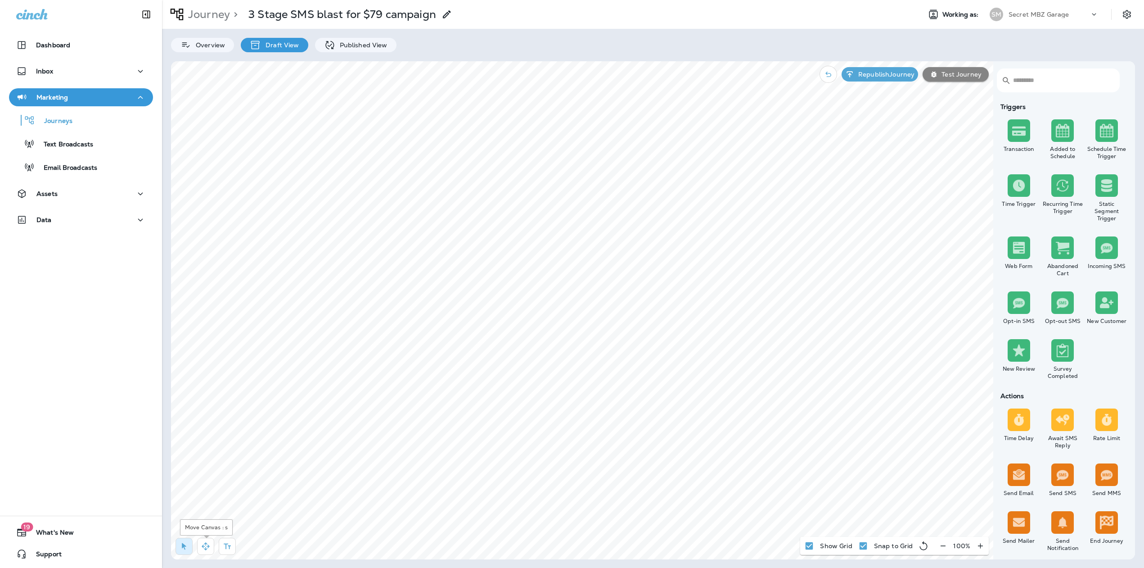
click at [194, 554] on div at bounding box center [208, 548] width 74 height 22
click at [206, 546] on icon "button" at bounding box center [205, 545] width 9 height 9
click at [329, 45] on icon at bounding box center [329, 45] width 9 height 9
click at [215, 18] on p "Journey" at bounding box center [207, 15] width 45 height 14
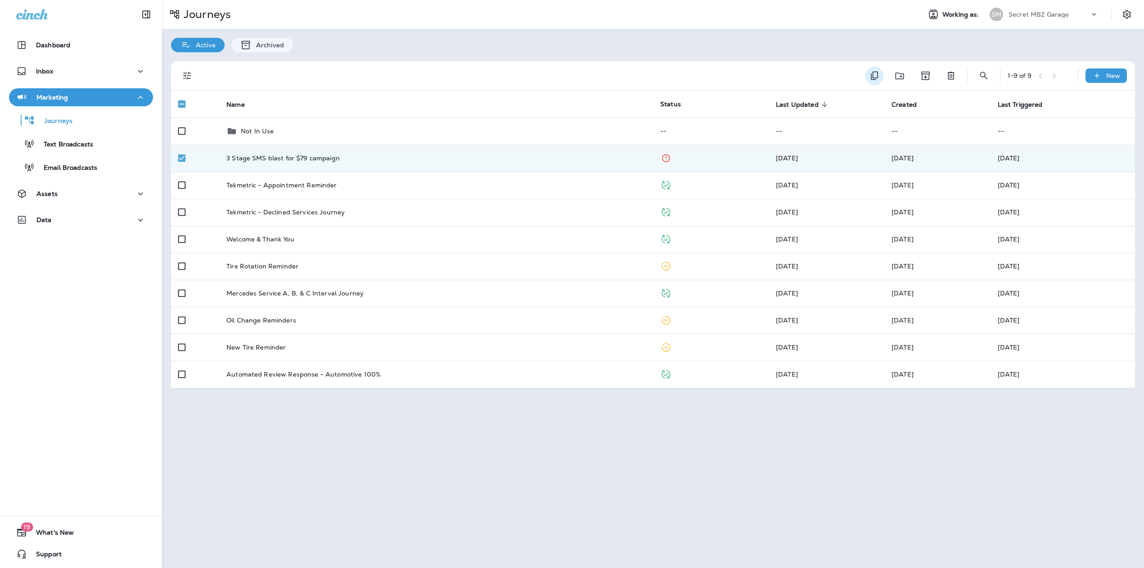
click at [876, 75] on icon "Duplicate" at bounding box center [874, 75] width 11 height 11
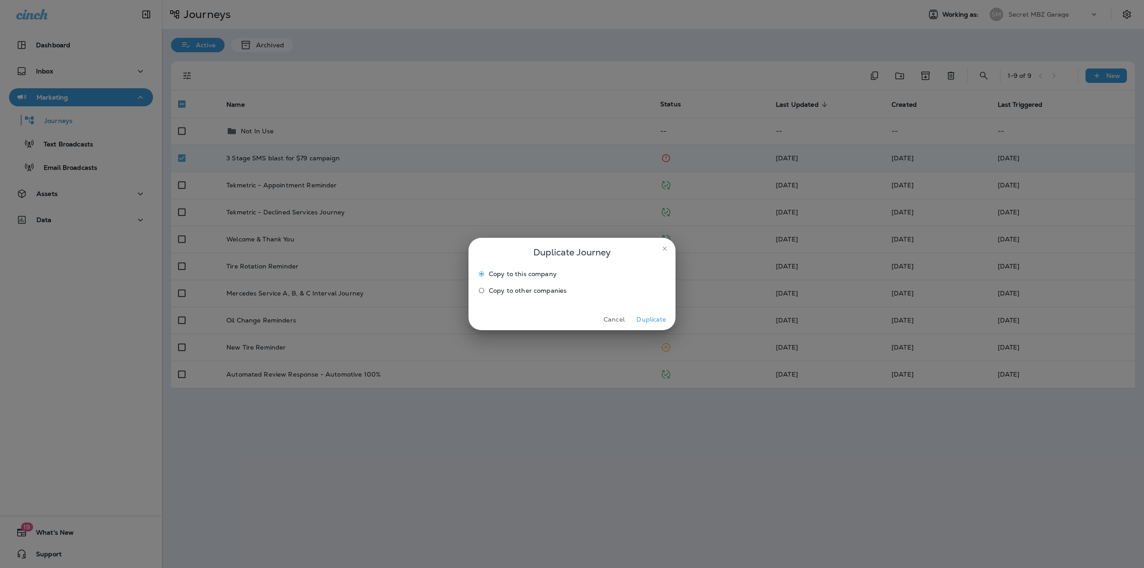
click at [643, 323] on button "Duplicate" at bounding box center [652, 319] width 34 height 14
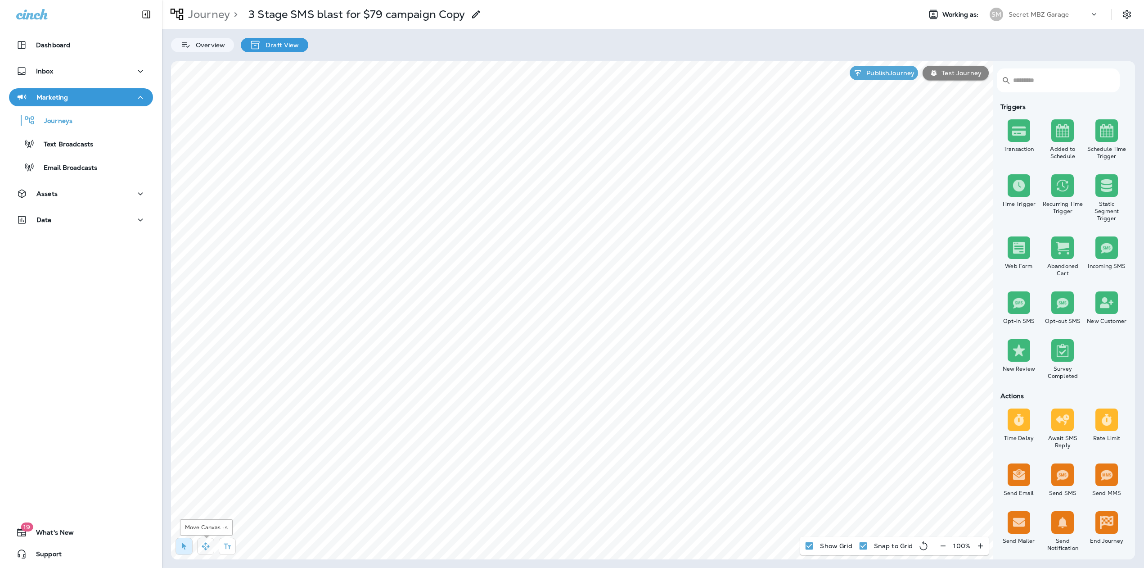
click at [206, 550] on icon "button" at bounding box center [206, 546] width 8 height 8
click at [195, 13] on p "Journey" at bounding box center [207, 15] width 45 height 14
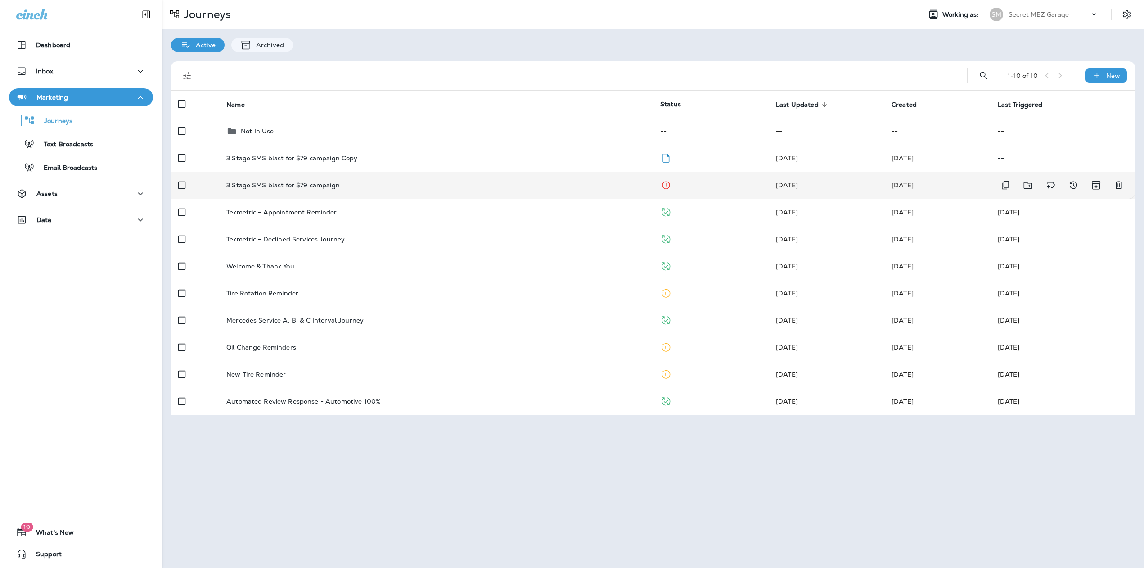
click at [247, 180] on td "3 Stage SMS blast for $79 campaign" at bounding box center [436, 184] width 434 height 27
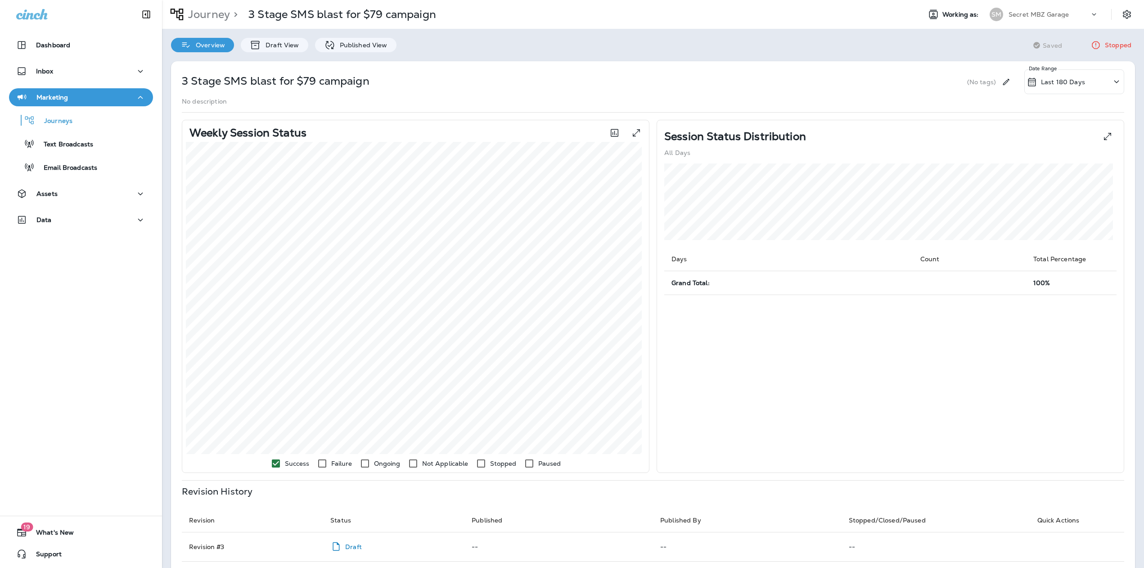
click at [225, 12] on p "Journey" at bounding box center [207, 15] width 45 height 14
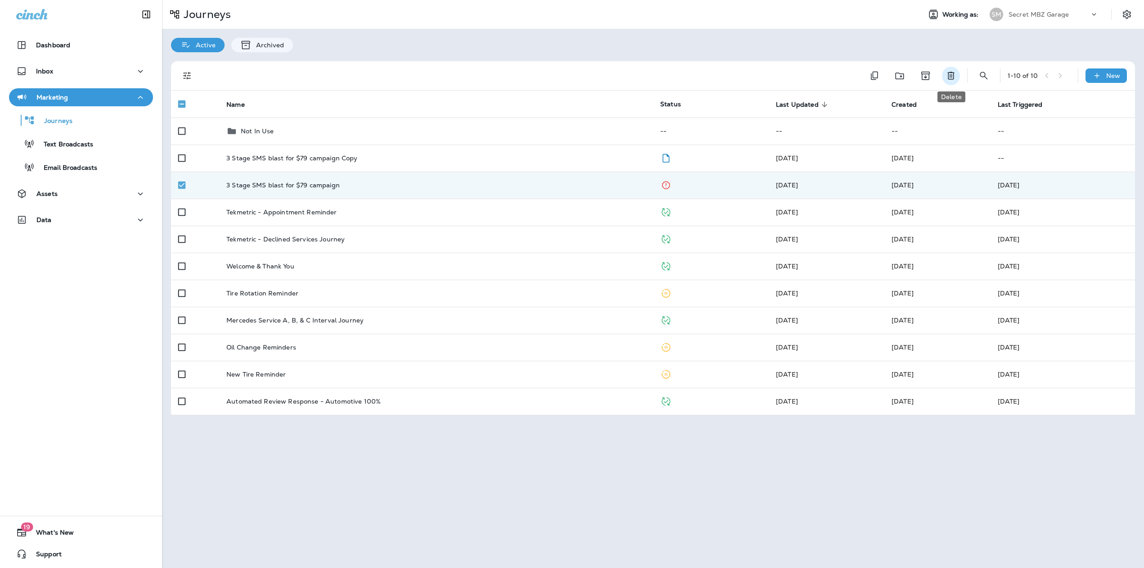
click at [954, 77] on icon "Delete" at bounding box center [950, 76] width 7 height 8
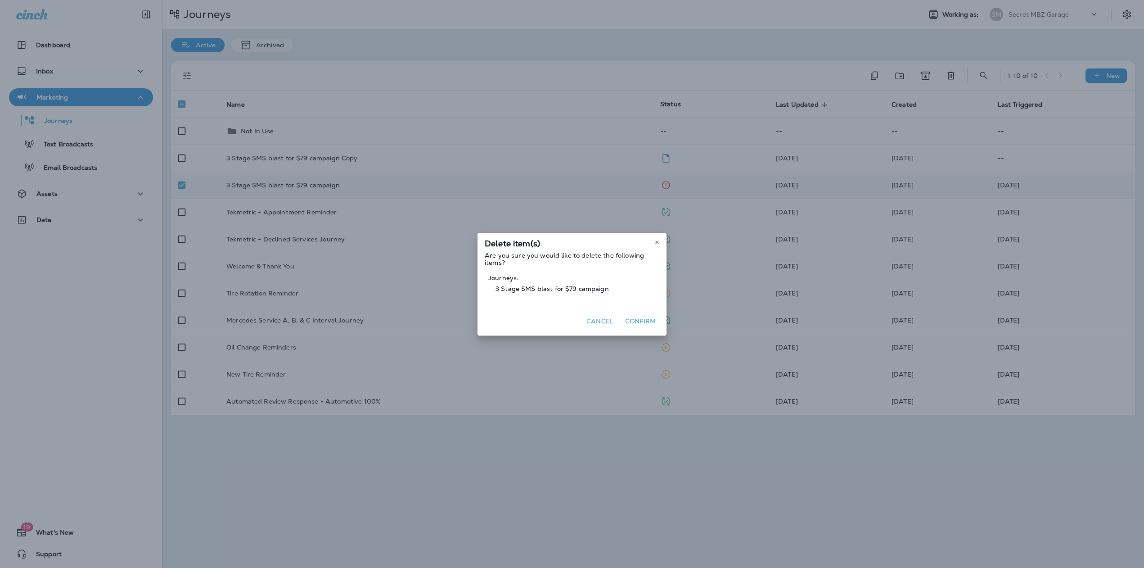
click at [642, 316] on button "Confirm" at bounding box center [641, 321] width 38 height 14
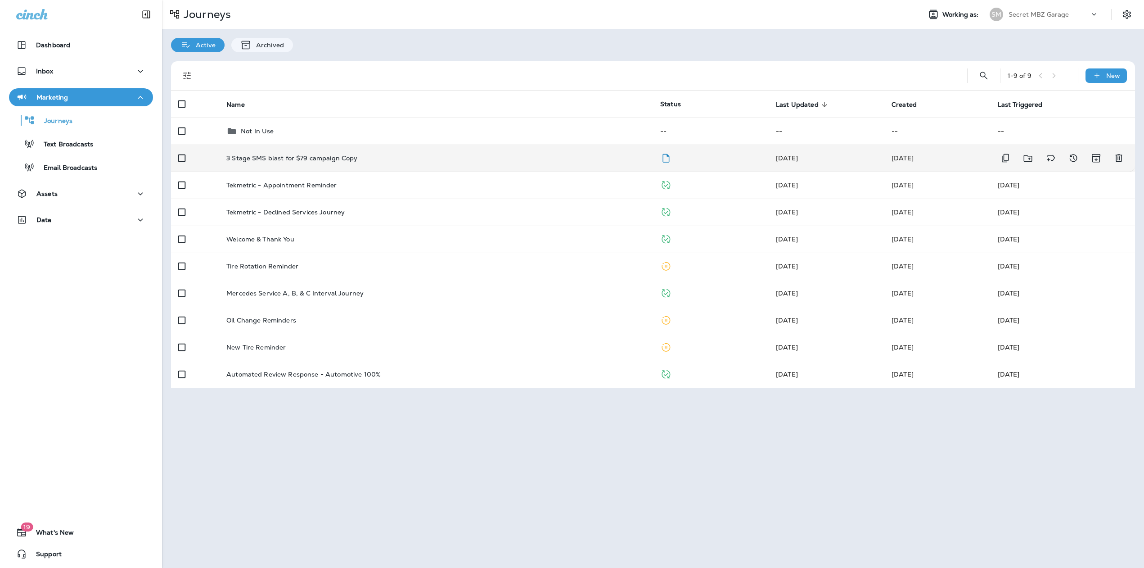
click at [372, 149] on td "3 Stage SMS blast for $79 campaign Copy" at bounding box center [436, 157] width 434 height 27
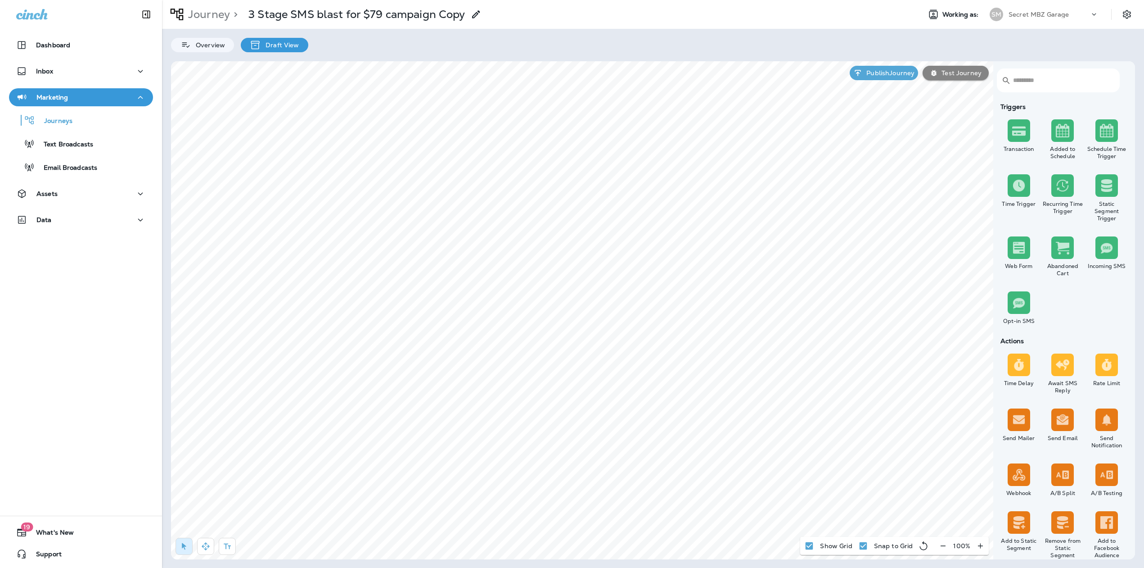
click at [474, 15] on use at bounding box center [476, 14] width 8 height 8
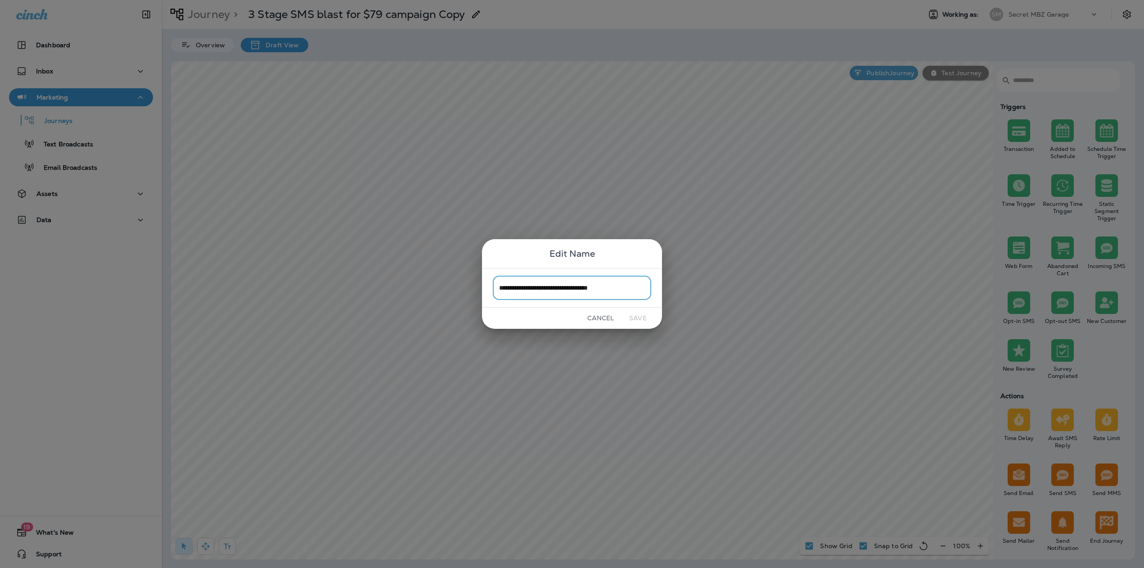
click at [618, 288] on input "**********" at bounding box center [572, 287] width 158 height 24
drag, startPoint x: 629, startPoint y: 291, endPoint x: 610, endPoint y: 290, distance: 18.9
click at [610, 290] on input "**********" at bounding box center [572, 287] width 158 height 24
type input "**********"
click at [638, 314] on button "Save" at bounding box center [638, 318] width 34 height 14
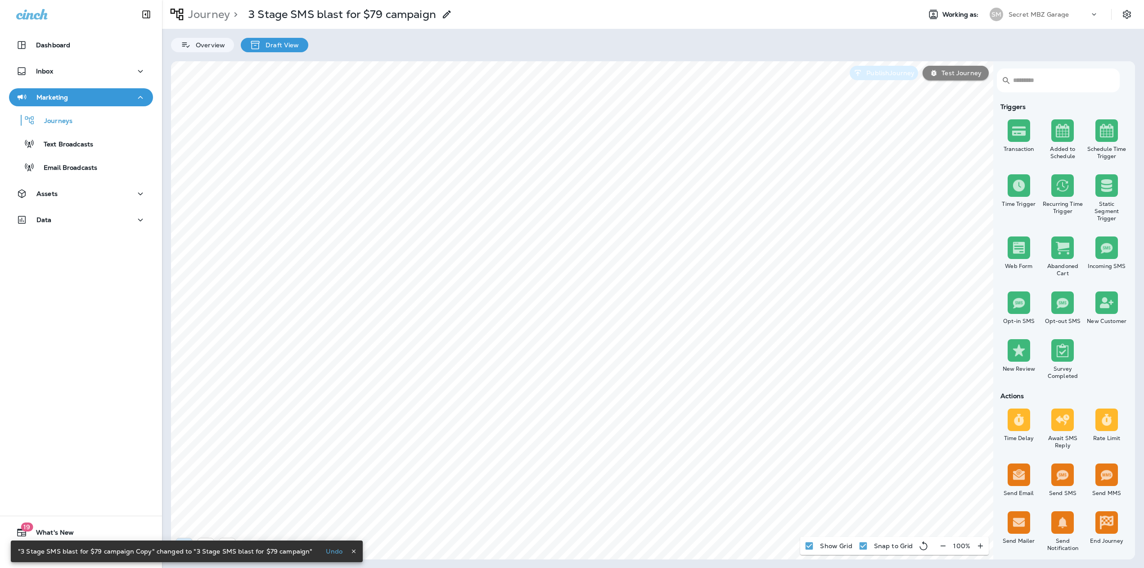
click at [891, 72] on p "Publish Journey" at bounding box center [889, 72] width 52 height 7
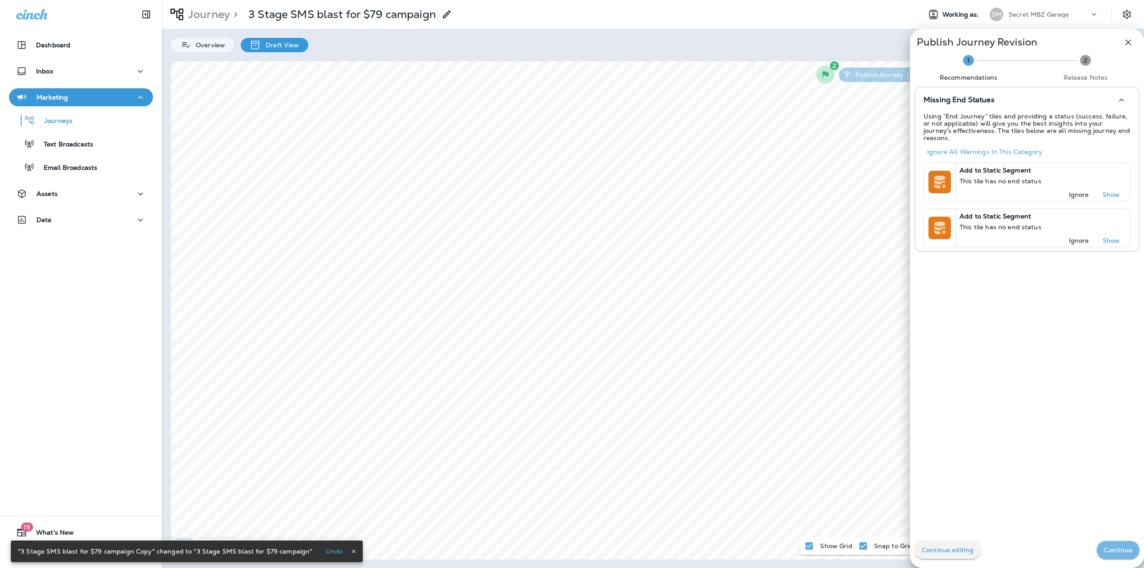
click at [1116, 549] on p "Continue" at bounding box center [1118, 549] width 28 height 7
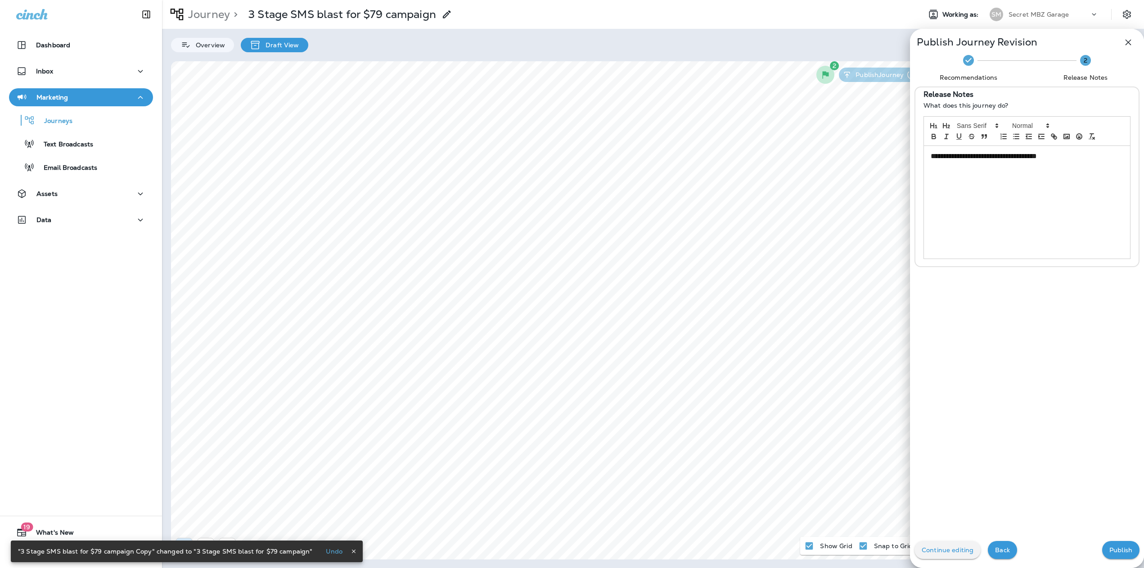
click at [1116, 549] on p "Publish" at bounding box center [1120, 549] width 23 height 7
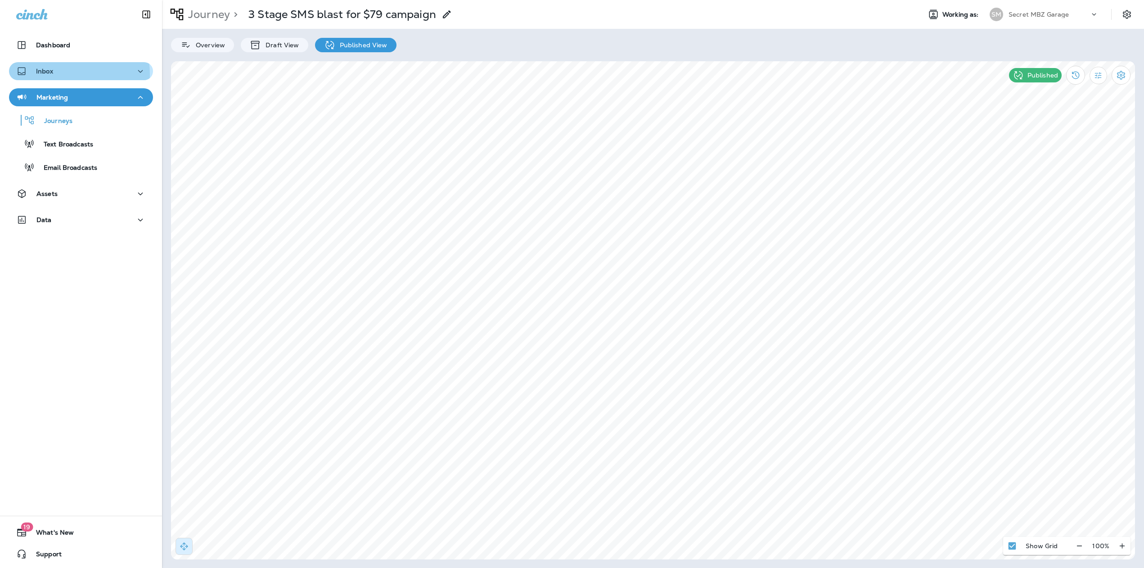
click at [57, 74] on div "Inbox" at bounding box center [81, 71] width 130 height 11
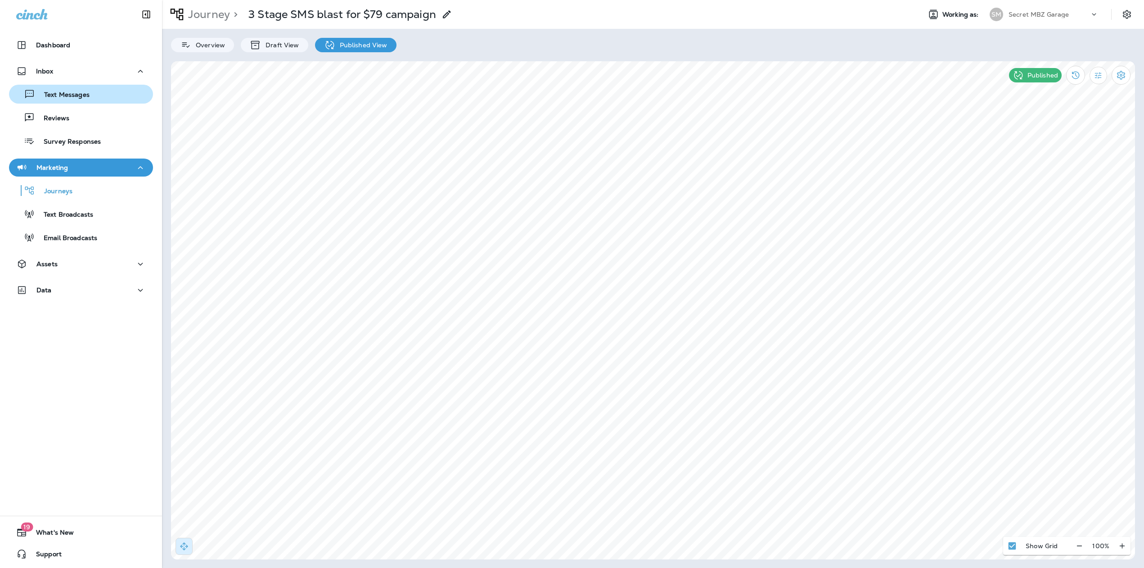
click at [69, 99] on p "Text Messages" at bounding box center [62, 95] width 54 height 9
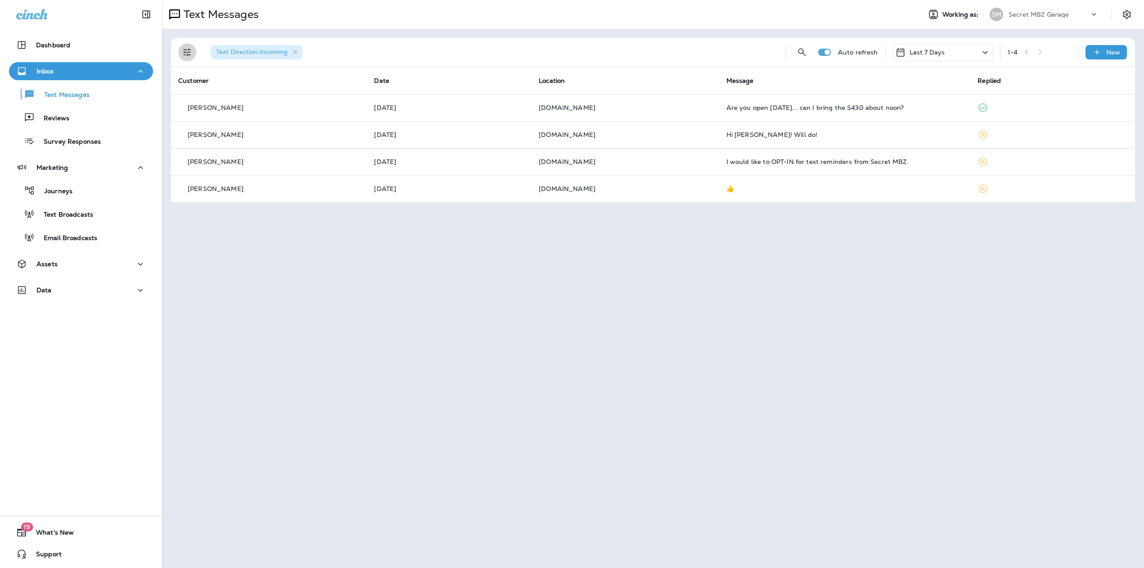
click at [193, 52] on button "Filters" at bounding box center [187, 52] width 18 height 18
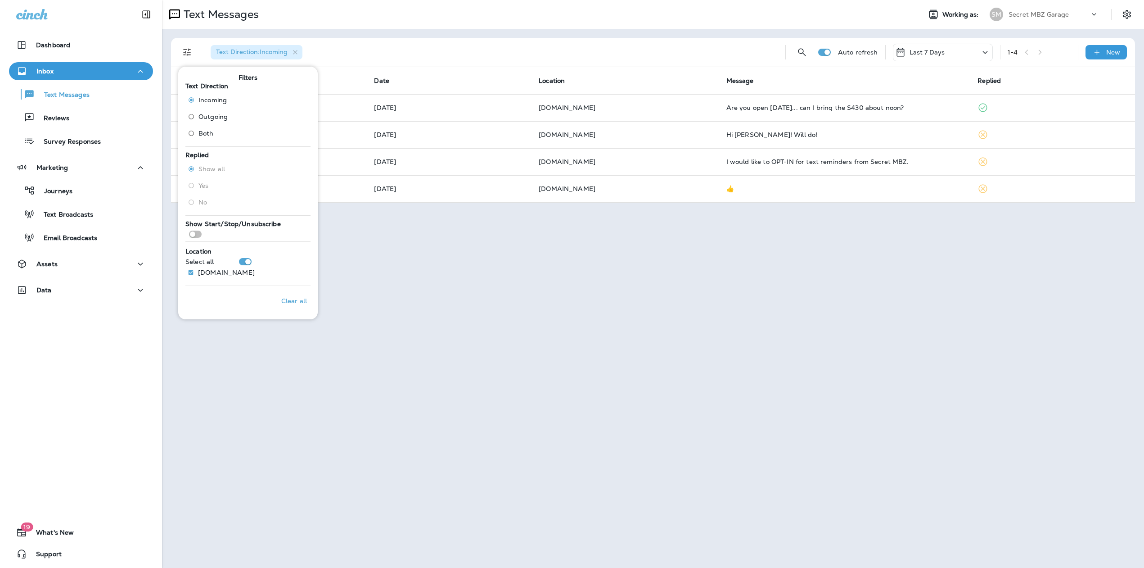
click at [214, 118] on span "Outgoing" at bounding box center [212, 116] width 29 height 7
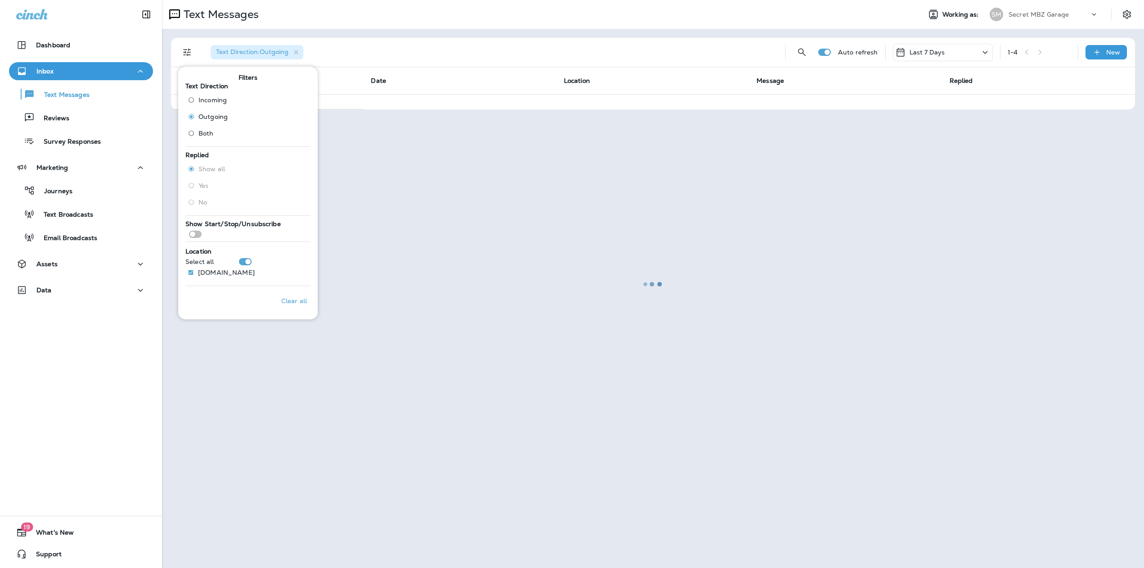
click at [468, 56] on div at bounding box center [653, 284] width 980 height 566
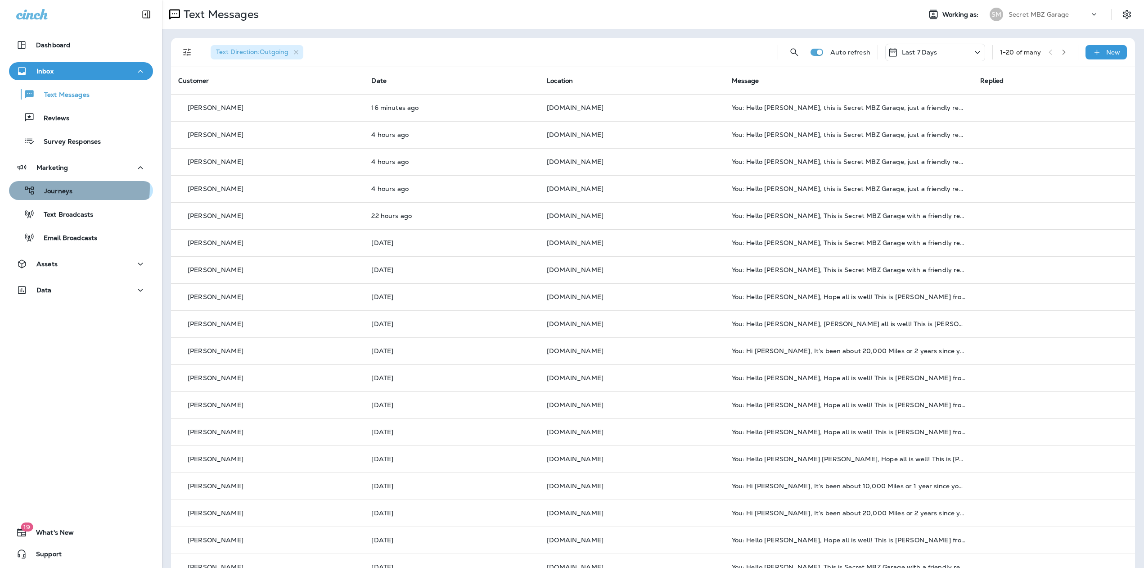
click at [75, 188] on div "Journeys" at bounding box center [81, 191] width 137 height 14
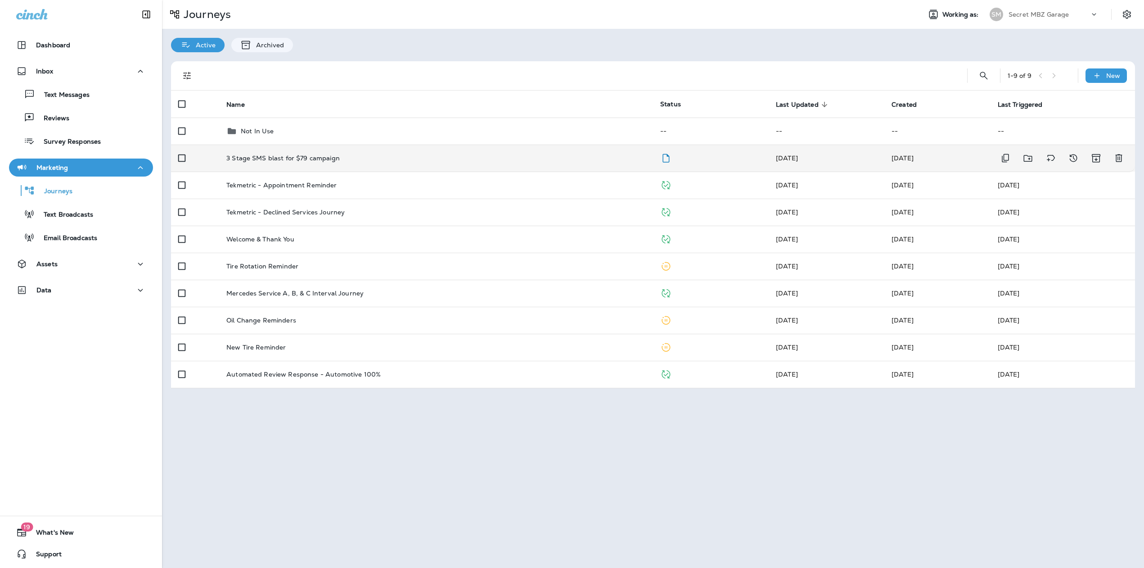
click at [280, 152] on td "3 Stage SMS blast for $79 campaign" at bounding box center [436, 157] width 434 height 27
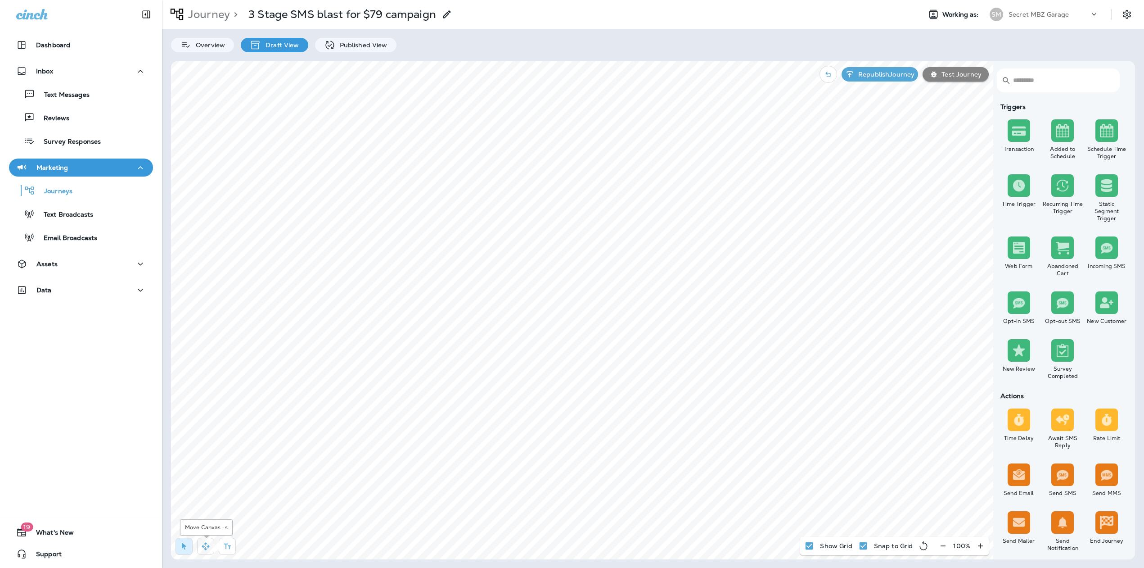
click at [207, 546] on icon "button" at bounding box center [205, 545] width 9 height 9
click at [345, 52] on div "Journey > 3 Stage SMS blast for $79 campaign Working as: SM Secret MBZ Garage O…" at bounding box center [653, 284] width 982 height 568
click at [346, 48] on p "Published View" at bounding box center [361, 44] width 52 height 7
click at [215, 15] on p "Journey" at bounding box center [207, 15] width 45 height 14
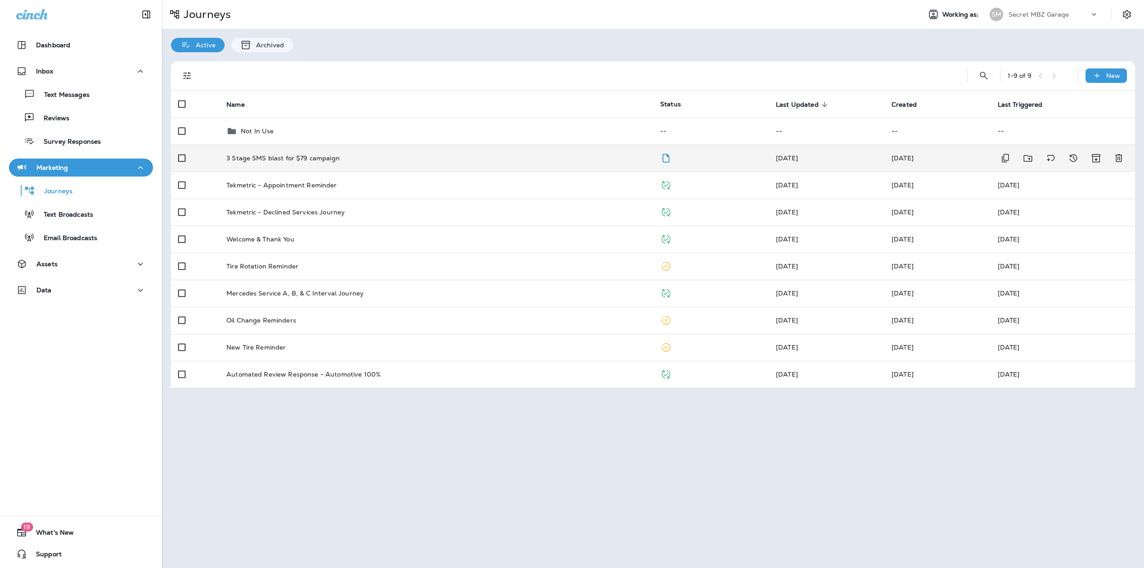
click at [256, 152] on td "3 Stage SMS blast for $79 campaign" at bounding box center [436, 157] width 434 height 27
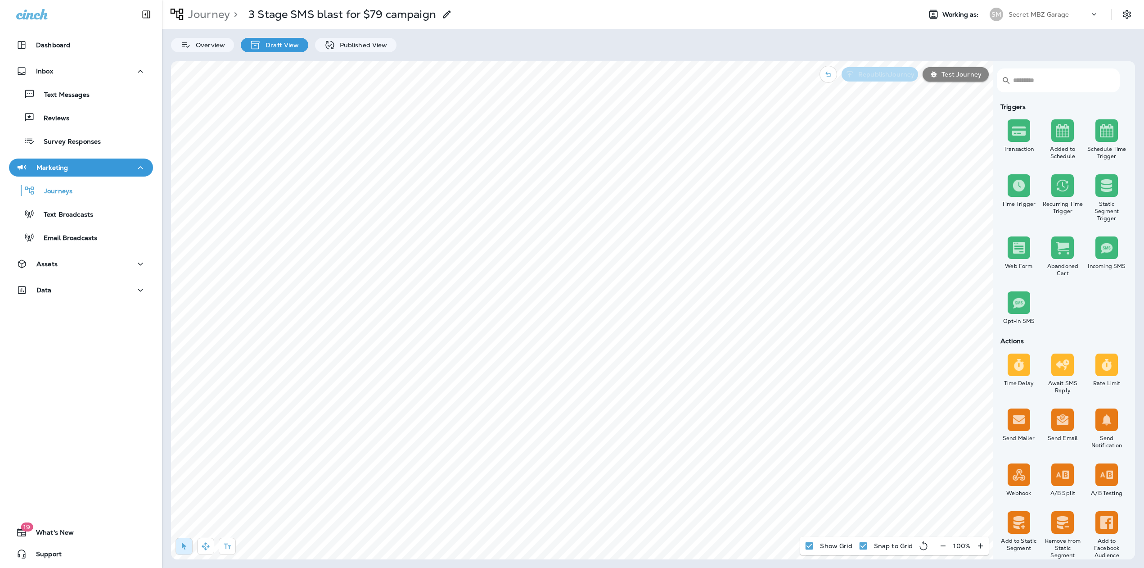
click at [881, 72] on p "Republish Journey" at bounding box center [885, 74] width 60 height 7
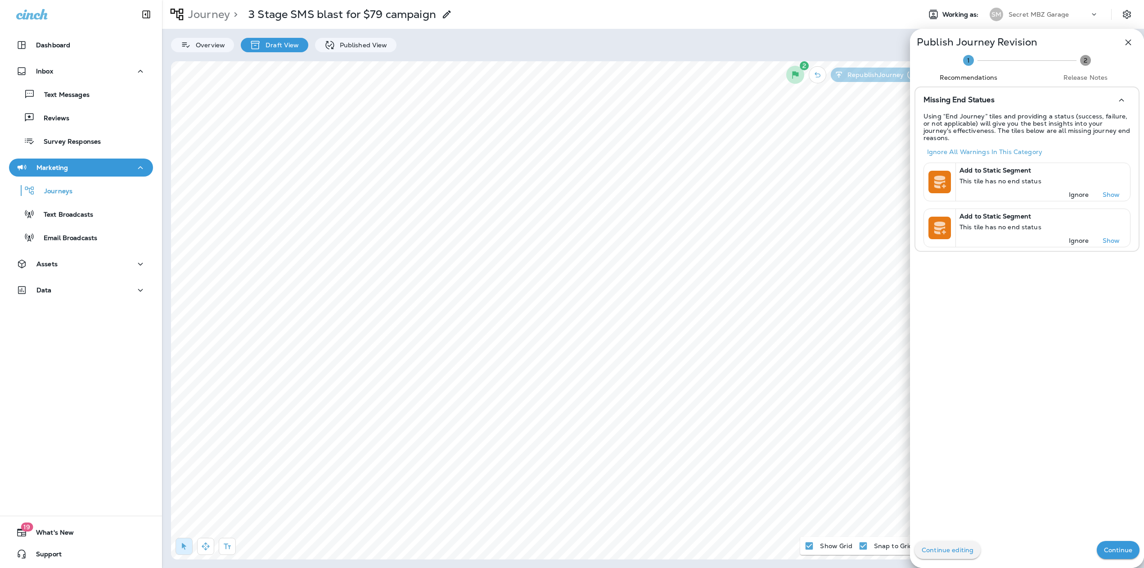
click at [1109, 549] on p "Continue" at bounding box center [1118, 549] width 28 height 7
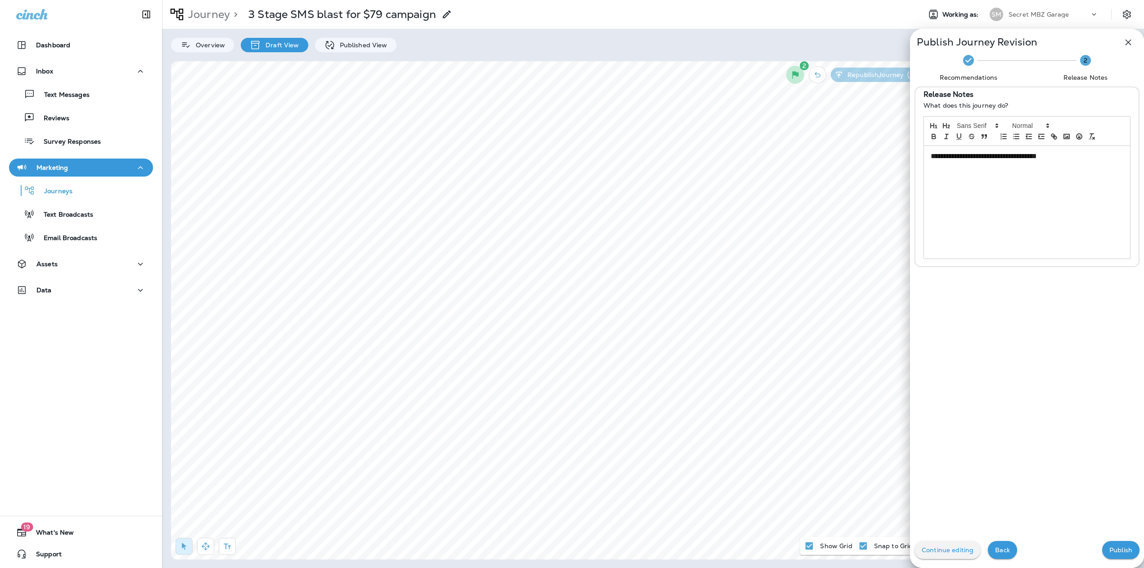
click at [1109, 549] on p "Publish" at bounding box center [1120, 549] width 23 height 7
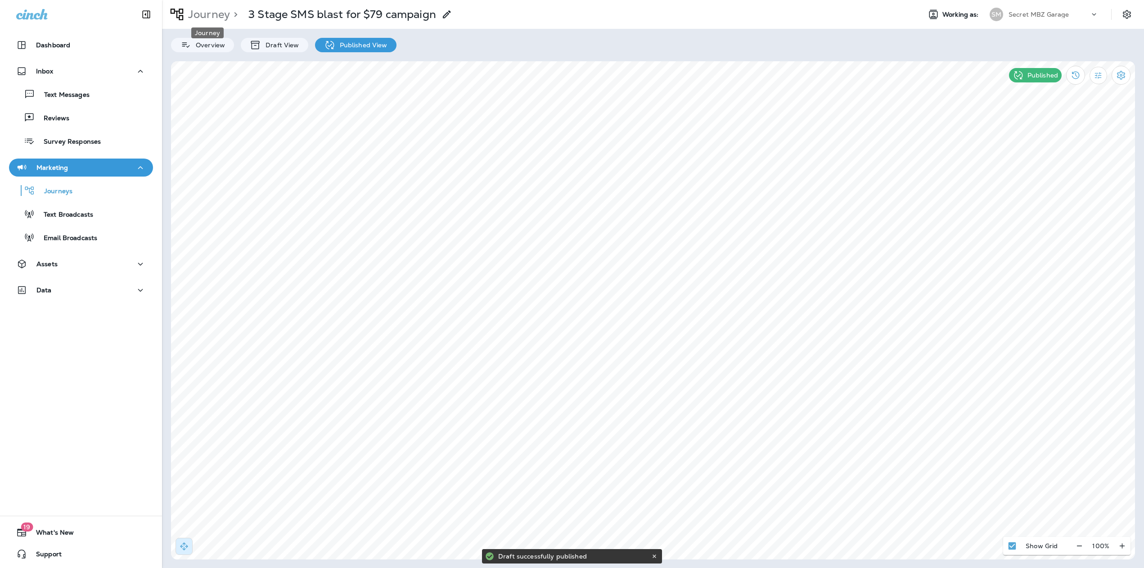
click at [216, 14] on p "Journey" at bounding box center [207, 15] width 45 height 14
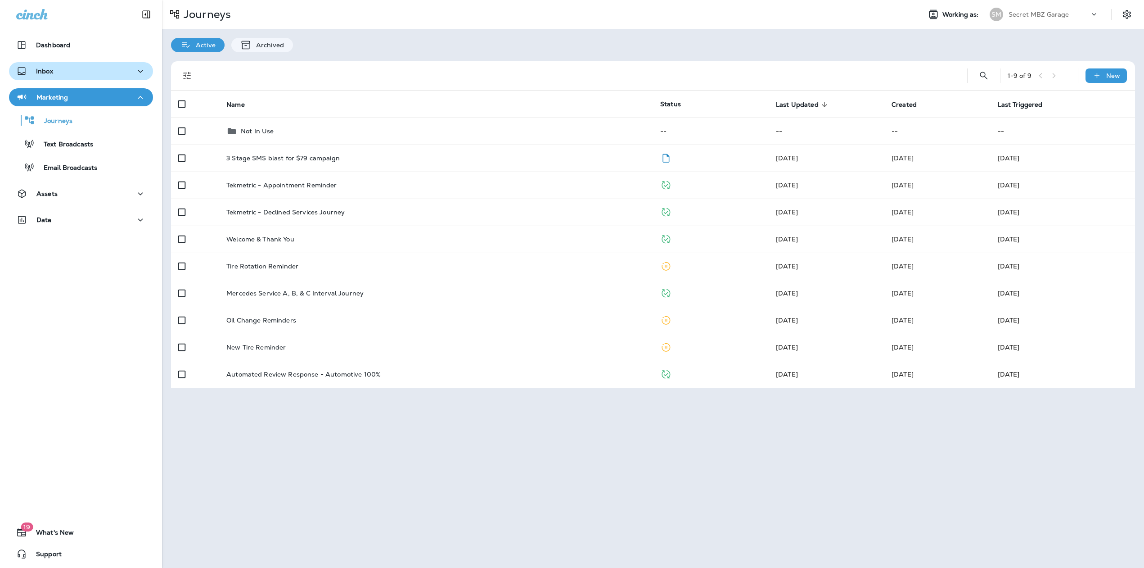
click at [55, 74] on div "Inbox" at bounding box center [81, 71] width 130 height 11
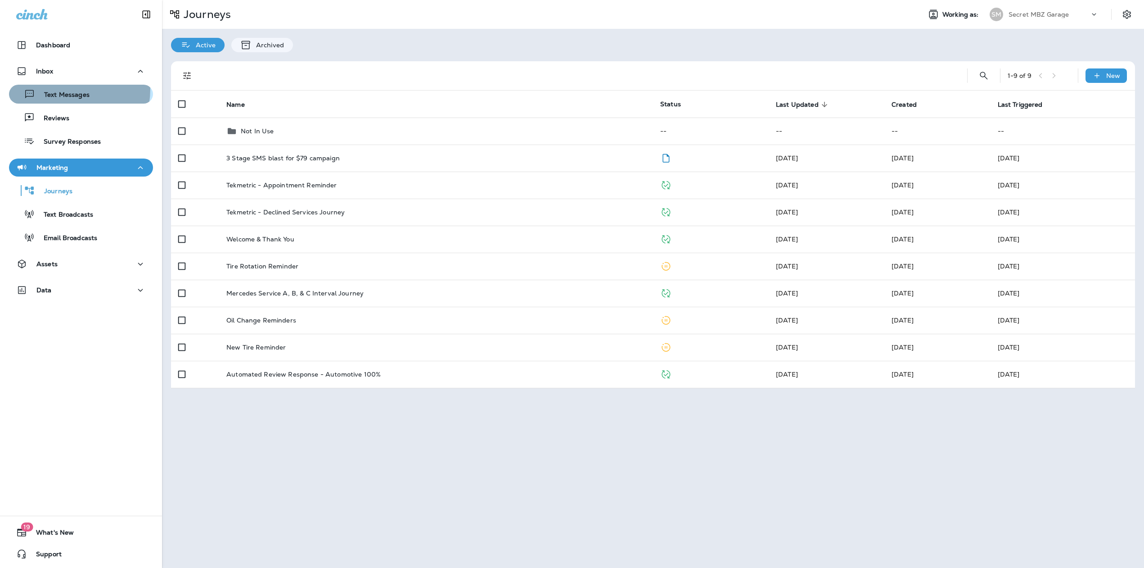
click at [59, 89] on div "Text Messages" at bounding box center [51, 94] width 77 height 14
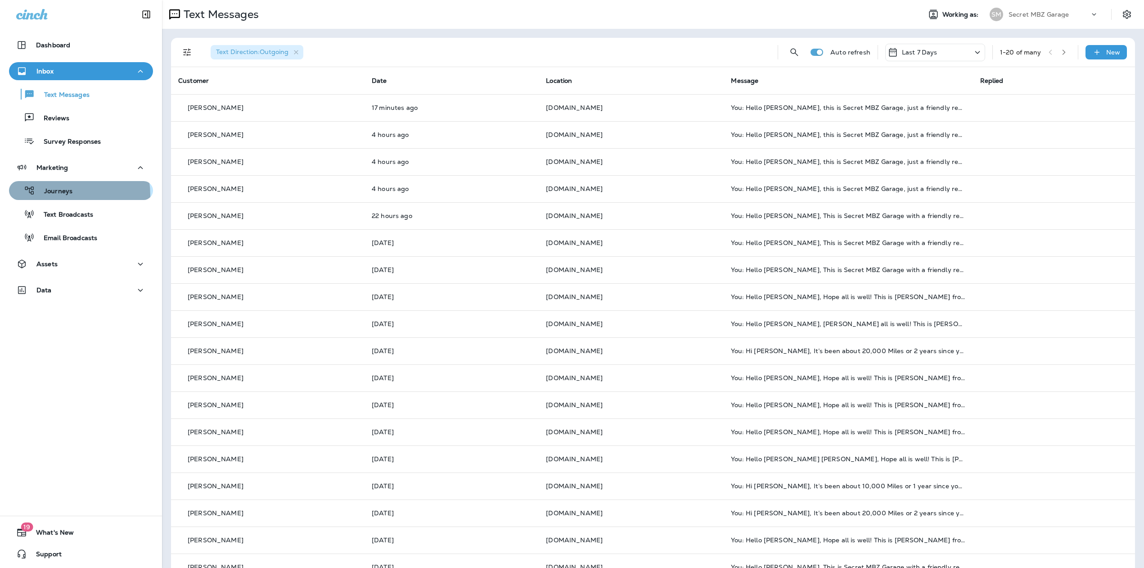
click at [63, 196] on div "Journeys" at bounding box center [43, 191] width 60 height 14
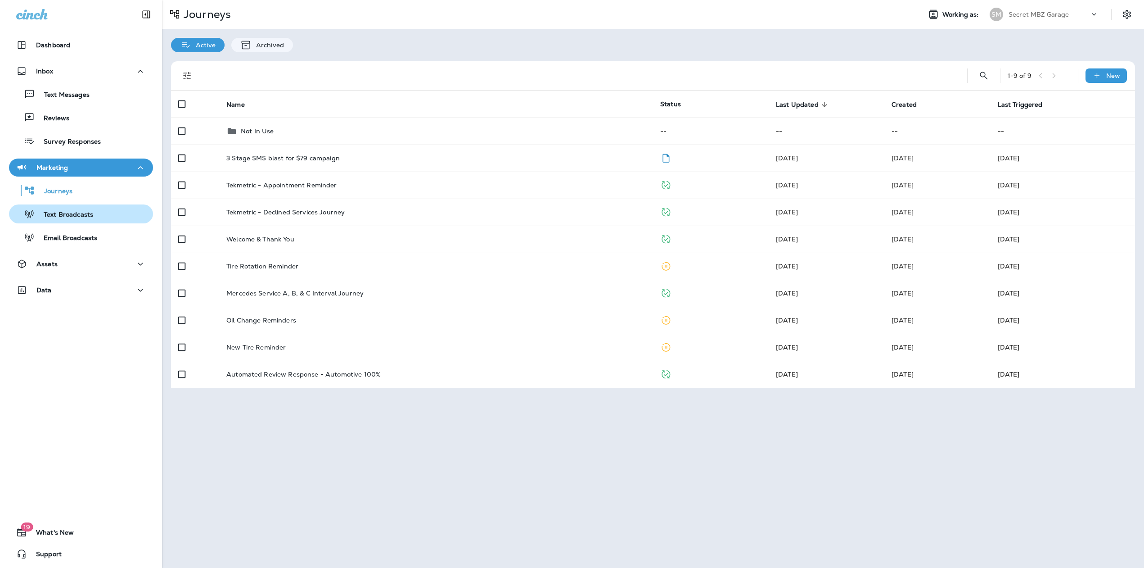
click at [81, 216] on p "Text Broadcasts" at bounding box center [64, 215] width 59 height 9
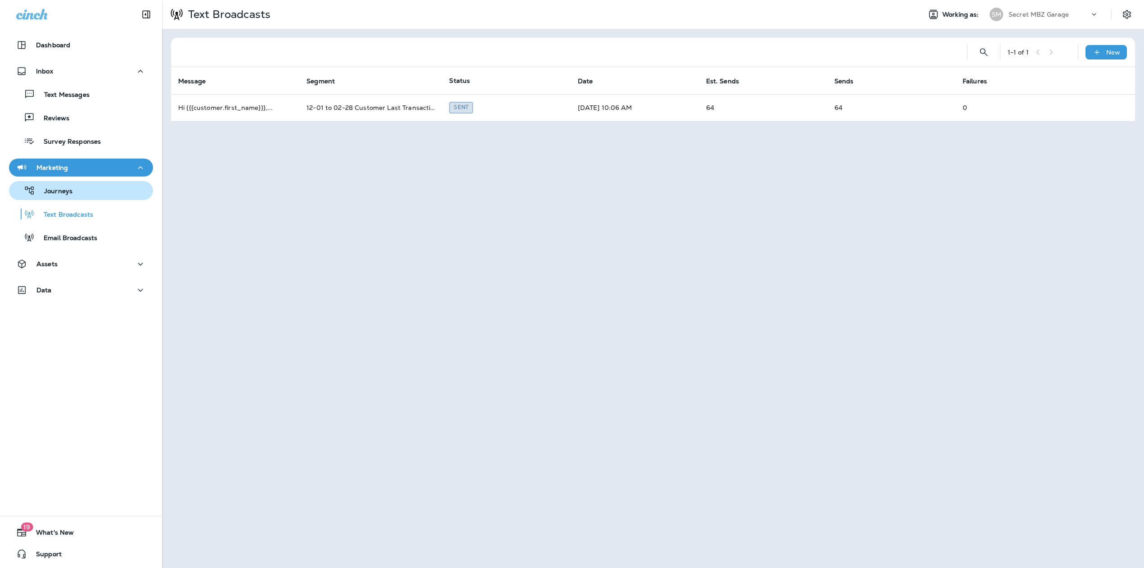
click at [71, 194] on p "Journeys" at bounding box center [53, 191] width 37 height 9
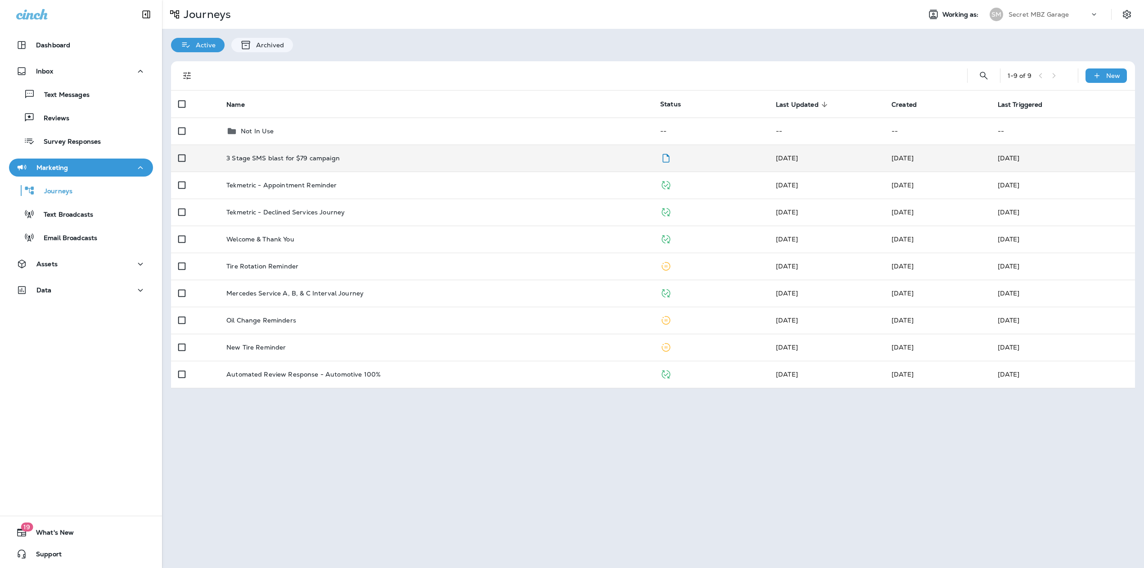
click at [270, 148] on td "3 Stage SMS blast for $79 campaign" at bounding box center [436, 157] width 434 height 27
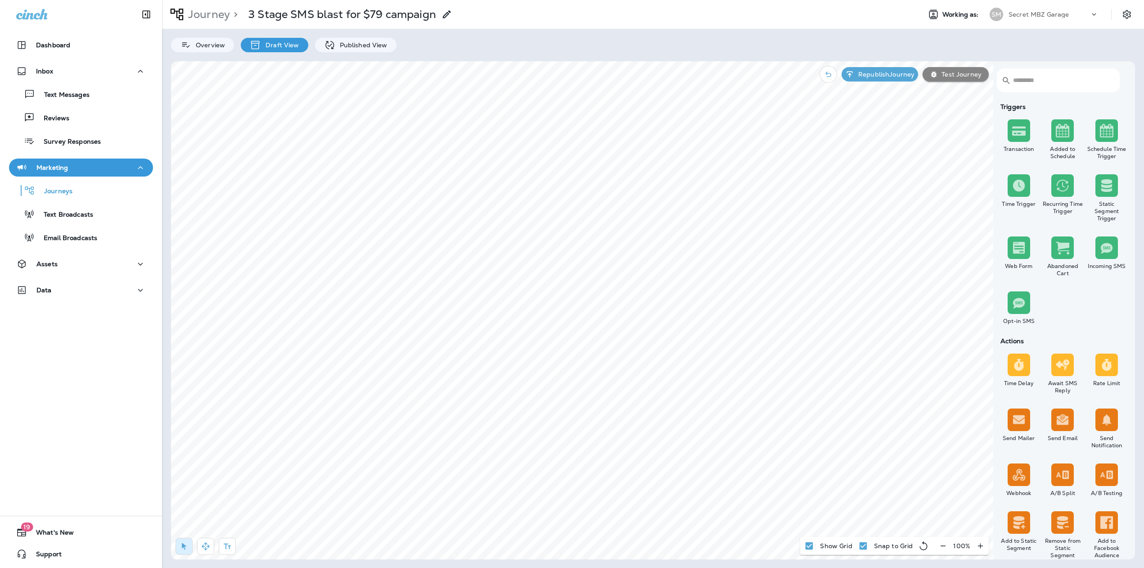
click at [357, 30] on div "Overview Draft View Published View" at bounding box center [653, 40] width 982 height 23
click at [355, 39] on div "Published View" at bounding box center [355, 45] width 81 height 14
click at [355, 40] on div "Published View" at bounding box center [355, 45] width 81 height 14
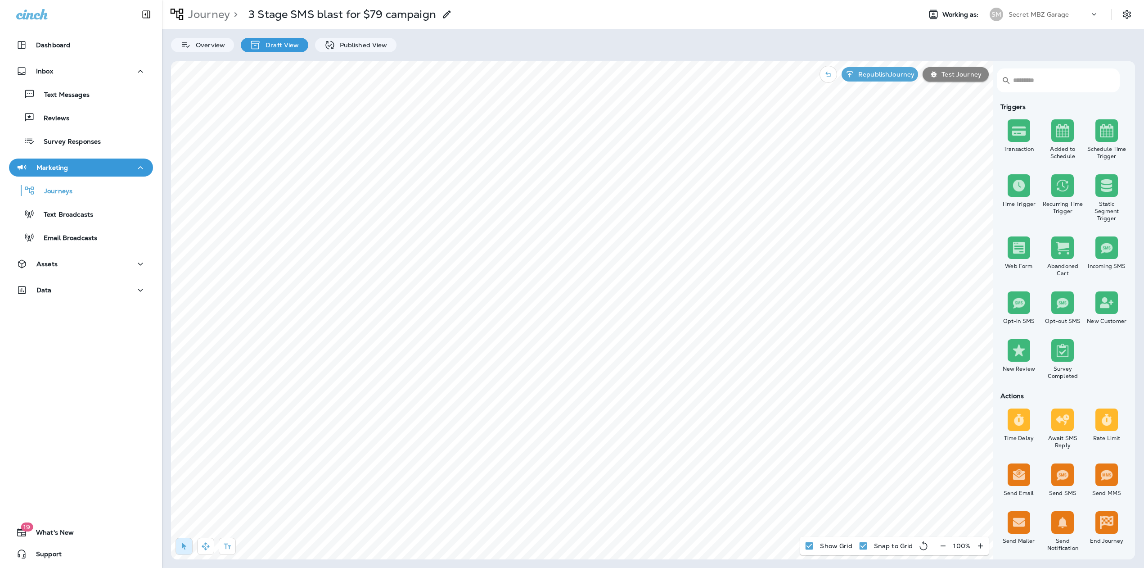
click at [283, 43] on p "Draft View" at bounding box center [280, 44] width 38 height 7
click at [340, 45] on p "Published View" at bounding box center [361, 44] width 52 height 7
click at [287, 45] on p "Draft View" at bounding box center [280, 44] width 38 height 7
click at [213, 14] on p "Journey" at bounding box center [207, 15] width 45 height 14
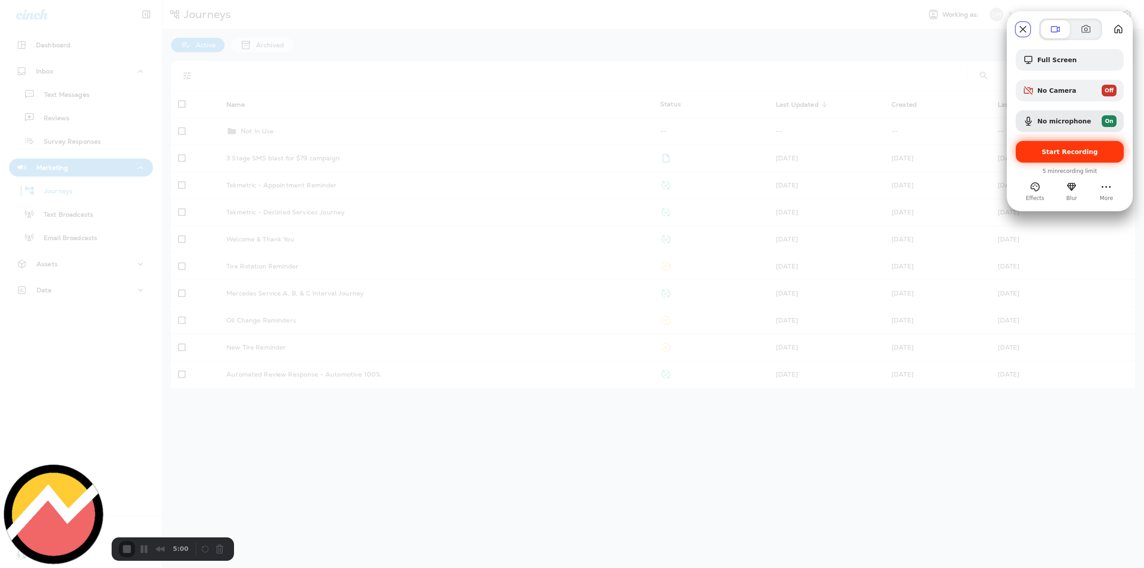
click at [1069, 155] on span "Start Recording" at bounding box center [1070, 151] width 56 height 7
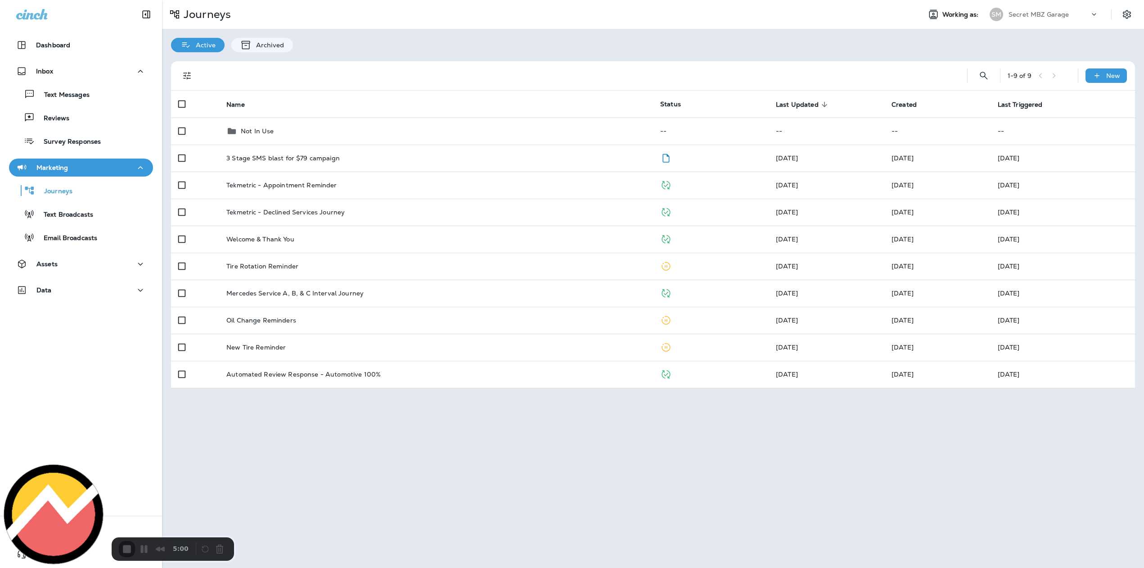
click at [559, 567] on div at bounding box center [572, 568] width 1144 height 0
click at [562, 567] on div at bounding box center [572, 568] width 1144 height 0
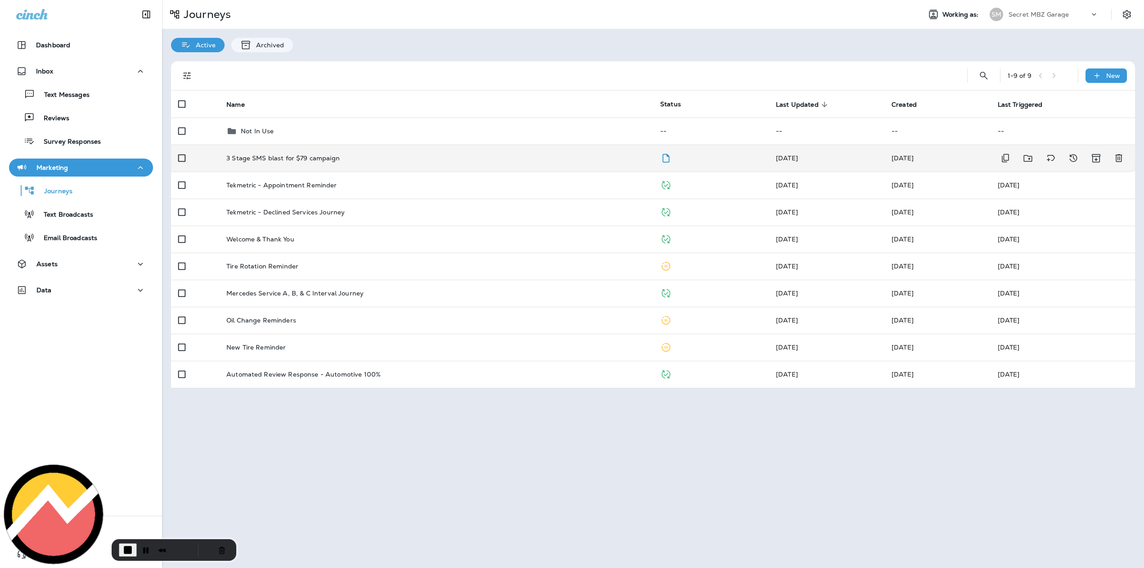
click at [312, 168] on td "3 Stage SMS blast for $79 campaign" at bounding box center [436, 157] width 434 height 27
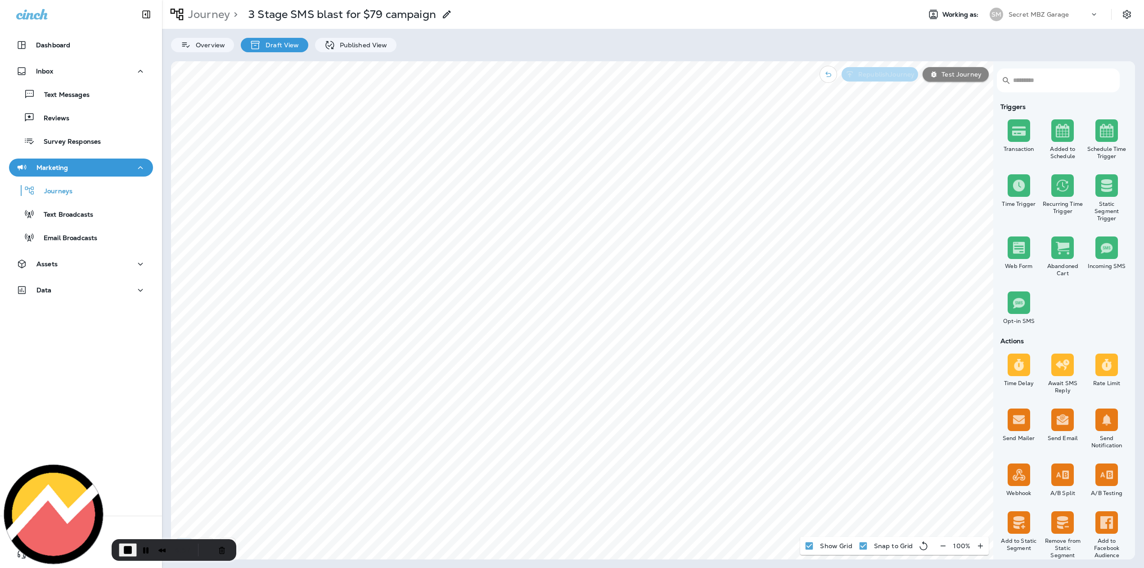
click at [870, 77] on p "Republish Journey" at bounding box center [885, 74] width 60 height 7
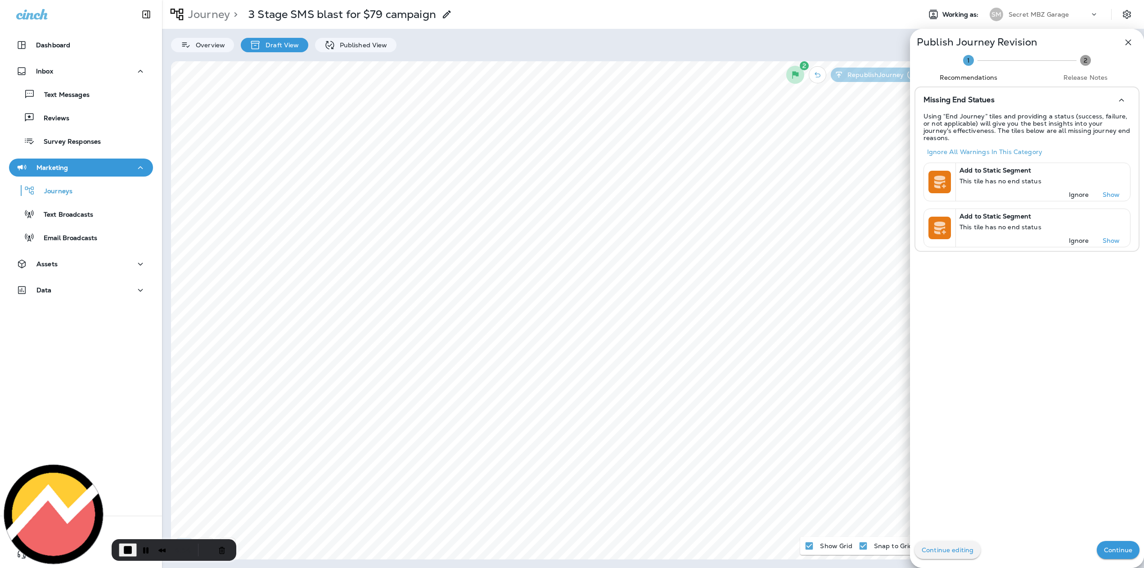
click at [1107, 546] on p "Continue" at bounding box center [1118, 549] width 28 height 7
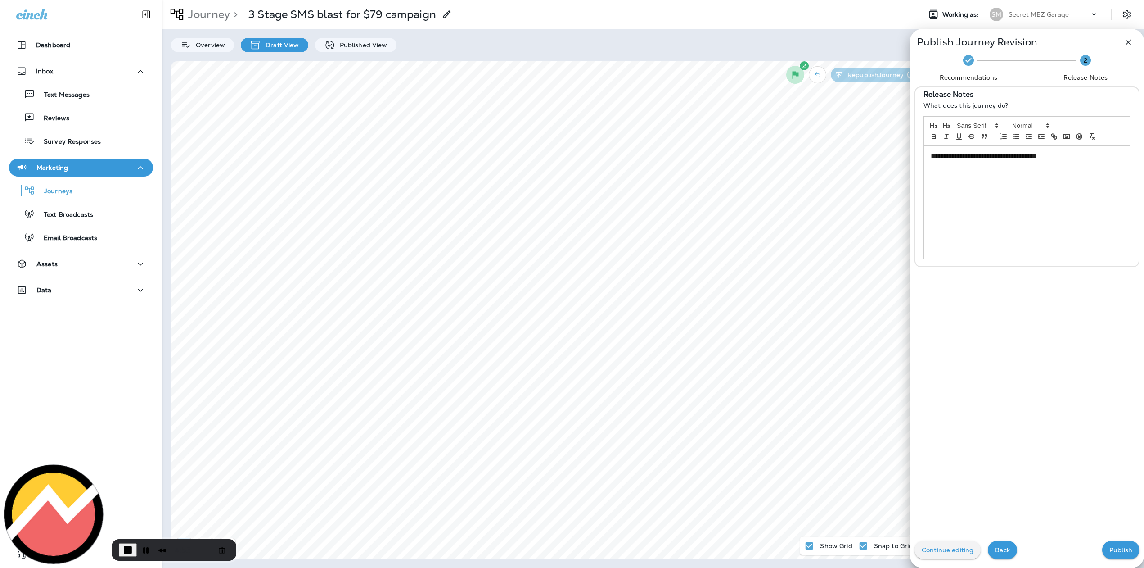
click at [1119, 547] on p "Publish" at bounding box center [1120, 549] width 23 height 7
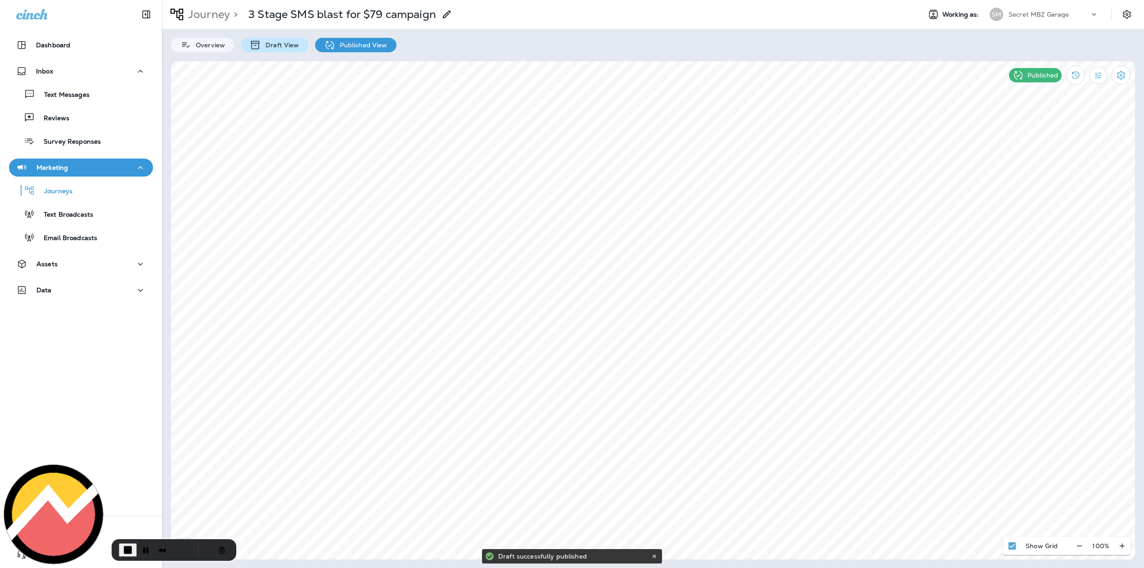
click at [278, 44] on p "Draft View" at bounding box center [280, 44] width 38 height 7
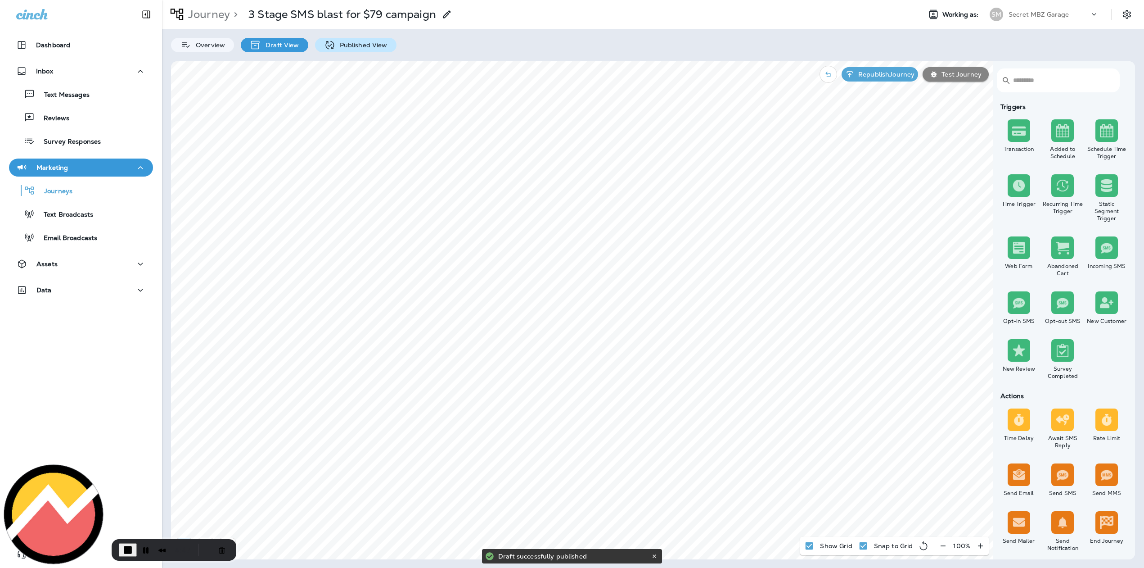
click at [334, 41] on div "Published View" at bounding box center [355, 45] width 81 height 14
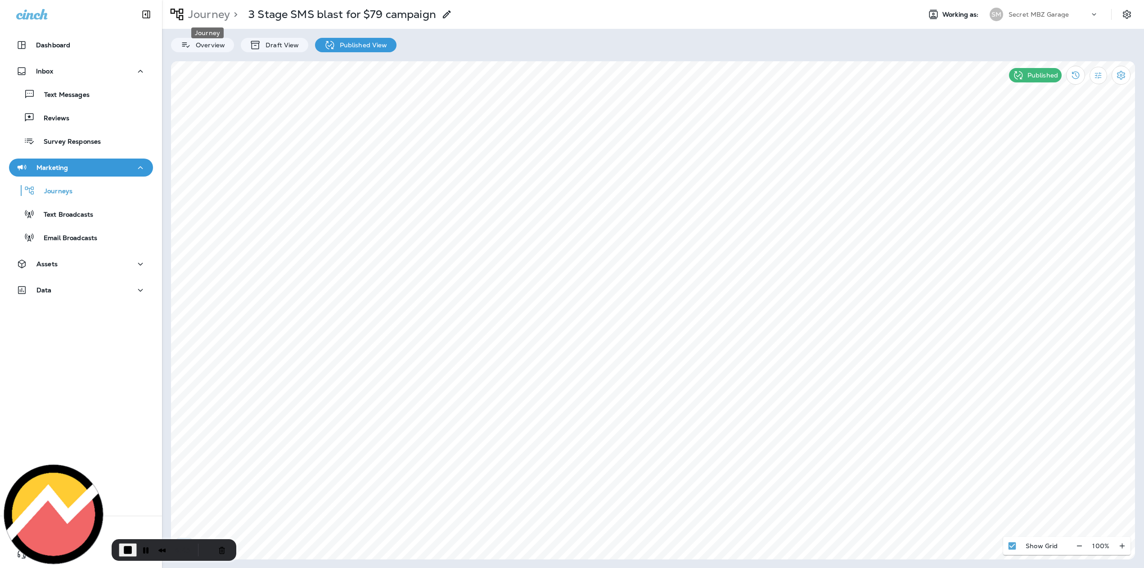
click at [214, 9] on p "Journey" at bounding box center [207, 15] width 45 height 14
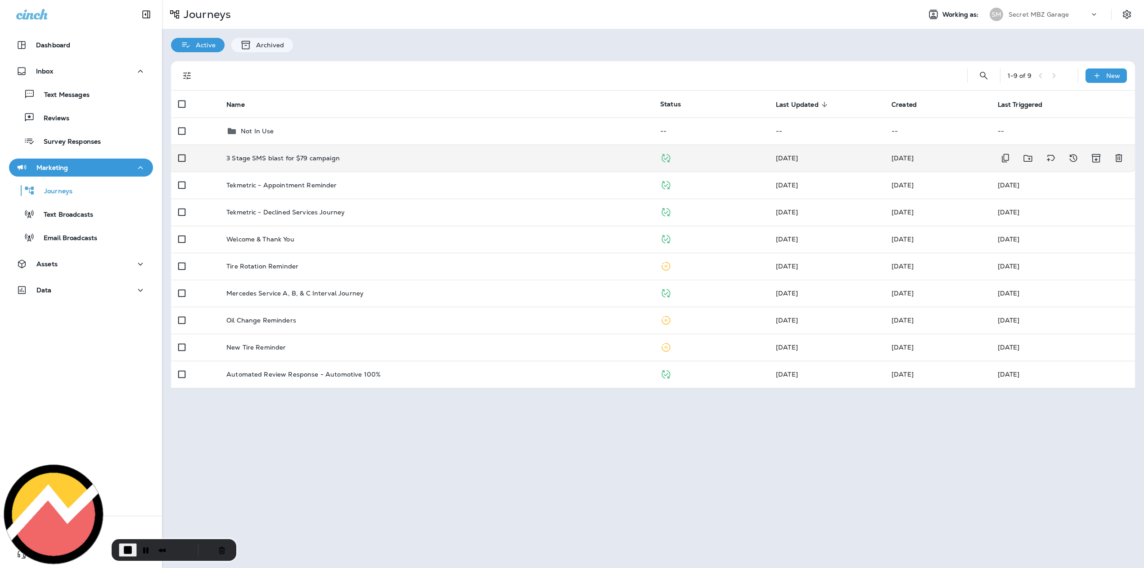
click at [613, 156] on div "3 Stage SMS blast for $79 campaign" at bounding box center [435, 157] width 419 height 7
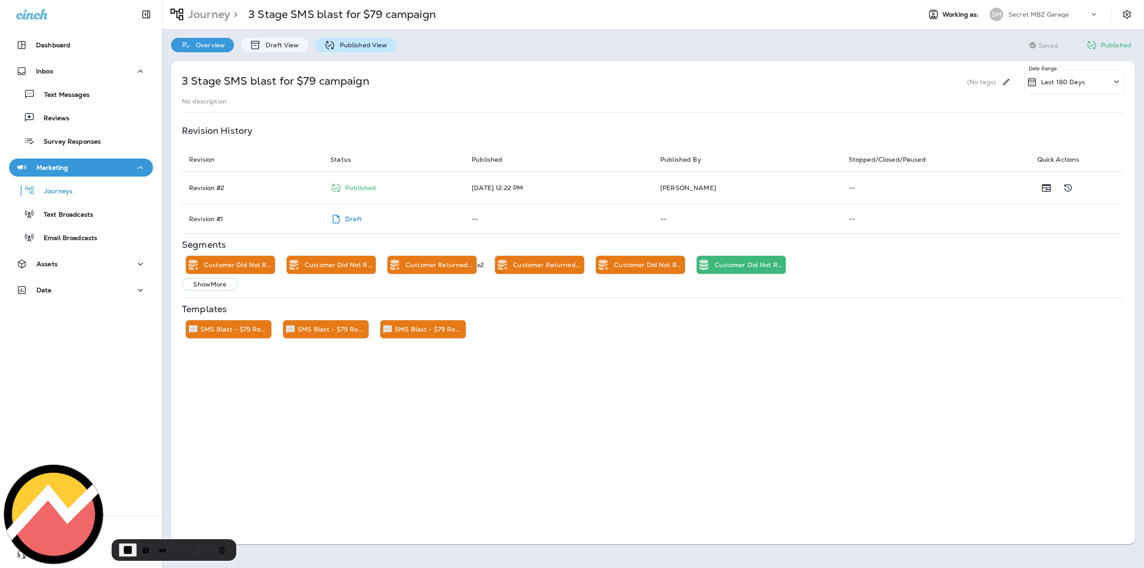
click at [339, 41] on p "Published View" at bounding box center [361, 44] width 52 height 7
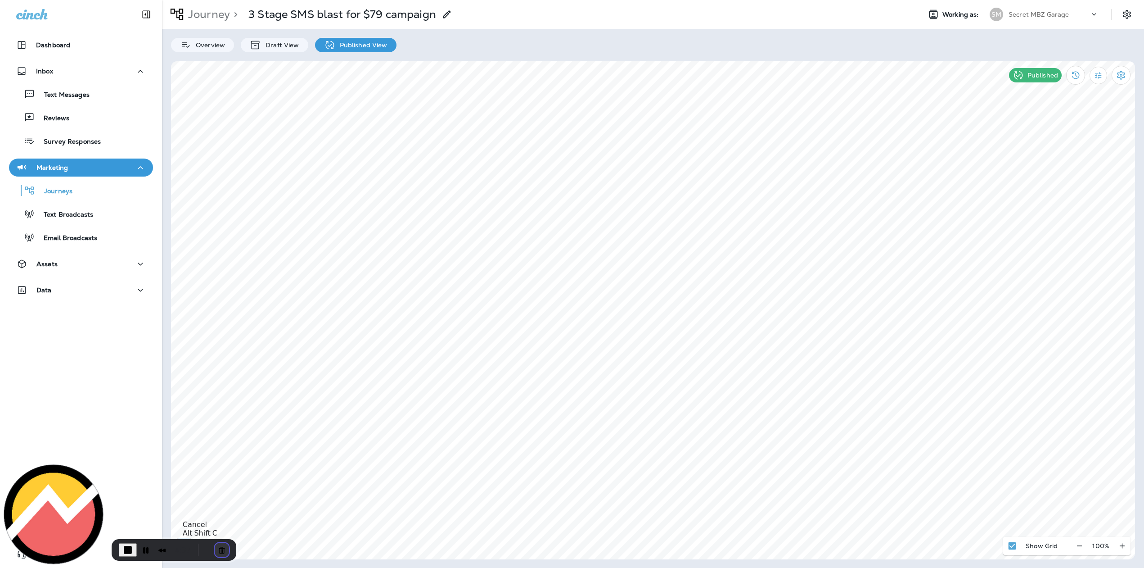
click at [217, 550] on button "Cancel Recording" at bounding box center [222, 549] width 14 height 14
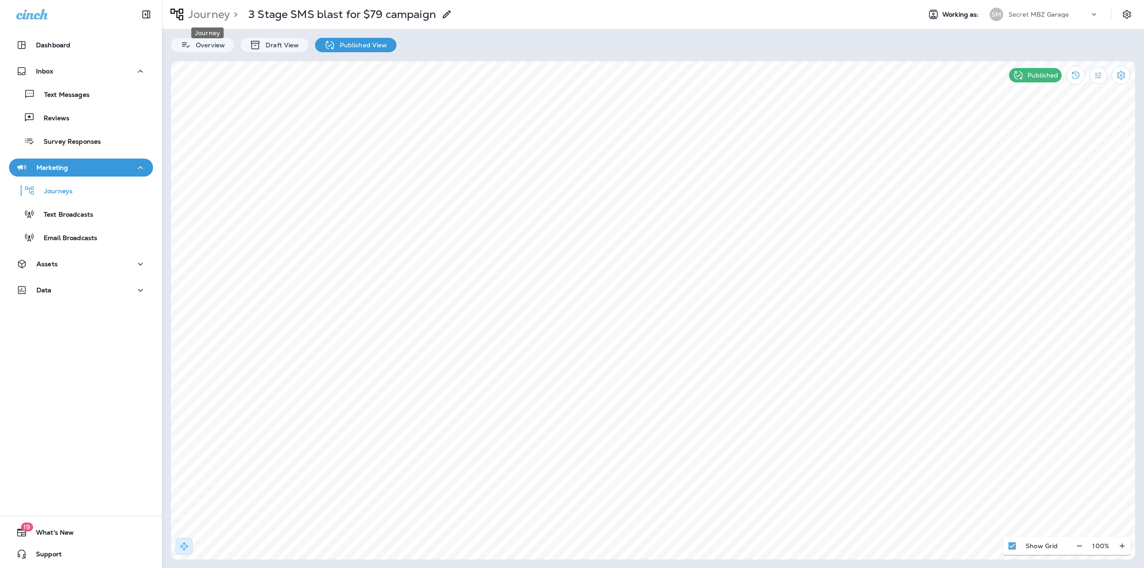
click at [217, 13] on p "Journey" at bounding box center [207, 15] width 45 height 14
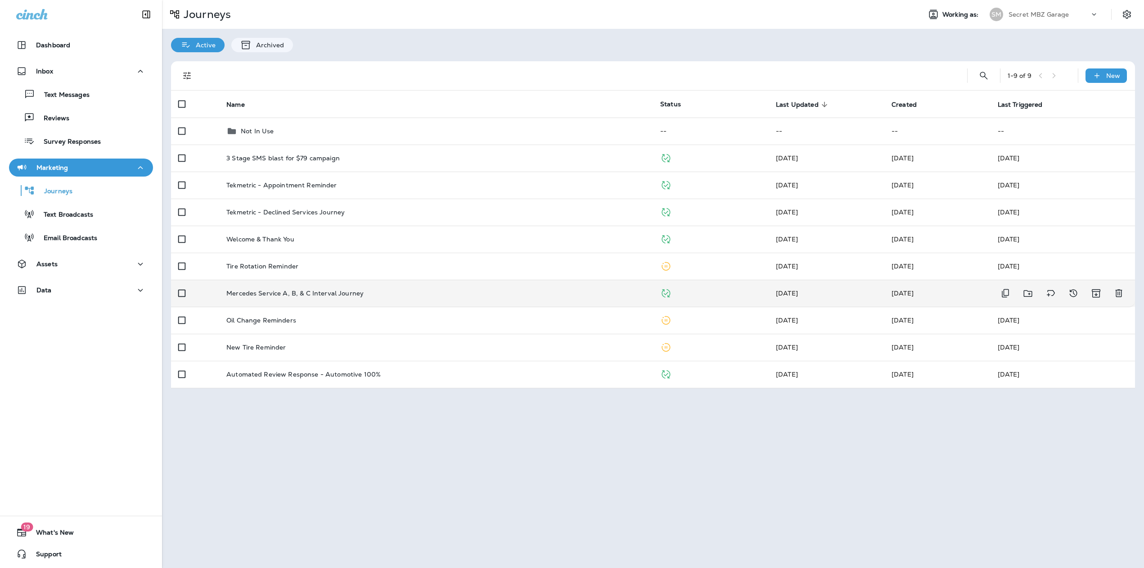
click at [331, 289] on td "Mercedes Service A, B, & C Interval Journey" at bounding box center [436, 293] width 434 height 27
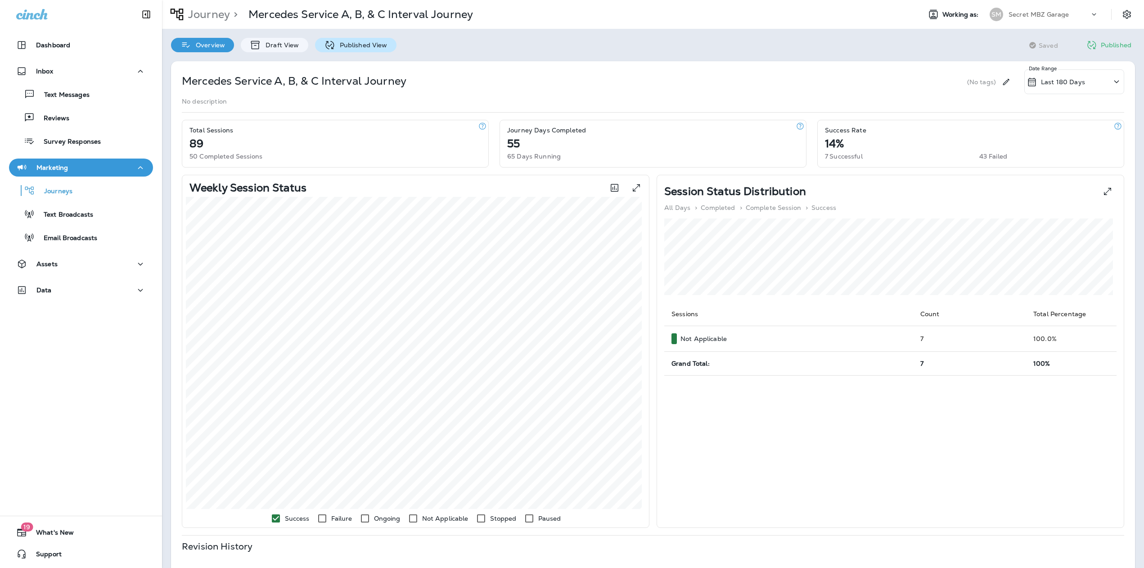
click at [336, 45] on p "Published View" at bounding box center [361, 44] width 52 height 7
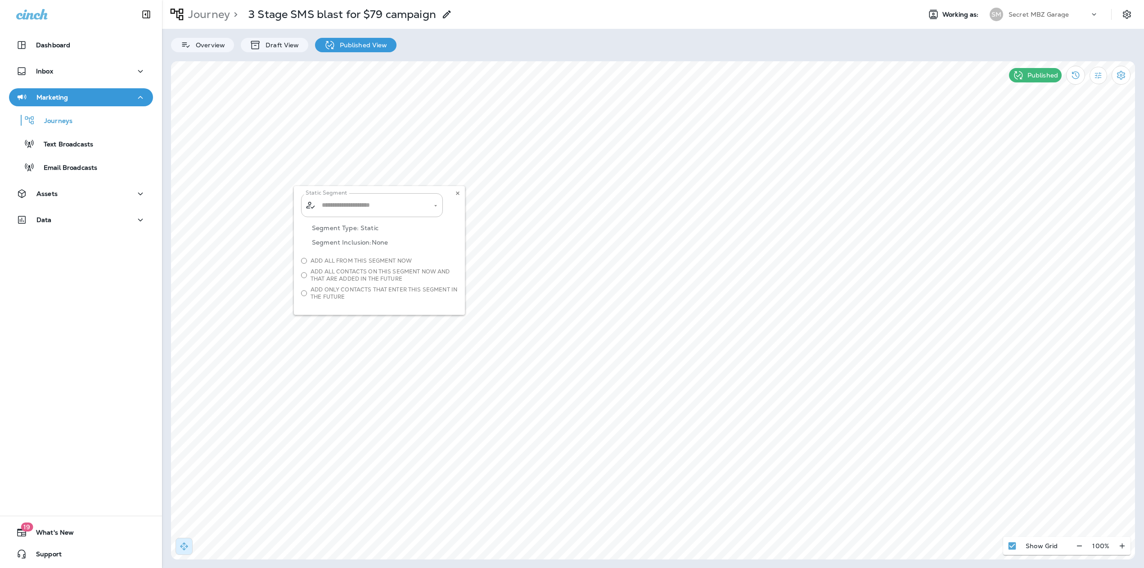
type input "**********"
click at [401, 205] on div "**********" at bounding box center [379, 250] width 171 height 129
click at [455, 198] on div "**********" at bounding box center [379, 250] width 171 height 129
click at [457, 196] on button at bounding box center [458, 193] width 10 height 10
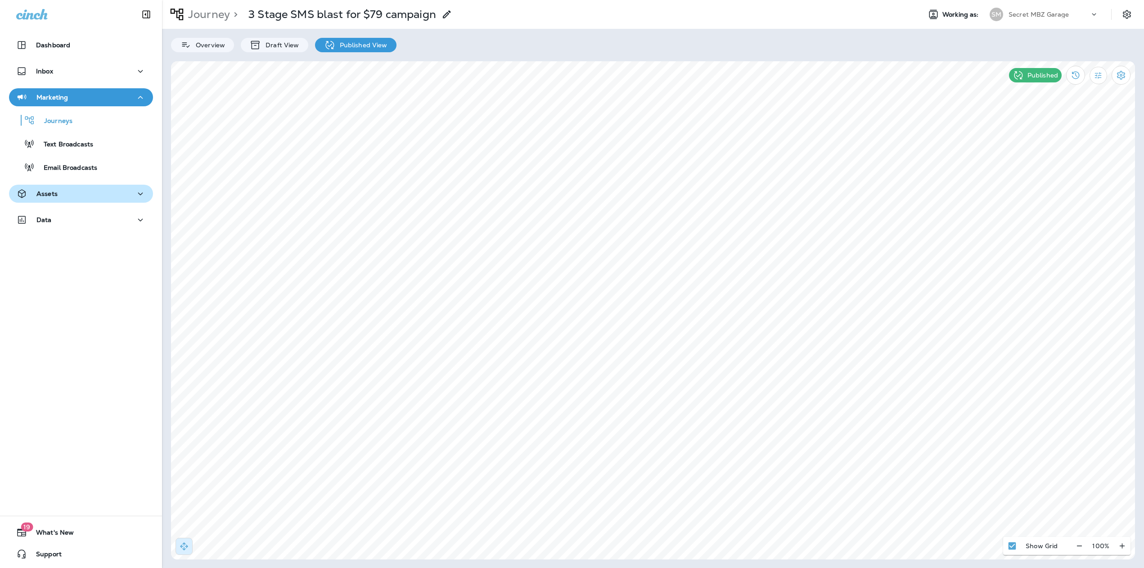
click at [82, 194] on div "Assets" at bounding box center [81, 193] width 130 height 11
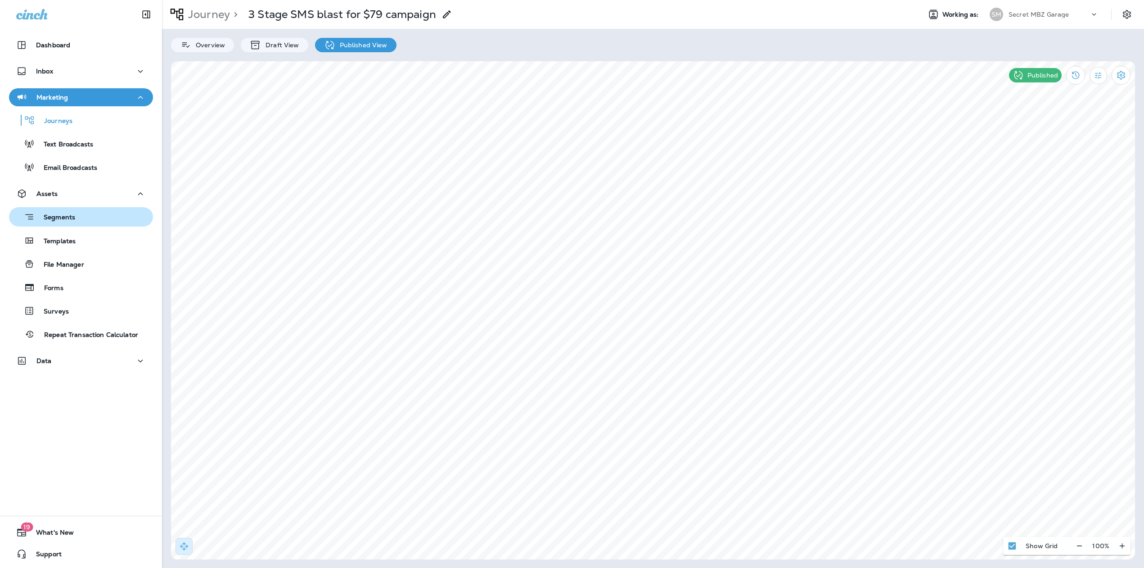
click at [68, 221] on p "Segments" at bounding box center [55, 217] width 41 height 9
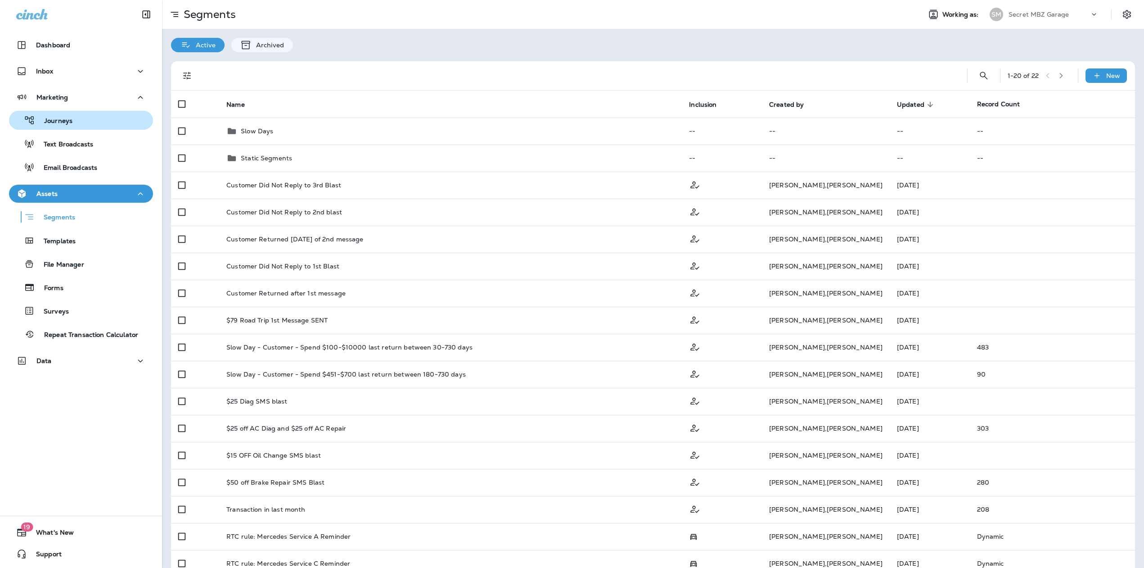
click at [35, 122] on p "Journeys" at bounding box center [53, 121] width 37 height 9
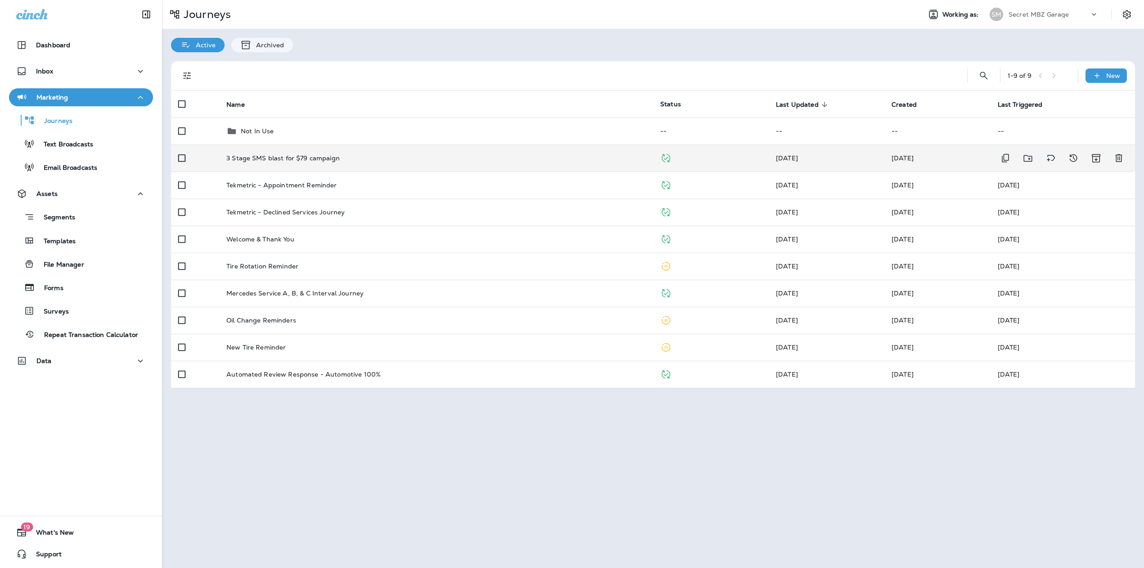
click at [285, 149] on td "3 Stage SMS blast for $79 campaign" at bounding box center [436, 157] width 434 height 27
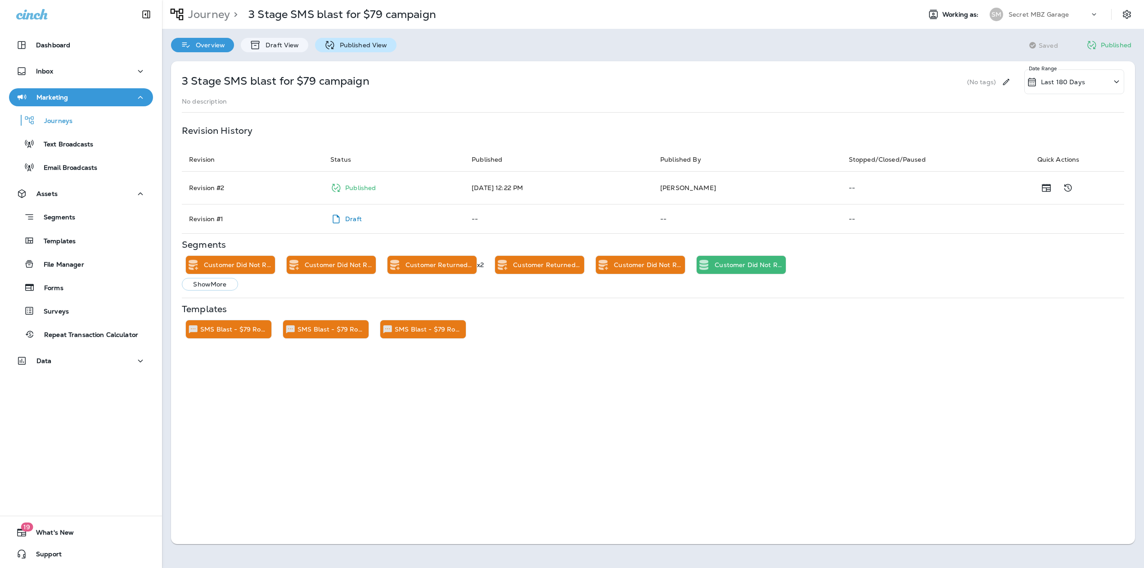
click at [345, 47] on p "Published View" at bounding box center [361, 44] width 52 height 7
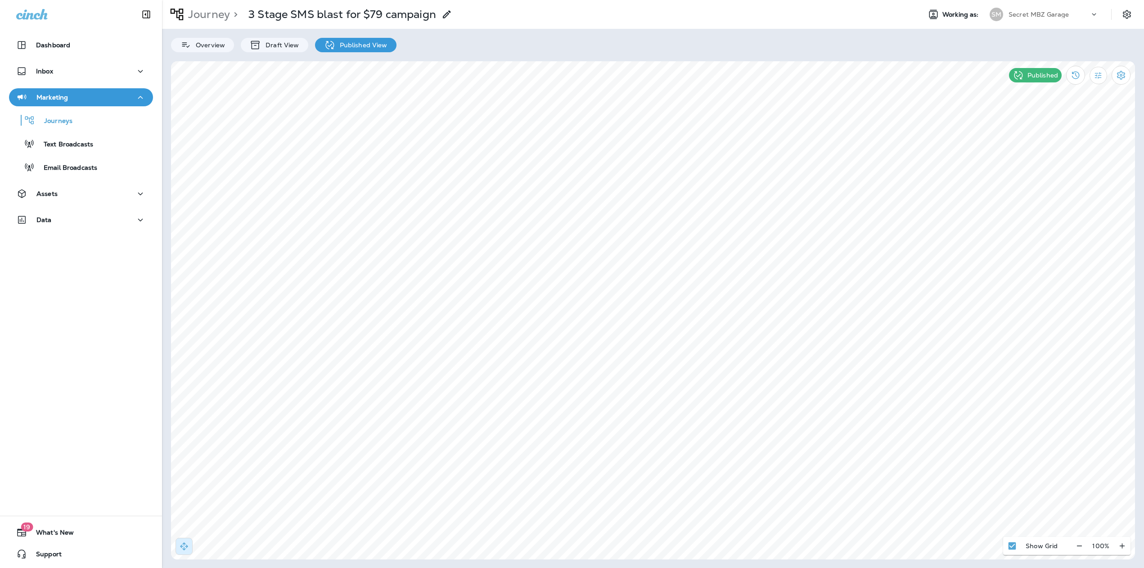
click at [209, 17] on p "Journey" at bounding box center [207, 15] width 45 height 14
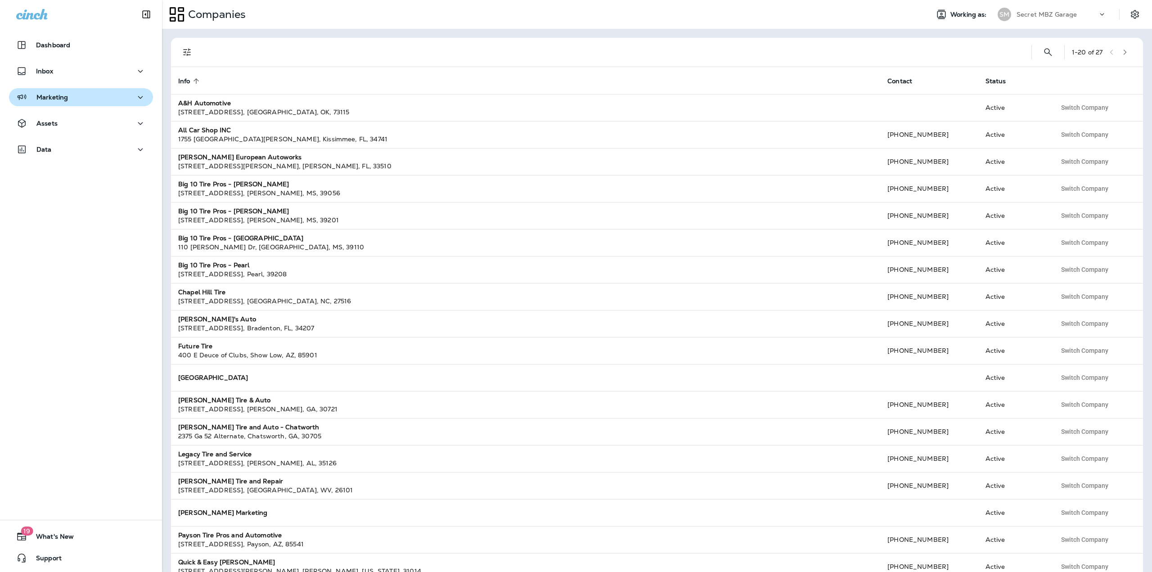
click at [92, 101] on div "Marketing" at bounding box center [81, 97] width 130 height 11
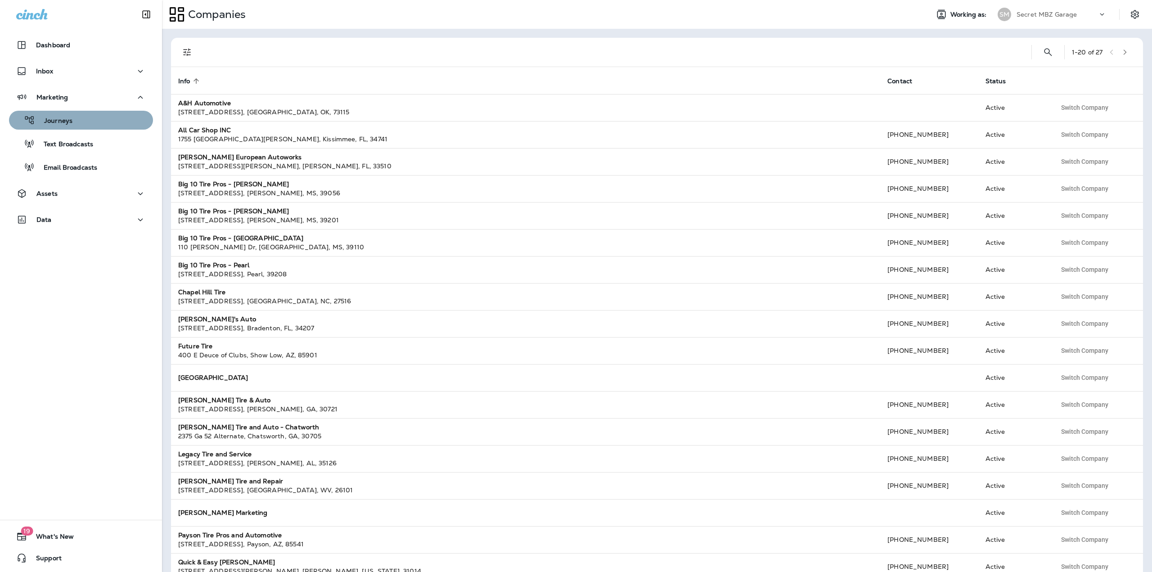
click at [81, 124] on div "Journeys" at bounding box center [81, 120] width 137 height 14
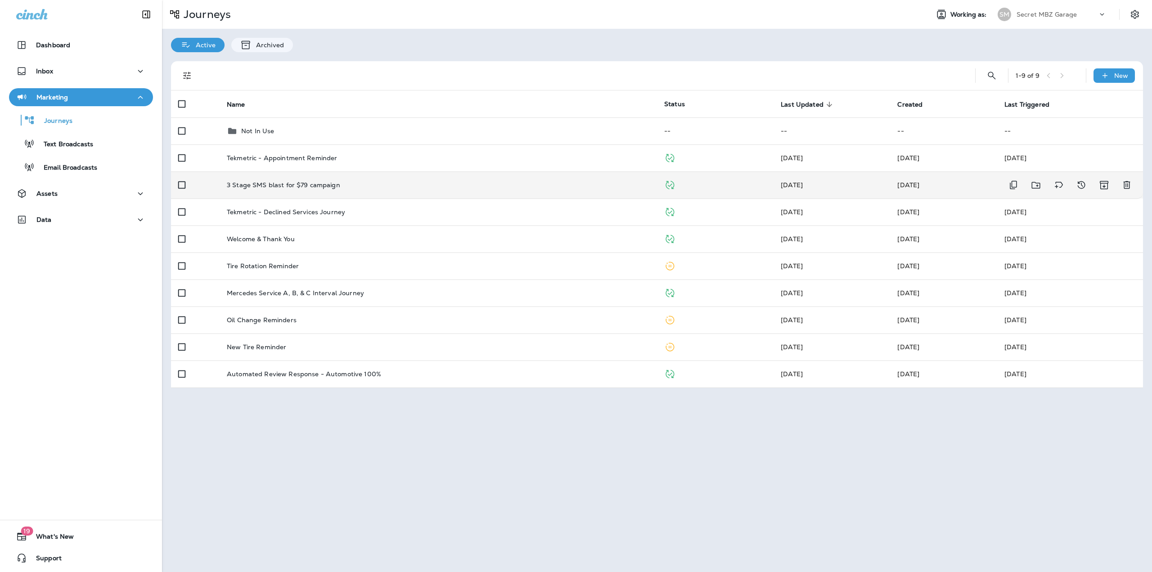
click at [352, 184] on div "3 Stage SMS blast for $79 campaign" at bounding box center [438, 184] width 423 height 7
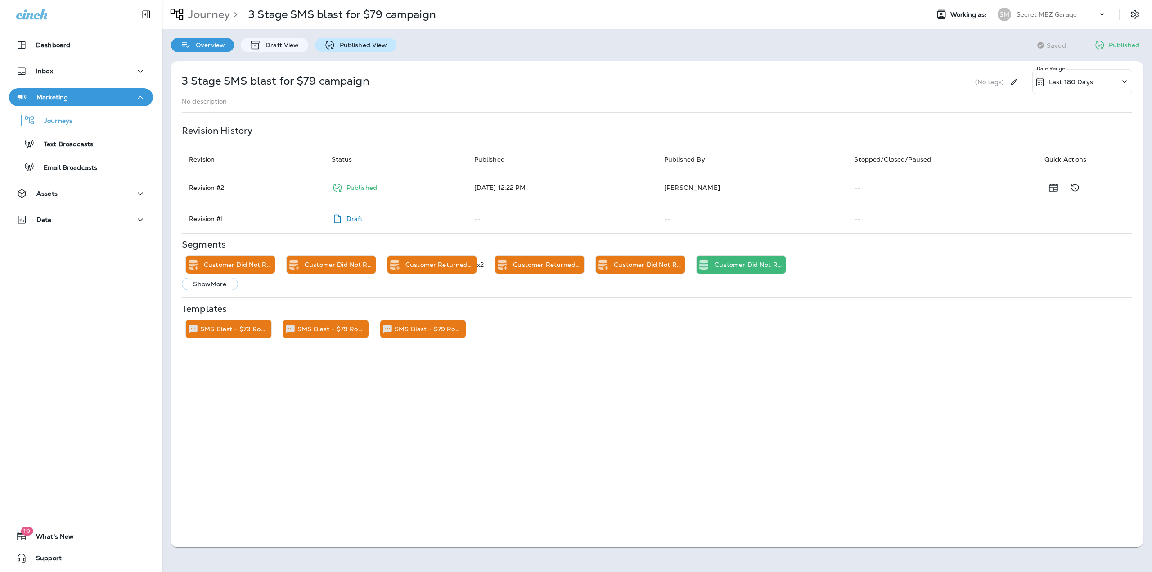
click at [353, 47] on p "Published View" at bounding box center [361, 44] width 52 height 7
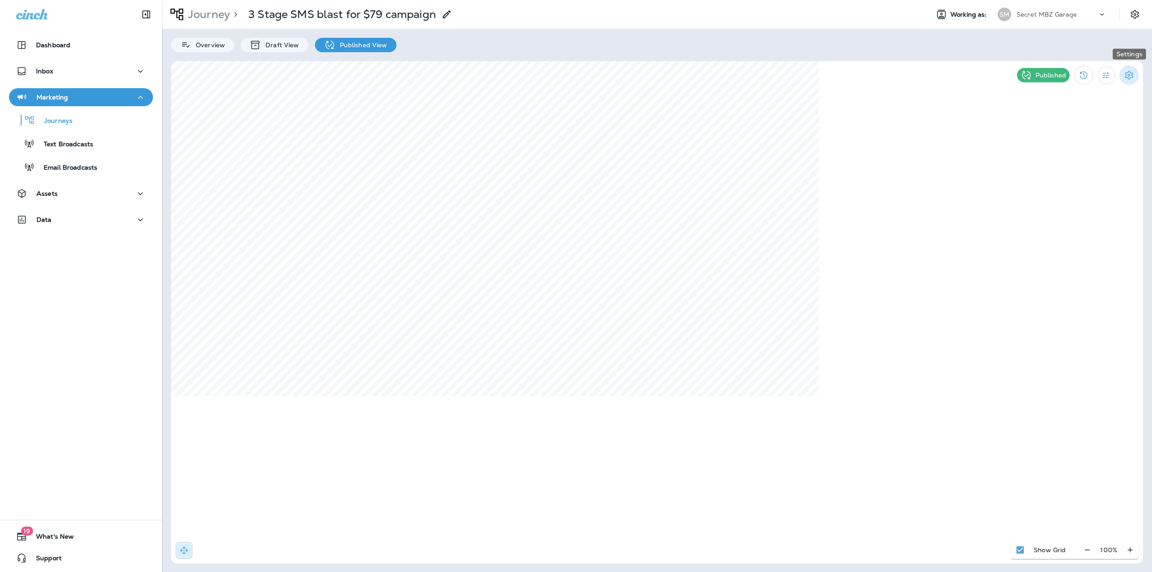
click at [1132, 77] on icon "Settings" at bounding box center [1129, 75] width 8 height 9
click at [1084, 156] on li "End Journey" at bounding box center [1075, 151] width 93 height 22
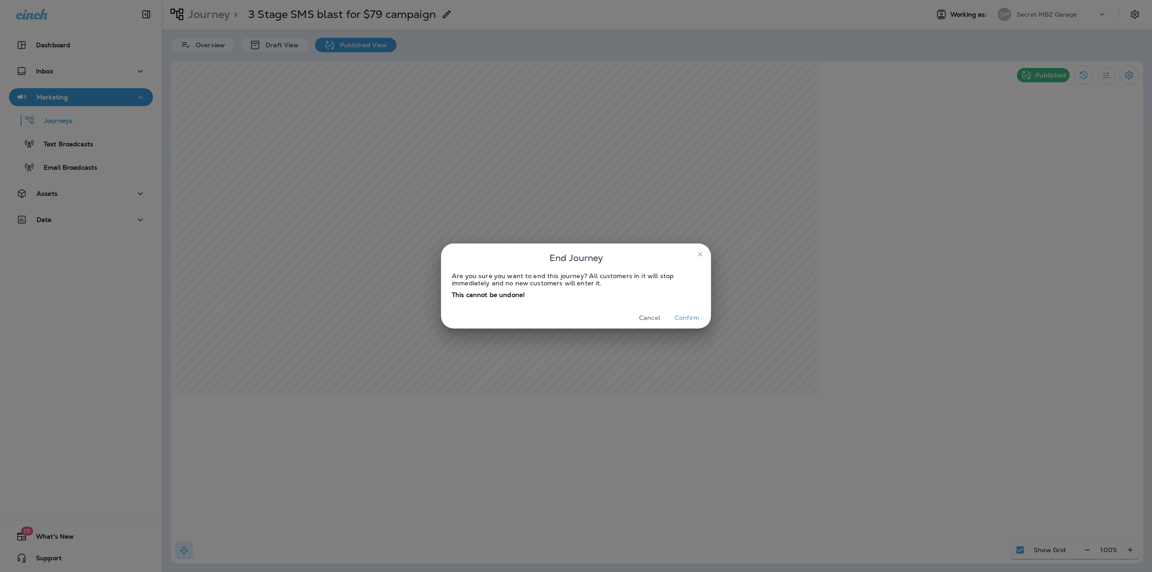
click at [699, 254] on icon "close" at bounding box center [700, 254] width 7 height 7
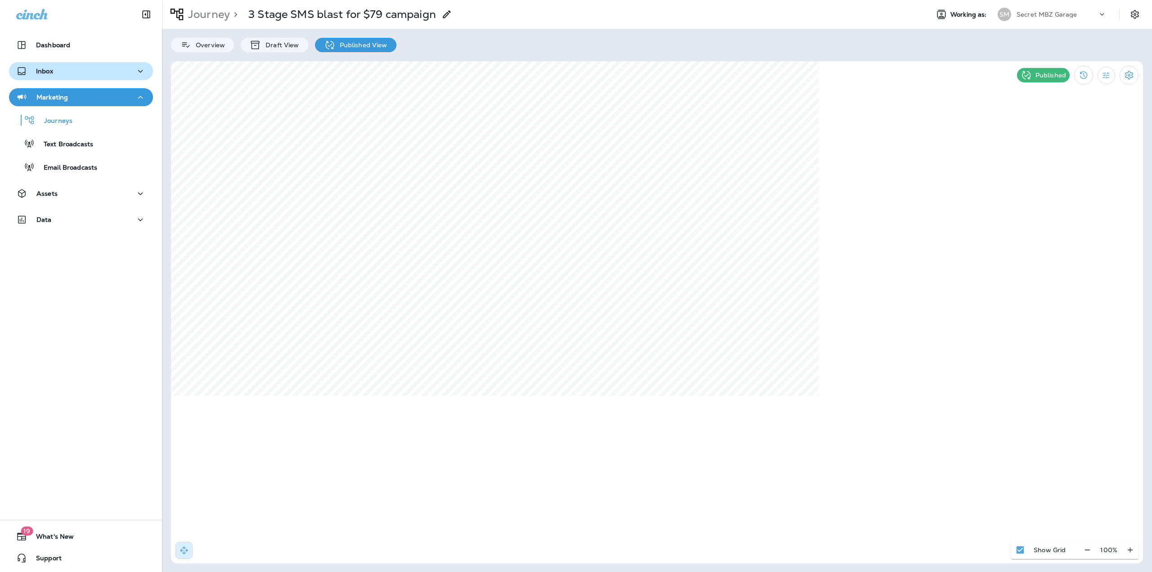
click at [78, 78] on button "Inbox" at bounding box center [81, 71] width 144 height 18
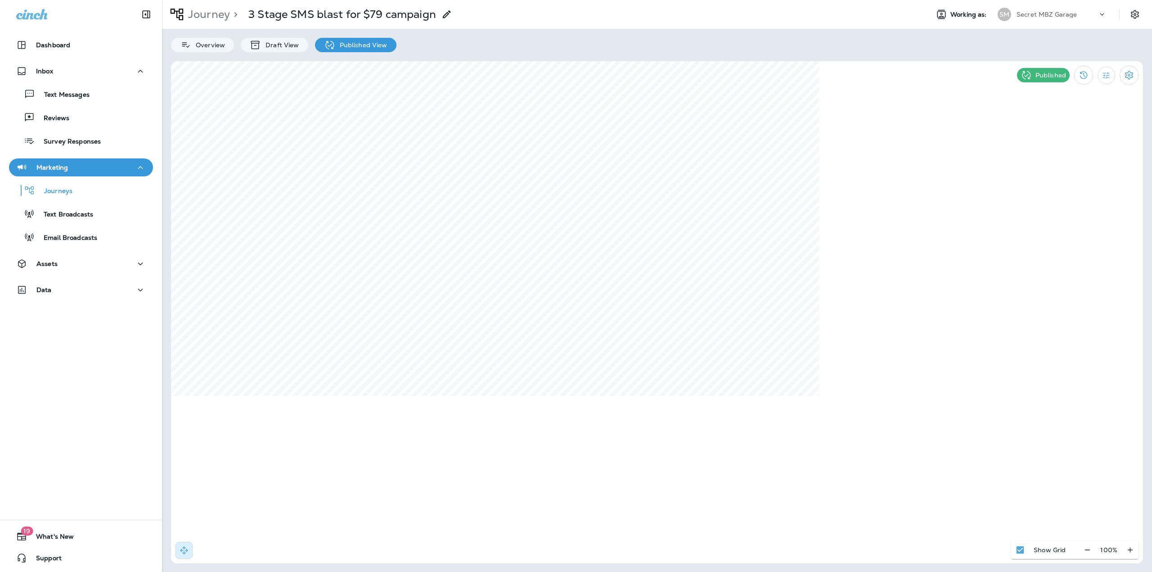
click at [68, 106] on div "Text Messages Reviews Survey Responses" at bounding box center [81, 115] width 144 height 70
click at [68, 98] on p "Text Messages" at bounding box center [62, 95] width 54 height 9
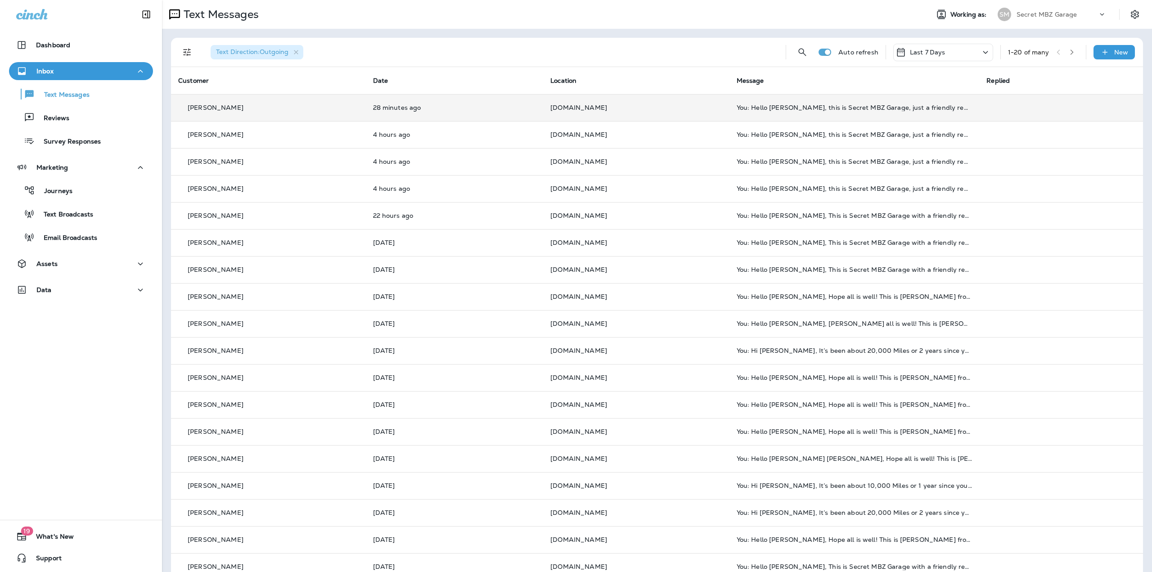
click at [615, 111] on td "[DOMAIN_NAME]" at bounding box center [636, 107] width 186 height 27
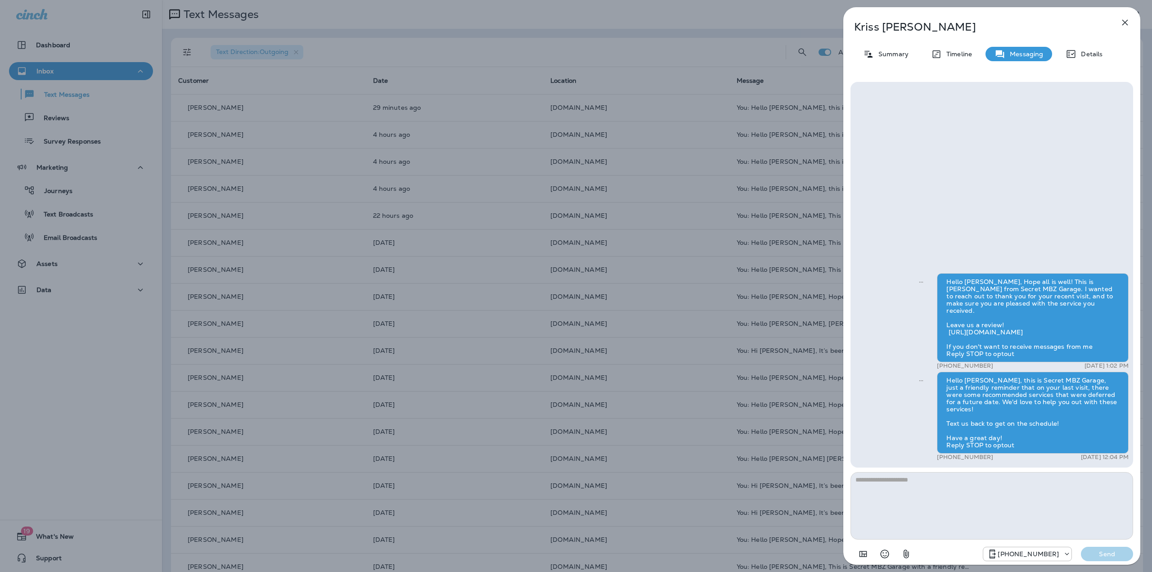
click at [1129, 24] on icon "button" at bounding box center [1125, 22] width 11 height 11
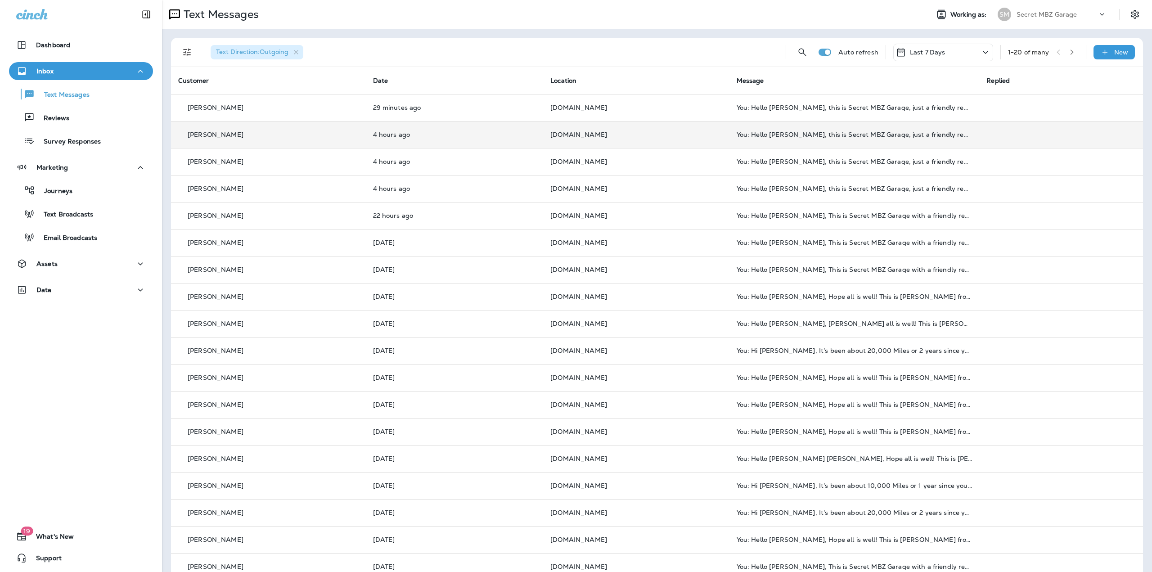
click at [706, 131] on p "[DOMAIN_NAME]" at bounding box center [636, 134] width 172 height 7
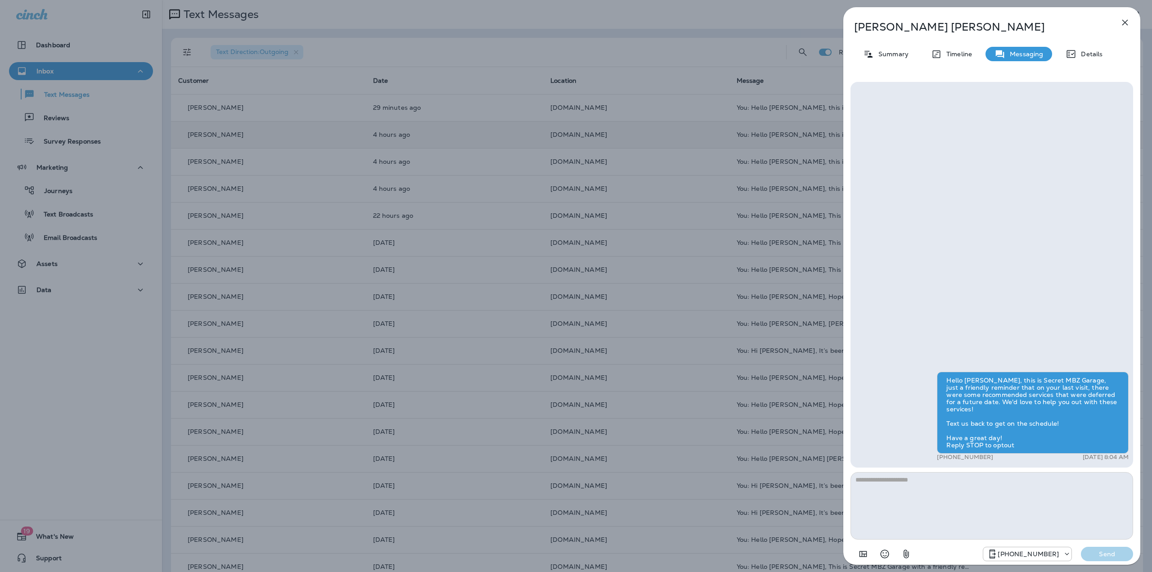
click at [1128, 22] on icon "button" at bounding box center [1125, 22] width 11 height 11
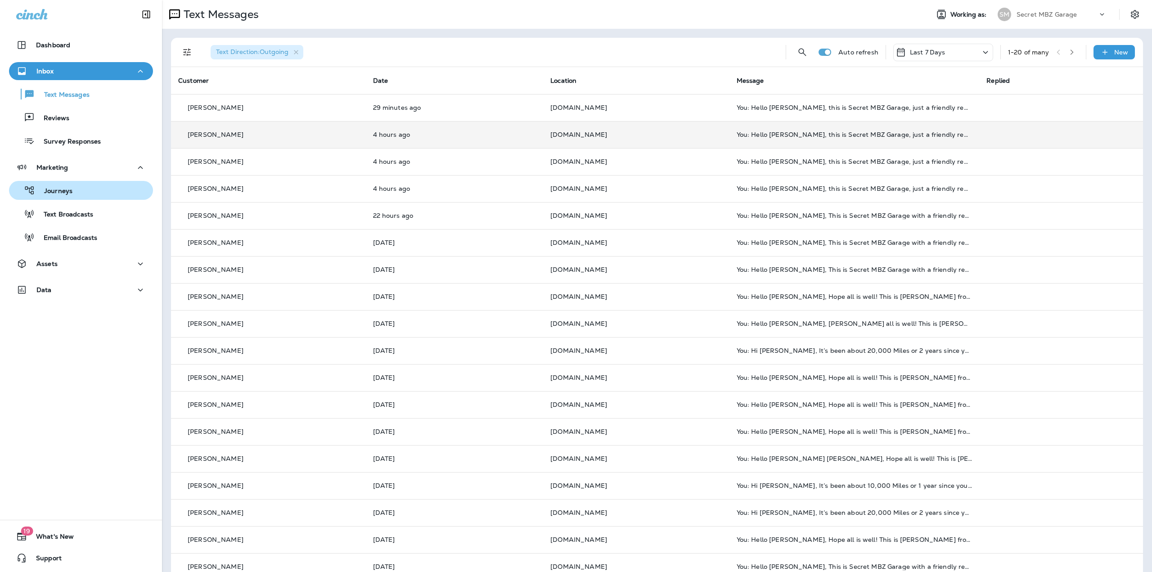
click at [74, 184] on div "Journeys" at bounding box center [81, 191] width 137 height 14
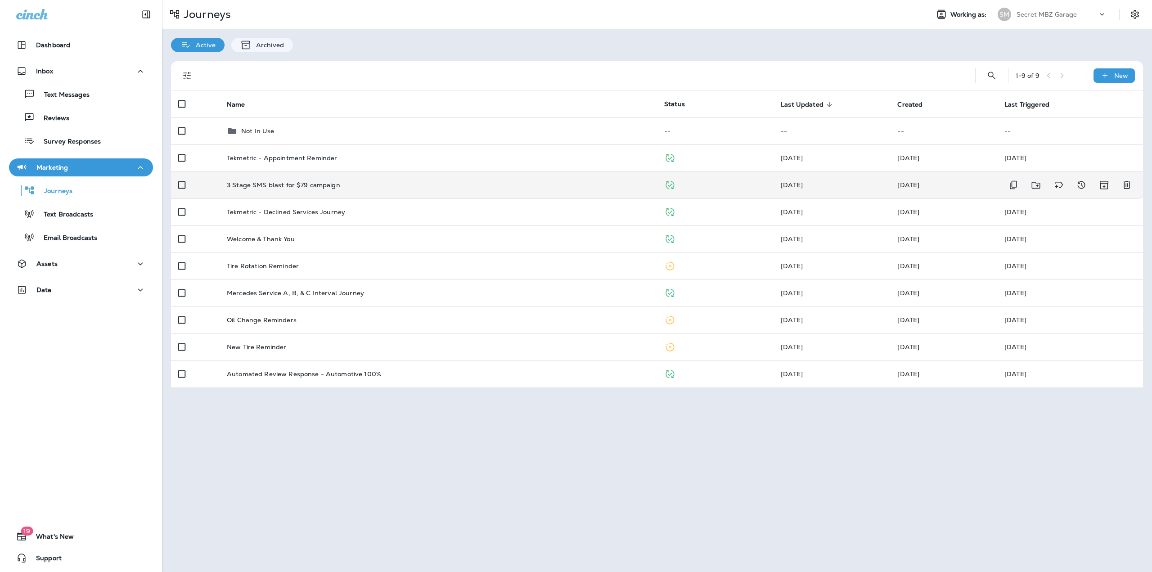
click at [245, 186] on p "3 Stage SMS blast for $79 campaign" at bounding box center [283, 184] width 113 height 7
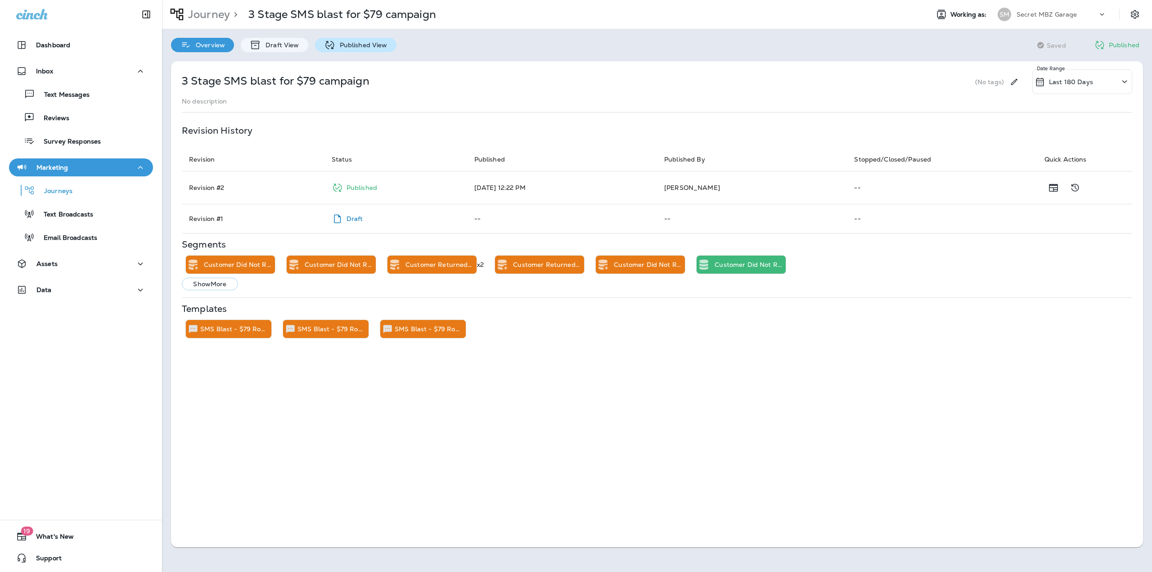
click at [341, 45] on p "Published View" at bounding box center [361, 44] width 52 height 7
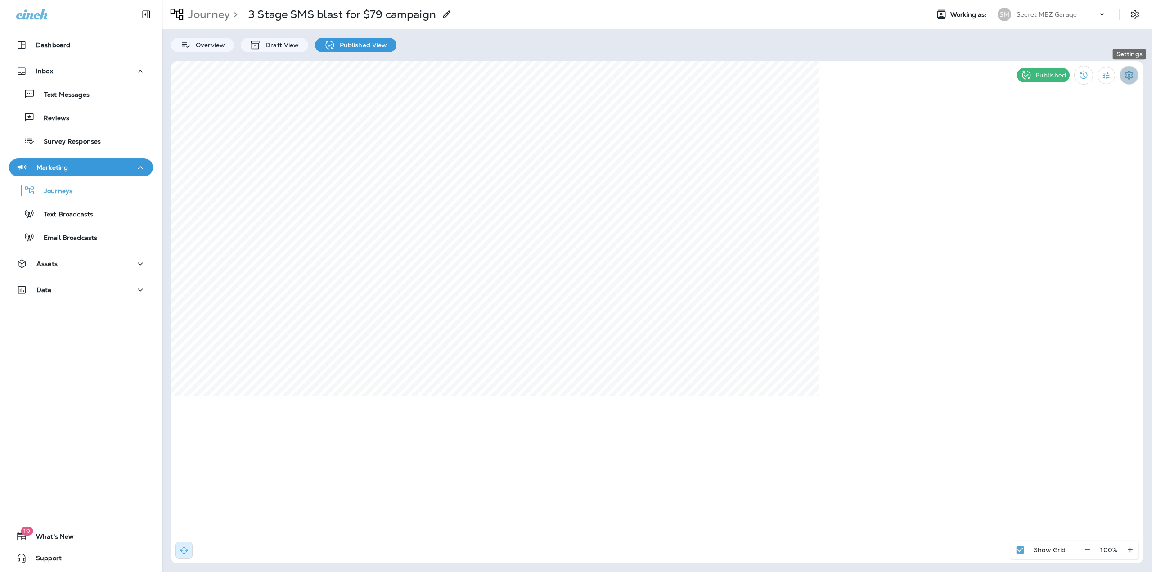
click at [1127, 79] on icon "Settings" at bounding box center [1129, 75] width 11 height 11
click at [1074, 153] on p "End Journey" at bounding box center [1075, 151] width 45 height 7
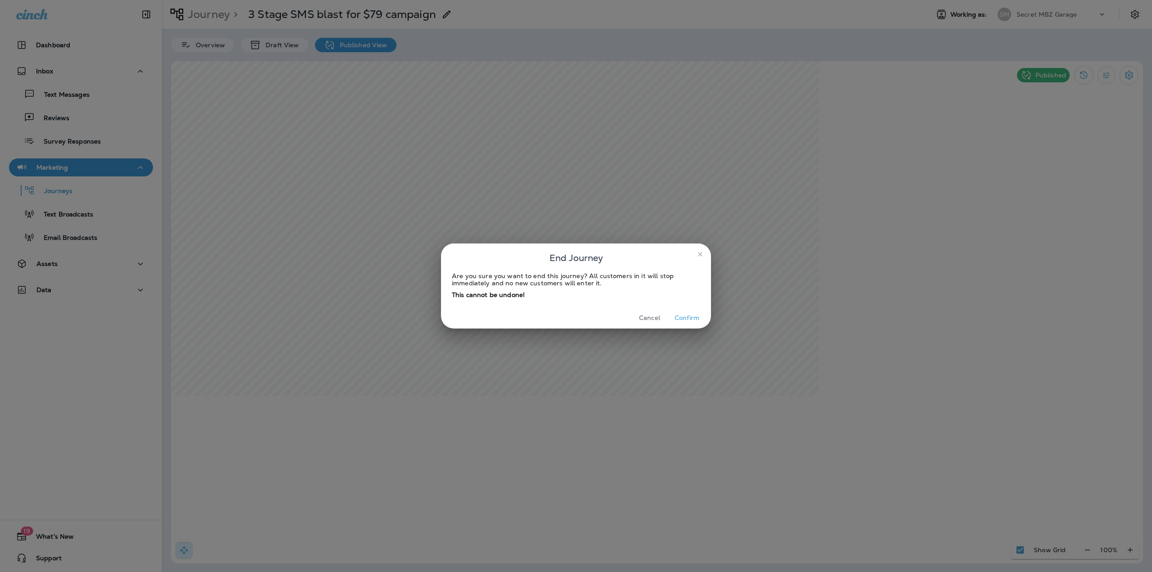
click at [688, 318] on button "Confirm" at bounding box center [687, 318] width 34 height 14
